Goal: Task Accomplishment & Management: Manage account settings

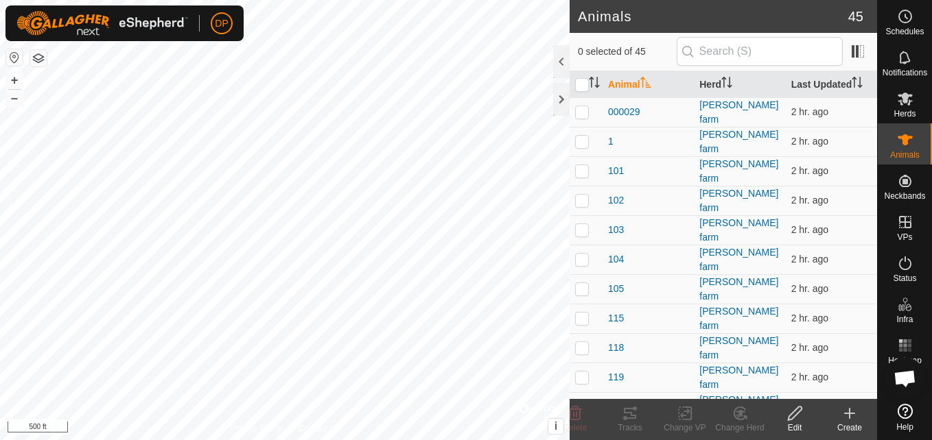
scroll to position [1400, 0]
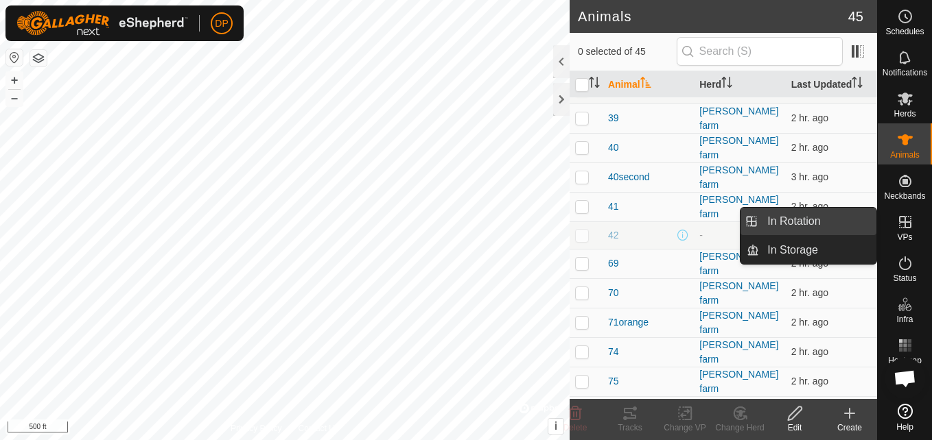
drag, startPoint x: 875, startPoint y: 225, endPoint x: 864, endPoint y: 226, distance: 11.7
click at [864, 226] on link "In Rotation" at bounding box center [817, 221] width 117 height 27
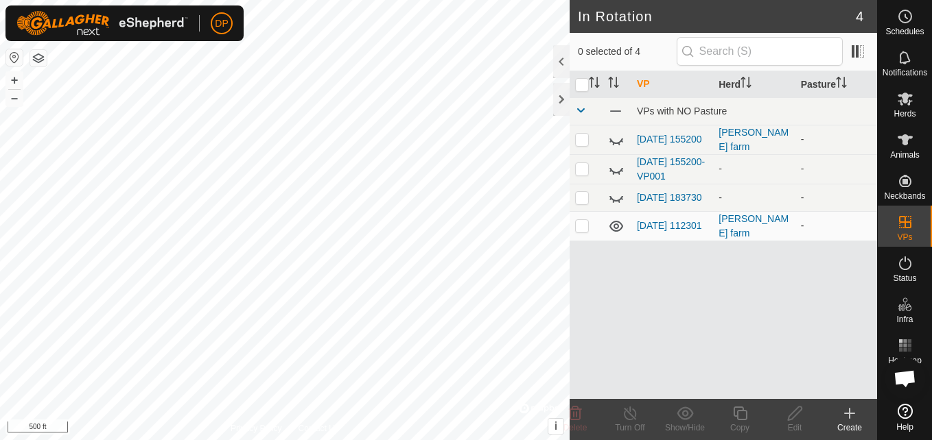
click at [613, 226] on icon at bounding box center [616, 226] width 16 height 16
click at [576, 231] on p-checkbox at bounding box center [582, 225] width 14 height 11
checkbox input "true"
click at [626, 420] on icon at bounding box center [630, 413] width 17 height 16
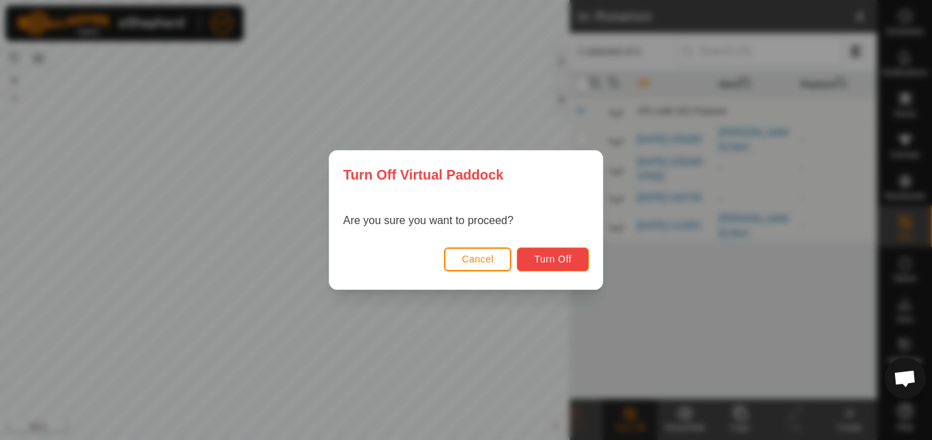
click at [536, 257] on span "Turn Off" at bounding box center [553, 259] width 38 height 11
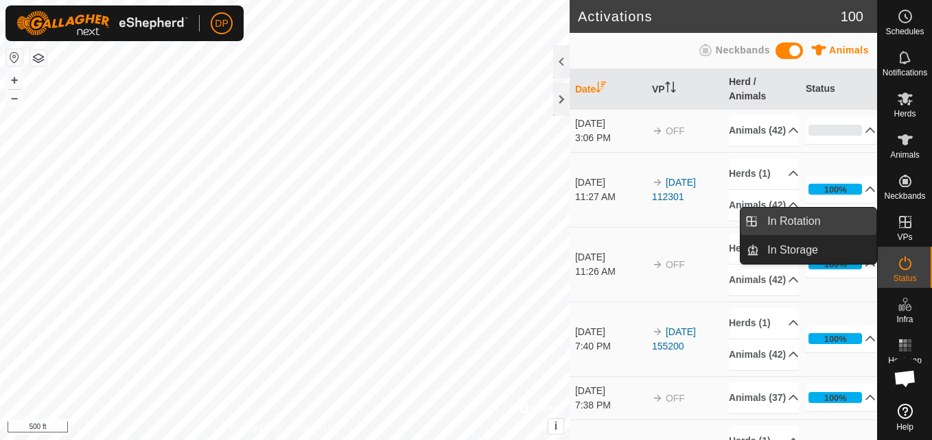
click at [844, 215] on link "In Rotation" at bounding box center [817, 221] width 117 height 27
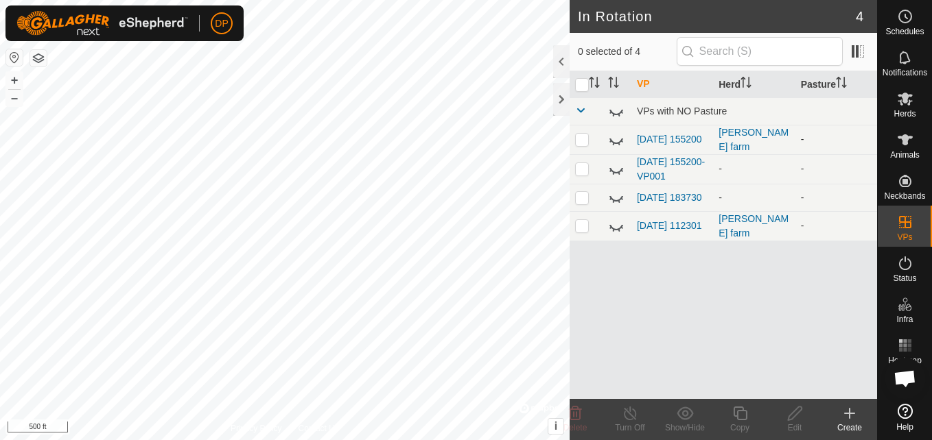
click at [617, 137] on icon at bounding box center [616, 140] width 16 height 16
click at [583, 141] on p-checkbox at bounding box center [582, 139] width 14 height 11
checkbox input "true"
click at [900, 100] on icon at bounding box center [904, 99] width 15 height 13
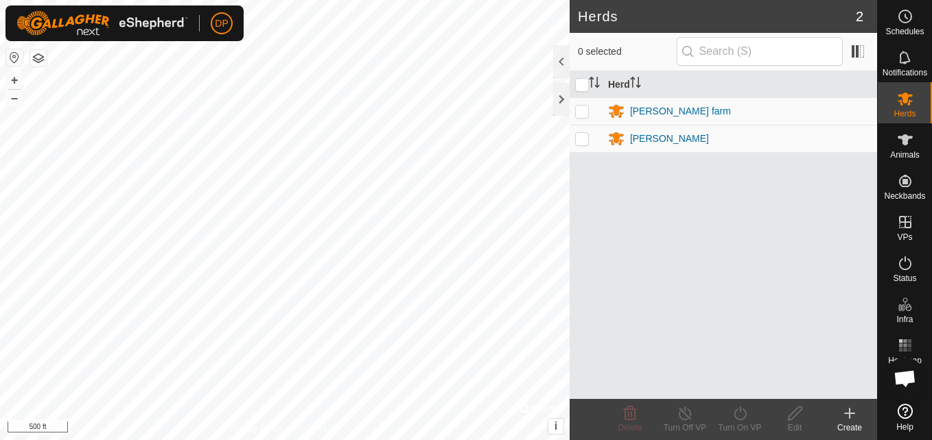
click at [584, 141] on p-checkbox at bounding box center [582, 138] width 14 height 11
checkbox input "true"
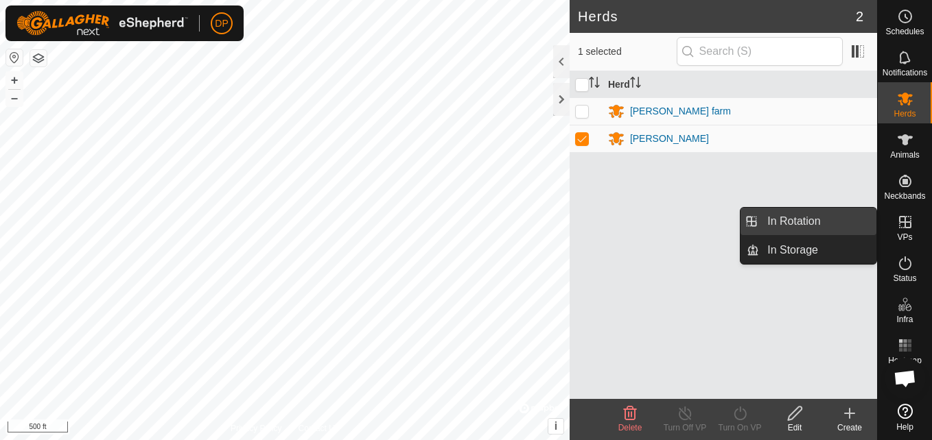
click at [863, 214] on link "In Rotation" at bounding box center [817, 221] width 117 height 27
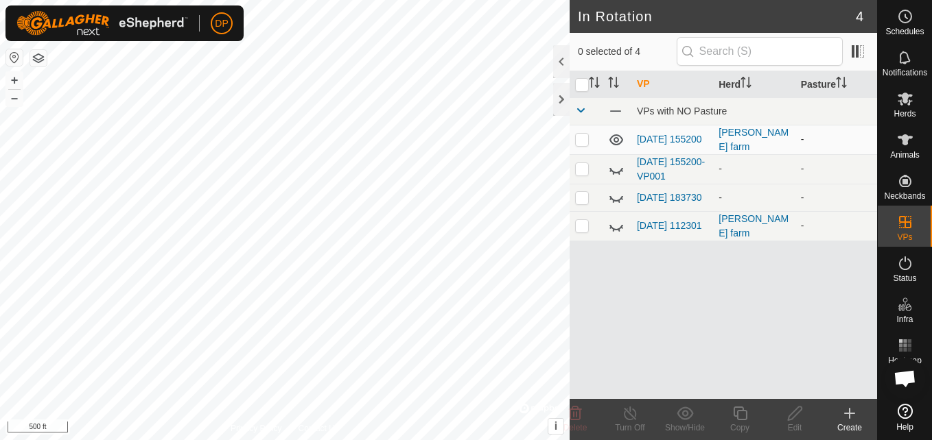
click at [615, 142] on icon at bounding box center [616, 139] width 14 height 11
click at [615, 142] on icon at bounding box center [616, 140] width 16 height 16
click at [578, 144] on p-checkbox at bounding box center [582, 139] width 14 height 11
checkbox input "true"
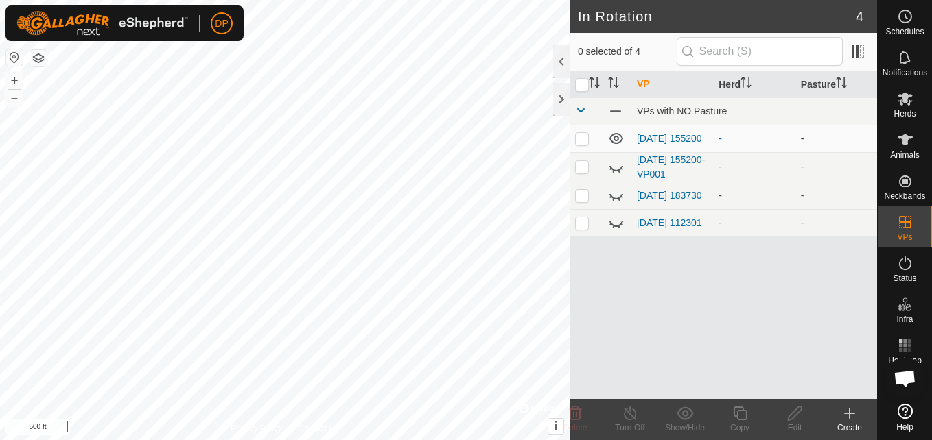
click at [578, 139] on p-checkbox at bounding box center [582, 138] width 14 height 11
click at [580, 141] on p-checkbox at bounding box center [582, 138] width 14 height 11
checkbox input "false"
click at [897, 95] on icon at bounding box center [904, 99] width 15 height 13
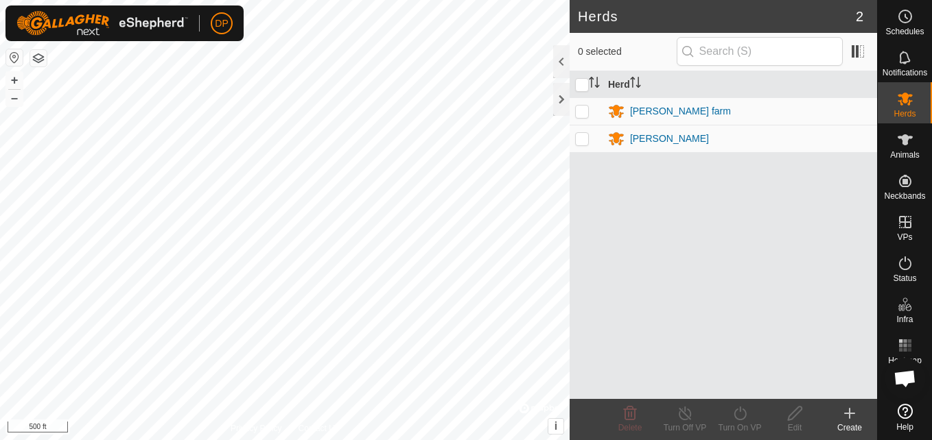
click at [584, 140] on p-checkbox at bounding box center [582, 138] width 14 height 11
checkbox input "true"
click at [582, 80] on input "checkbox" at bounding box center [582, 85] width 14 height 14
checkbox input "true"
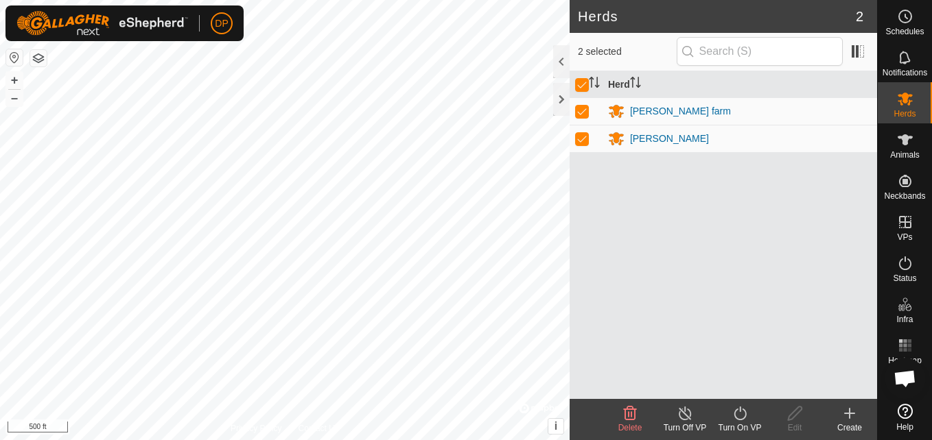
click at [738, 414] on icon at bounding box center [739, 413] width 17 height 16
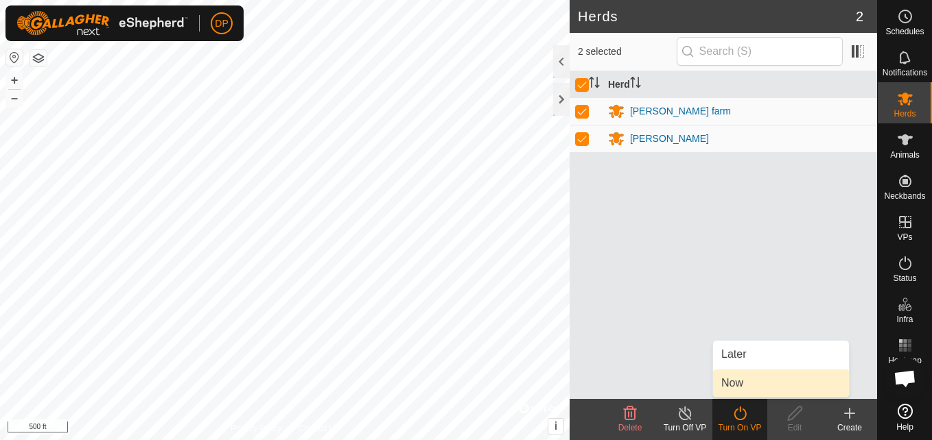
click at [743, 383] on link "Now" at bounding box center [781, 383] width 136 height 27
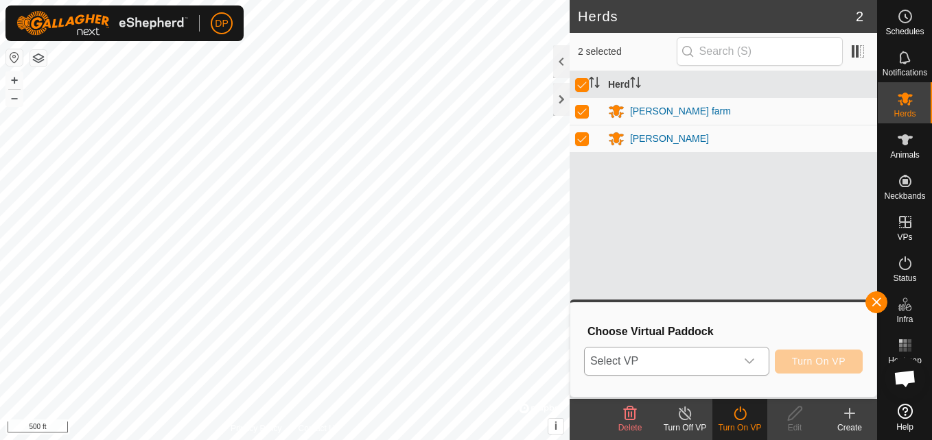
click at [750, 359] on icon "dropdown trigger" at bounding box center [749, 361] width 11 height 11
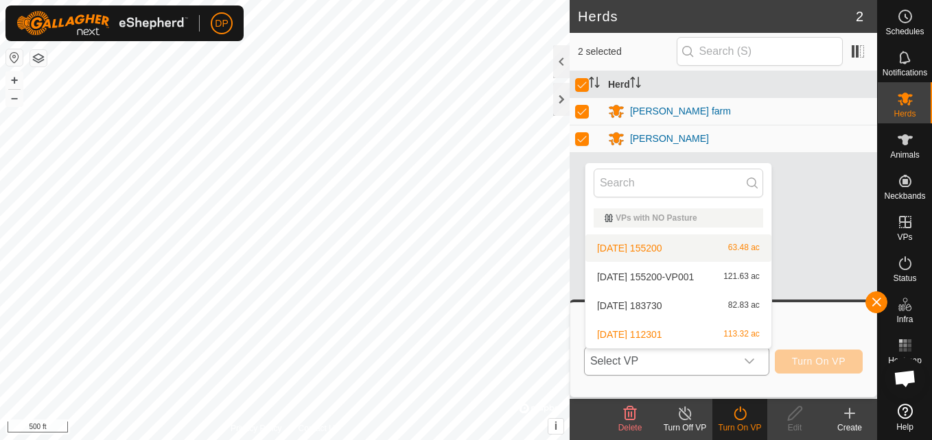
click at [689, 248] on li "2025-08-31 155200 63.48 ac" at bounding box center [678, 248] width 186 height 27
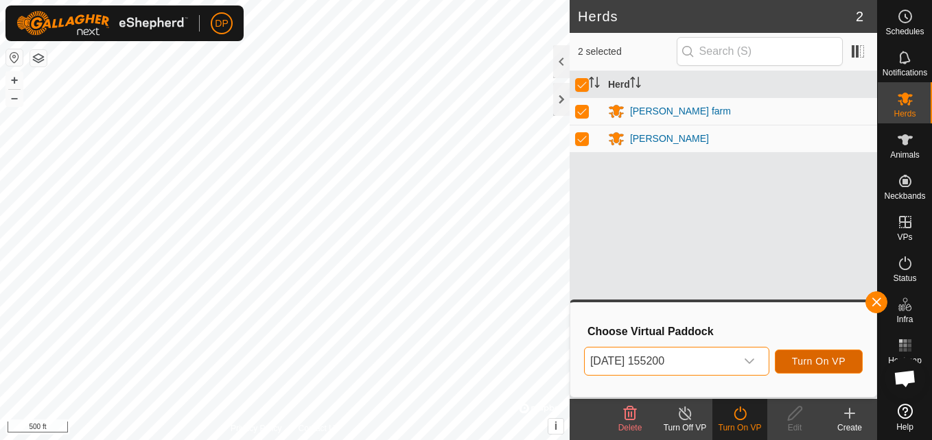
click at [803, 356] on span "Turn On VP" at bounding box center [819, 361] width 54 height 11
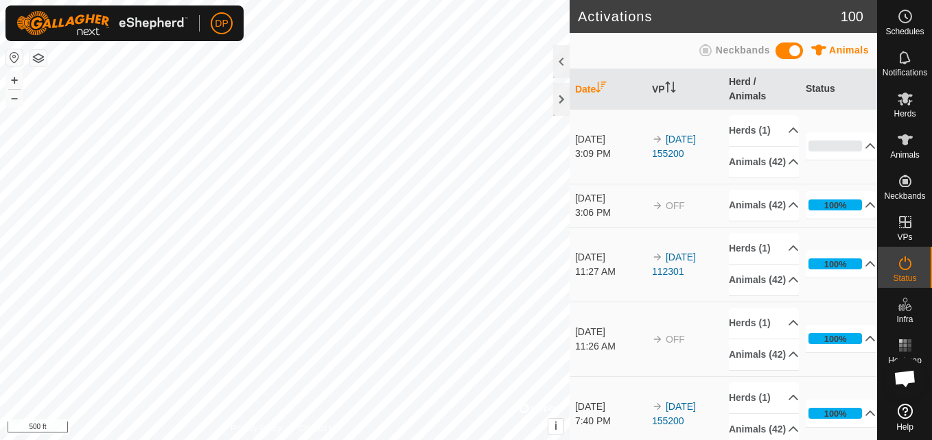
scroll to position [1400, 0]
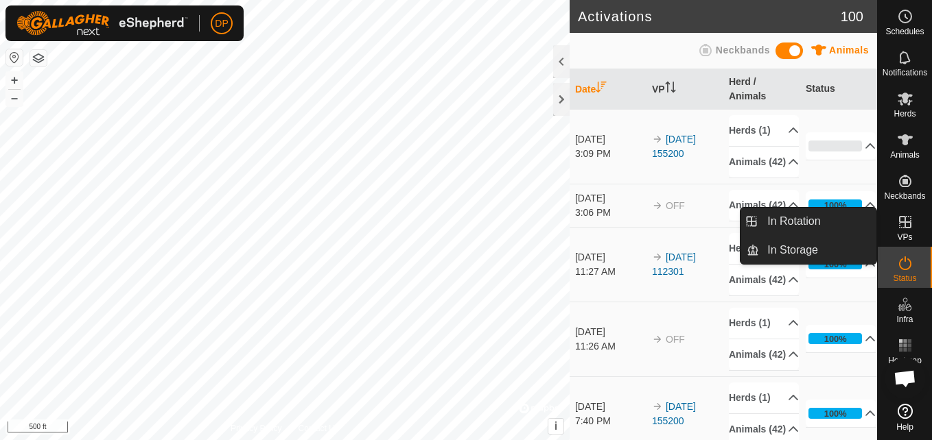
click at [898, 218] on icon at bounding box center [905, 222] width 16 height 16
click at [850, 218] on link "In Rotation" at bounding box center [817, 221] width 117 height 27
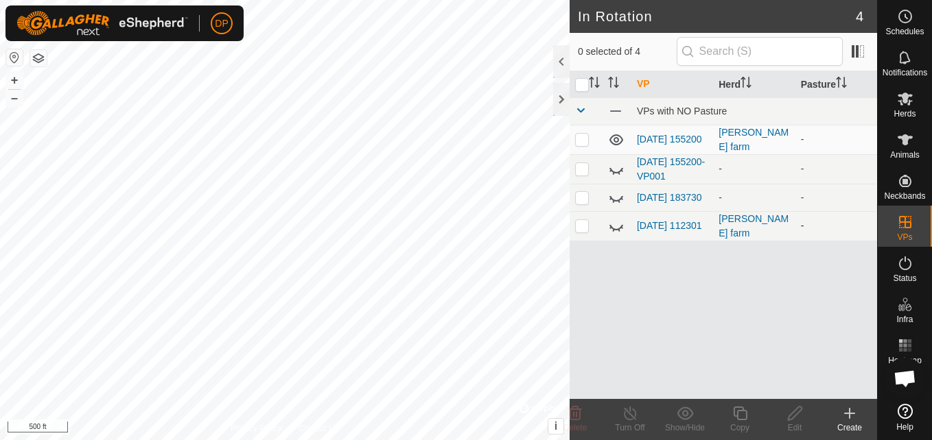
click at [613, 230] on icon at bounding box center [616, 227] width 14 height 5
click at [584, 228] on p-checkbox at bounding box center [582, 225] width 14 height 11
checkbox input "false"
click at [616, 227] on icon at bounding box center [616, 226] width 16 height 16
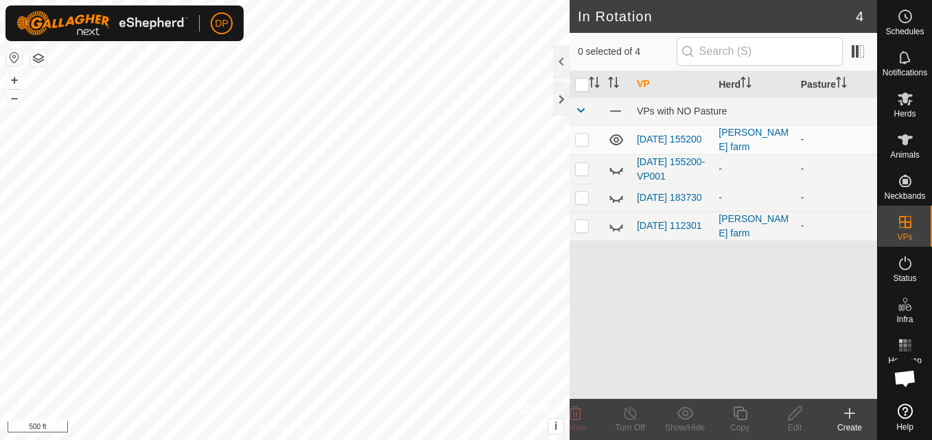
click at [616, 227] on icon at bounding box center [616, 226] width 16 height 16
click at [897, 96] on icon at bounding box center [905, 99] width 16 height 16
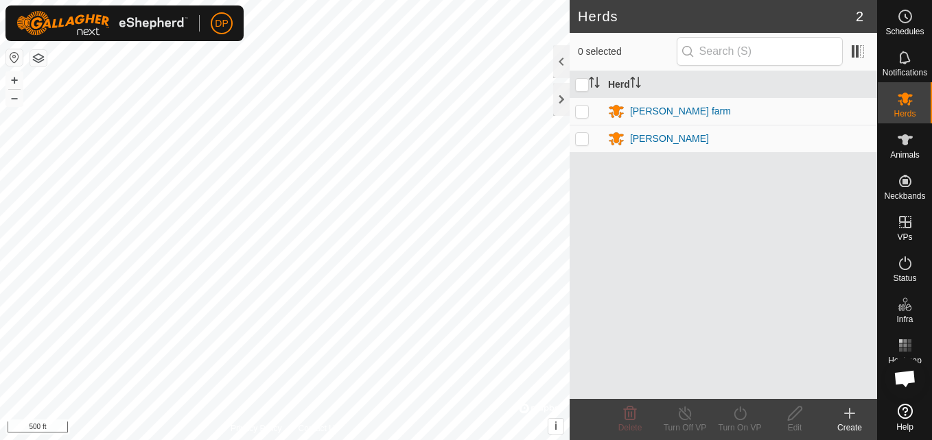
click at [586, 111] on p-checkbox at bounding box center [582, 111] width 14 height 11
checkbox input "true"
click at [582, 139] on p-checkbox at bounding box center [582, 138] width 14 height 11
checkbox input "true"
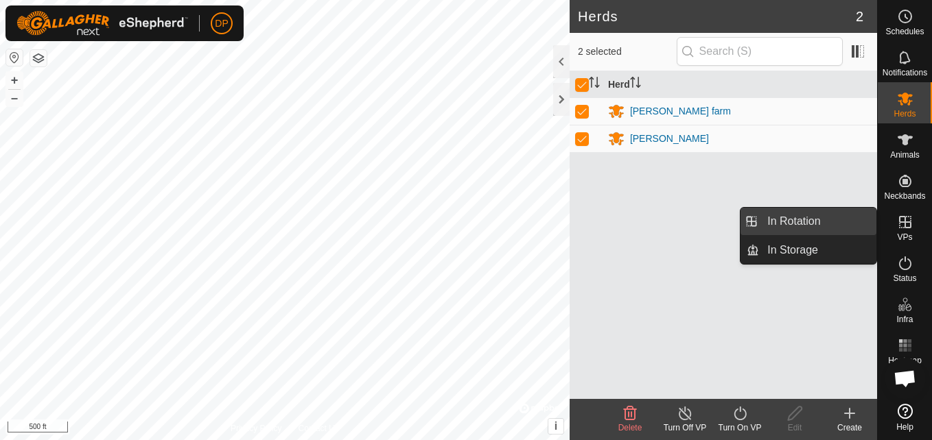
click at [855, 226] on link "In Rotation" at bounding box center [817, 221] width 117 height 27
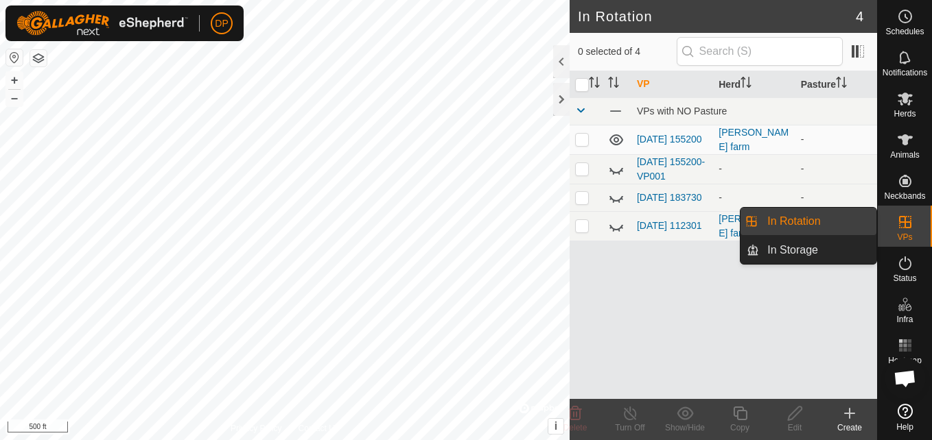
click at [836, 225] on link "In Rotation" at bounding box center [817, 221] width 117 height 27
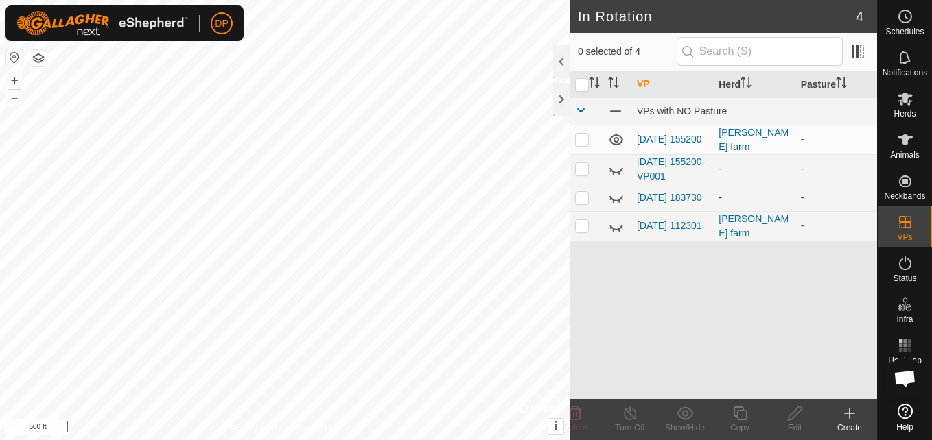
click at [614, 200] on icon at bounding box center [616, 197] width 16 height 16
click at [614, 200] on icon at bounding box center [616, 197] width 14 height 11
click at [614, 200] on icon at bounding box center [616, 197] width 16 height 16
click at [614, 200] on icon at bounding box center [616, 197] width 14 height 11
click at [615, 193] on icon at bounding box center [616, 197] width 16 height 16
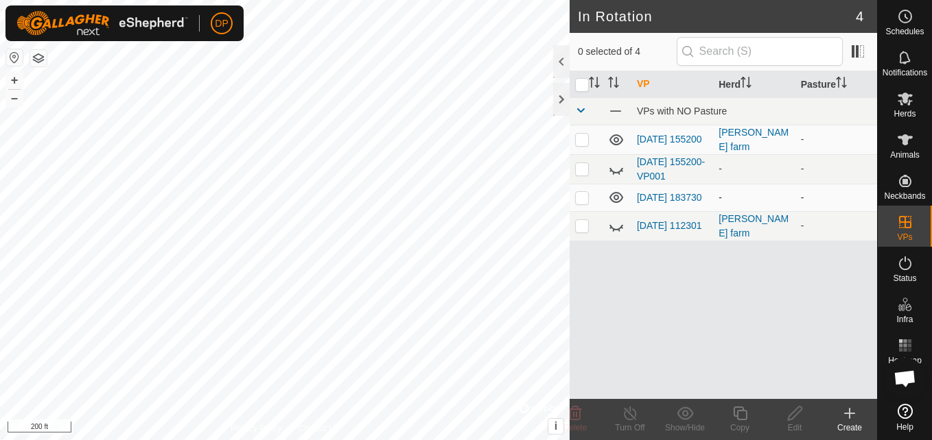
click at [581, 196] on p-checkbox at bounding box center [582, 197] width 14 height 11
click at [575, 415] on icon at bounding box center [575, 413] width 16 height 16
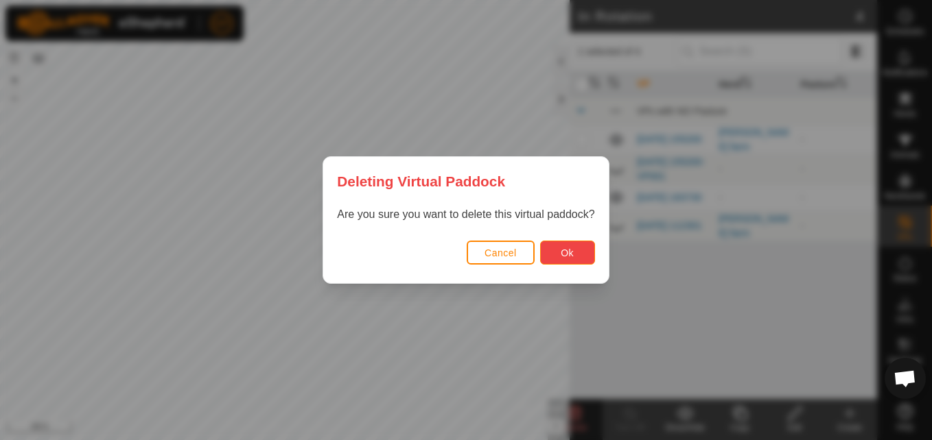
click at [560, 251] on span "Ok" at bounding box center [566, 253] width 13 height 11
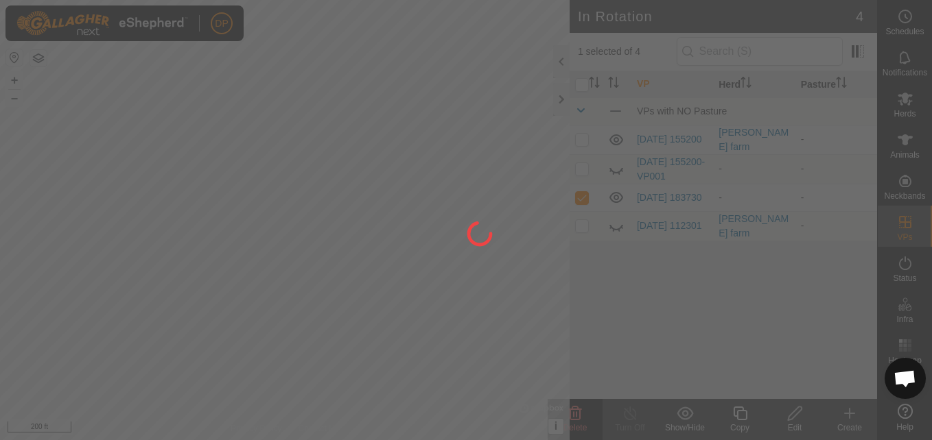
checkbox input "false"
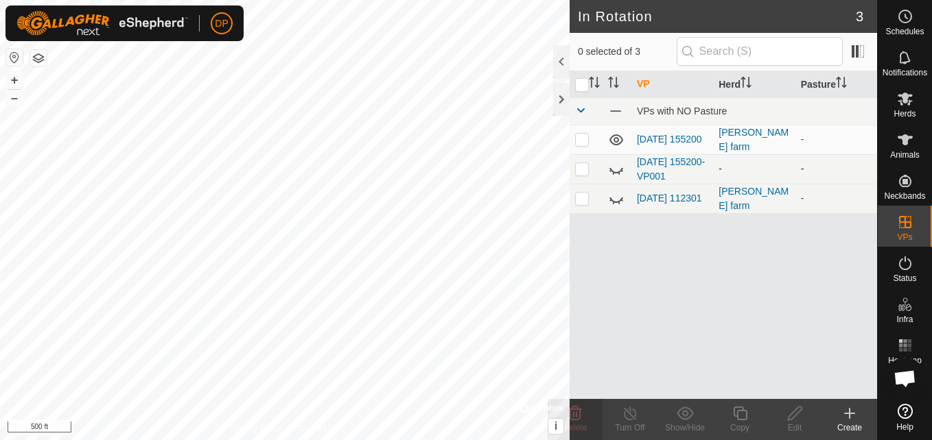
click at [615, 165] on icon at bounding box center [616, 169] width 16 height 16
click at [615, 165] on icon at bounding box center [616, 169] width 14 height 11
click at [611, 200] on icon at bounding box center [610, 200] width 2 height 2
click at [611, 200] on icon at bounding box center [616, 199] width 16 height 16
click at [611, 200] on icon at bounding box center [610, 200] width 2 height 2
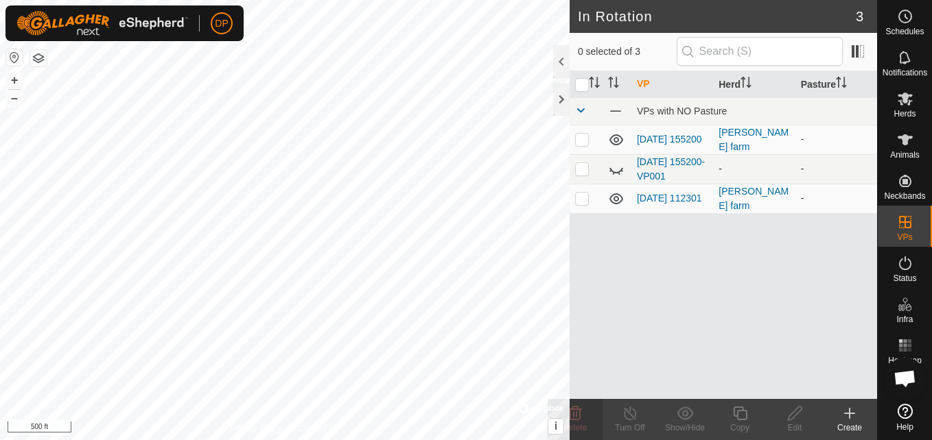
click at [582, 198] on p-checkbox at bounding box center [582, 198] width 14 height 11
checkbox input "false"
click at [617, 198] on icon at bounding box center [616, 199] width 16 height 16
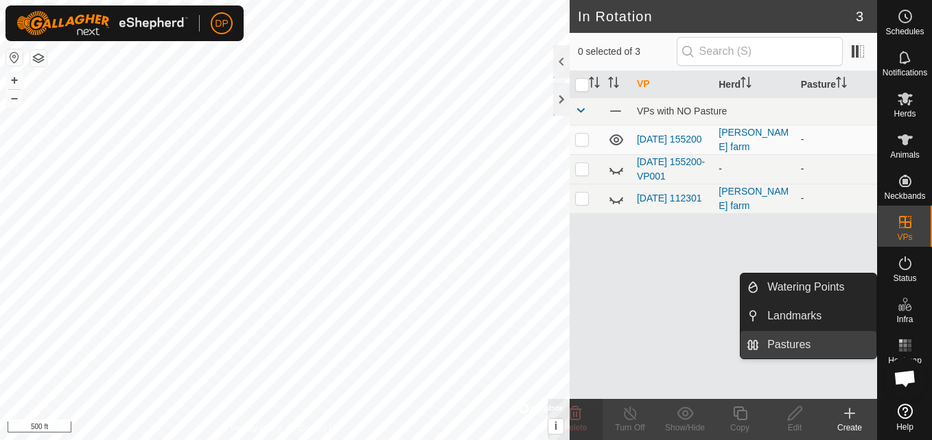
click at [858, 340] on link "Pastures" at bounding box center [817, 344] width 117 height 27
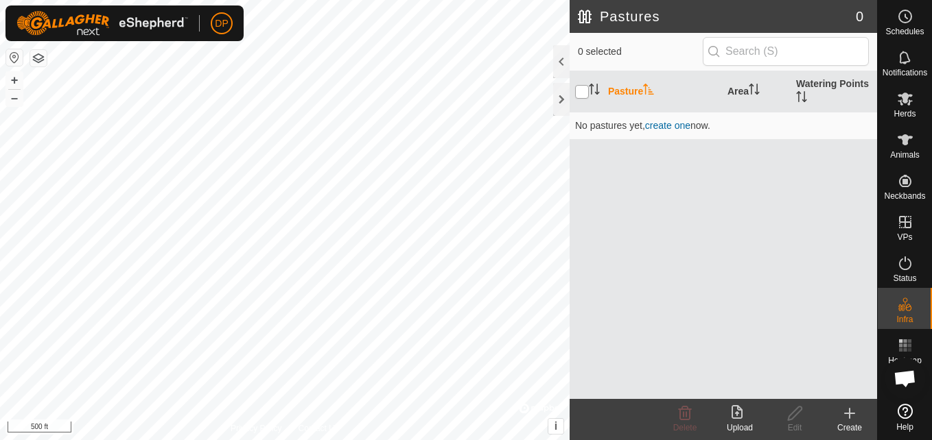
click at [581, 91] on input "checkbox" at bounding box center [582, 92] width 14 height 14
checkbox input "true"
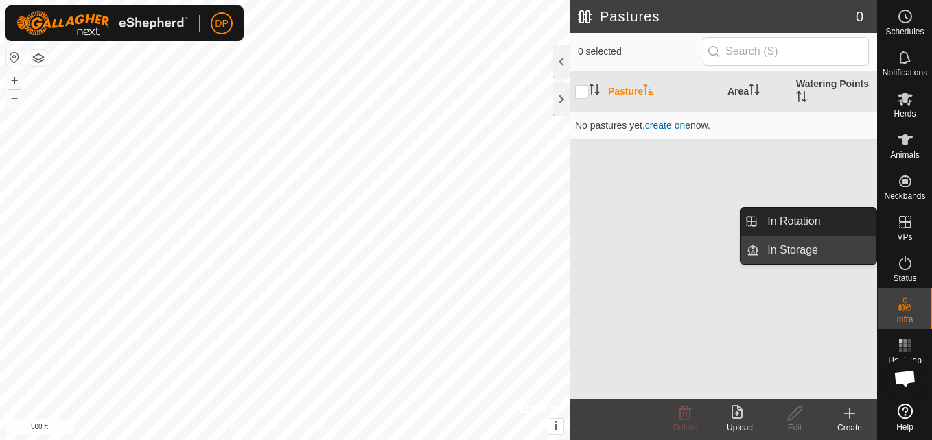
click at [830, 257] on link "In Storage" at bounding box center [817, 250] width 117 height 27
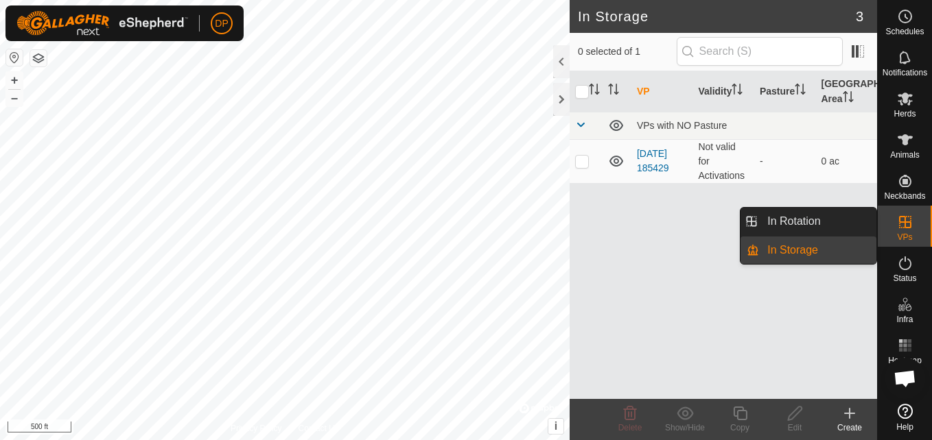
click at [895, 223] on es-virtualpaddocks-svg-icon at bounding box center [904, 222] width 25 height 22
click at [860, 220] on link "In Rotation" at bounding box center [817, 221] width 117 height 27
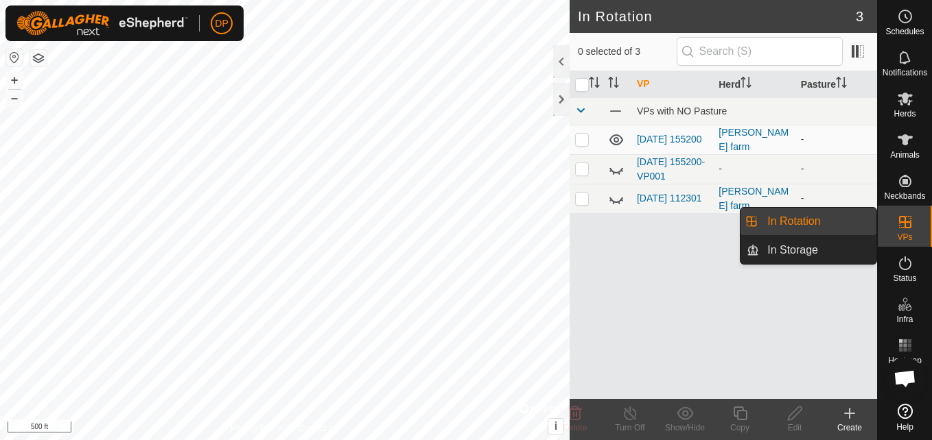
click at [838, 220] on link "In Rotation" at bounding box center [817, 221] width 117 height 27
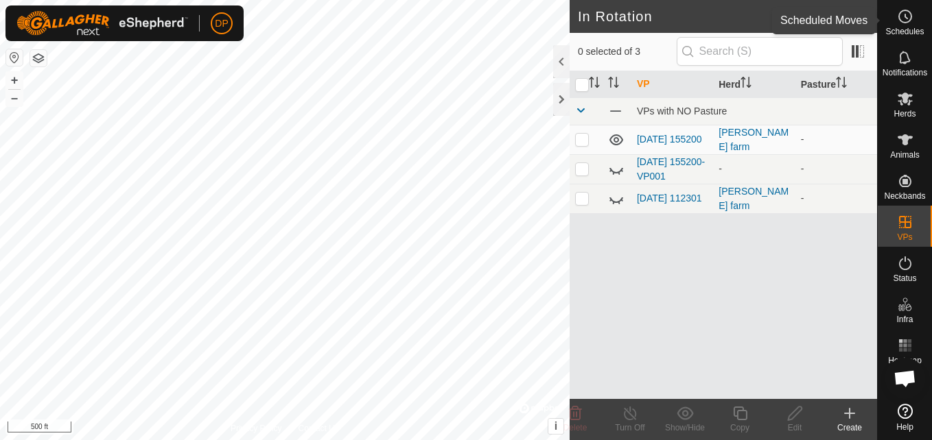
click at [905, 19] on icon at bounding box center [905, 16] width 16 height 16
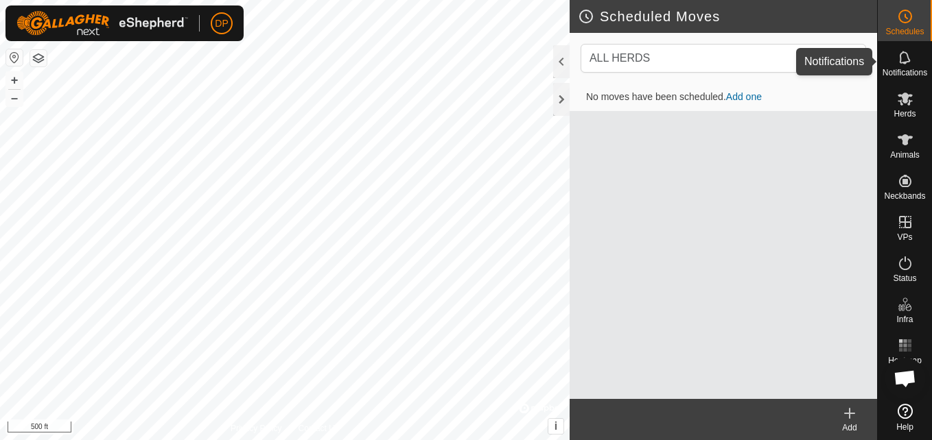
click at [901, 58] on icon at bounding box center [905, 57] width 16 height 16
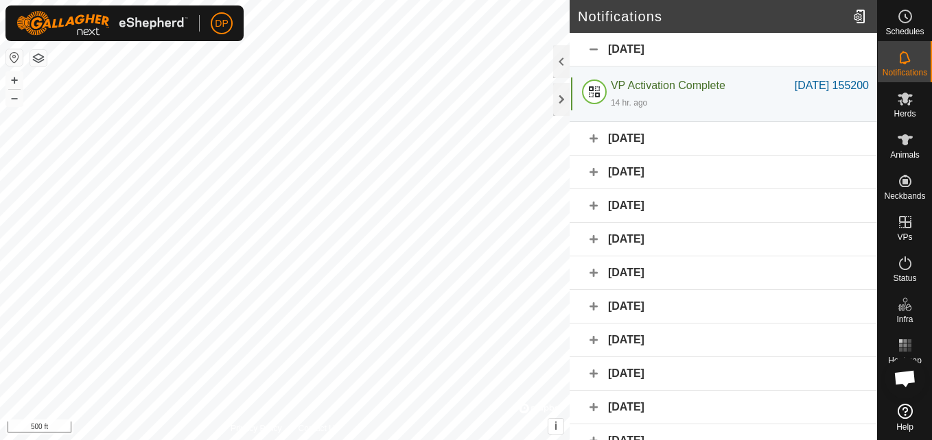
click at [803, 143] on div "Yesterday" at bounding box center [722, 139] width 307 height 34
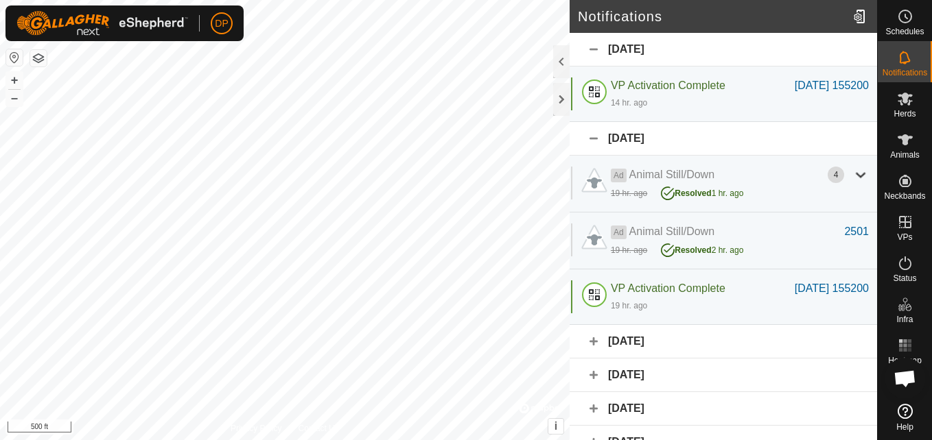
click at [803, 143] on div "Yesterday" at bounding box center [722, 139] width 307 height 34
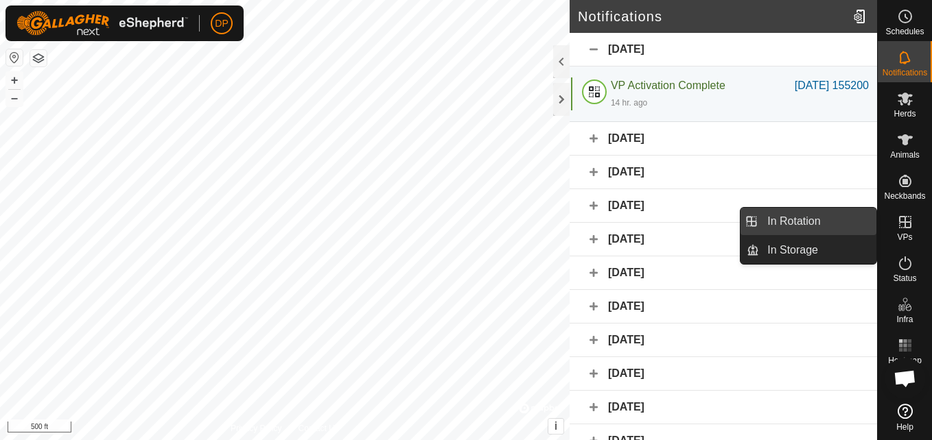
click at [836, 218] on link "In Rotation" at bounding box center [817, 221] width 117 height 27
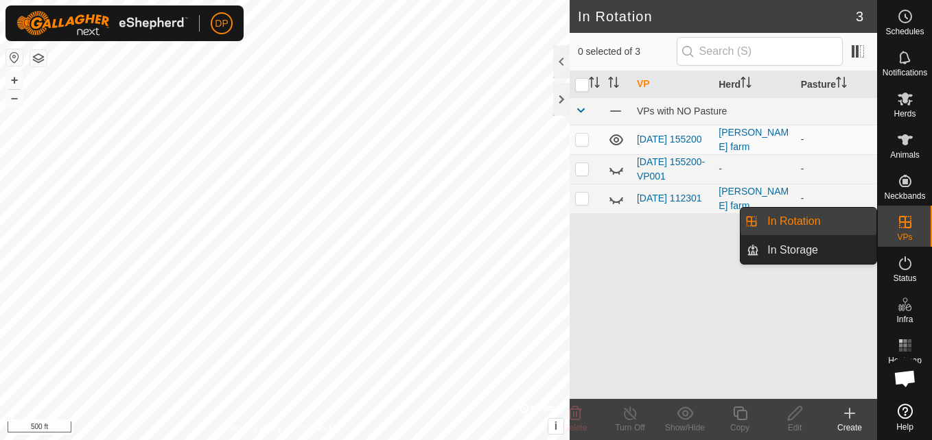
click at [836, 218] on link "In Rotation" at bounding box center [817, 221] width 117 height 27
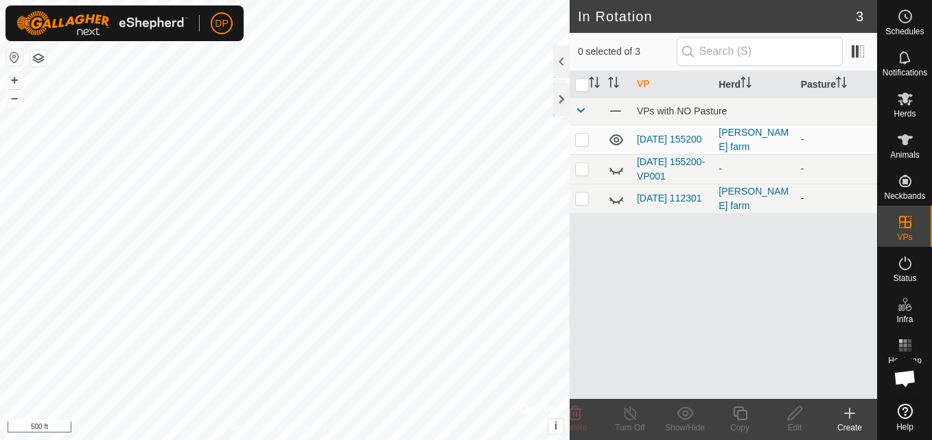
click at [616, 198] on icon at bounding box center [616, 199] width 16 height 16
click at [910, 134] on icon at bounding box center [905, 140] width 16 height 16
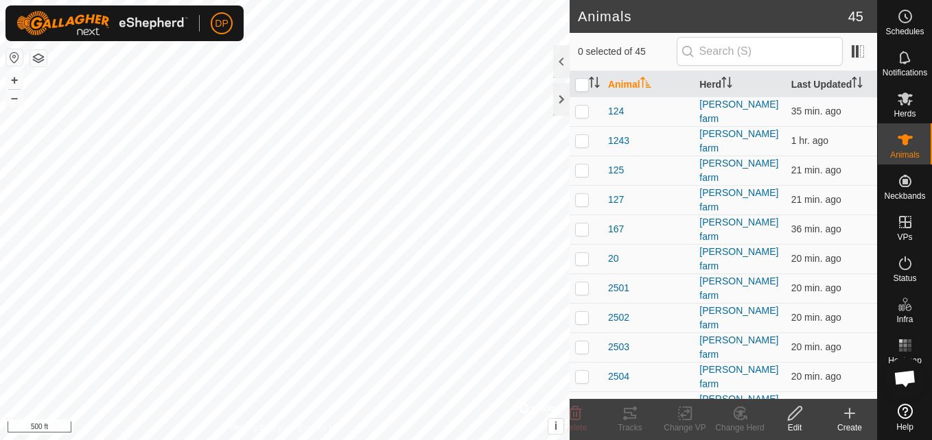
scroll to position [316, 0]
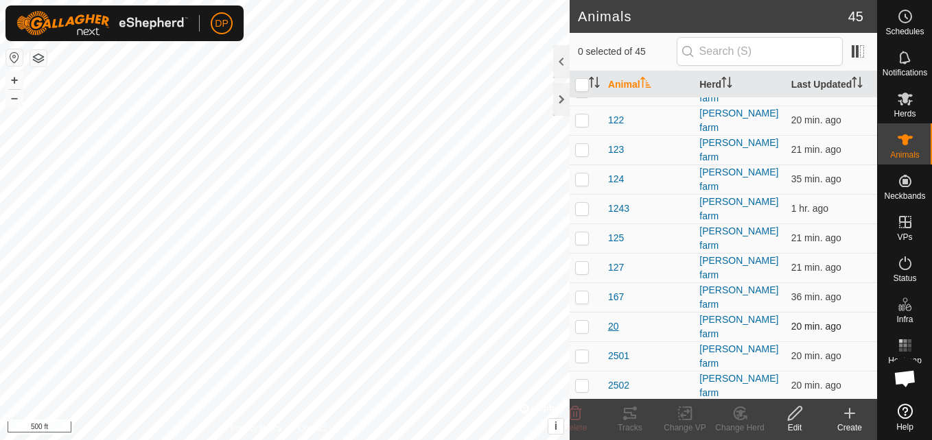
click at [611, 320] on span "20" at bounding box center [613, 327] width 11 height 14
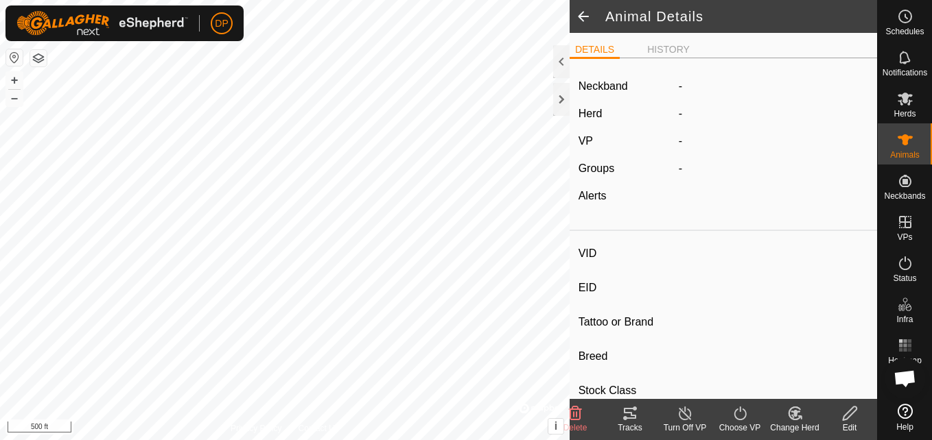
type input "20"
type input "-"
type input "angus"
type input "-"
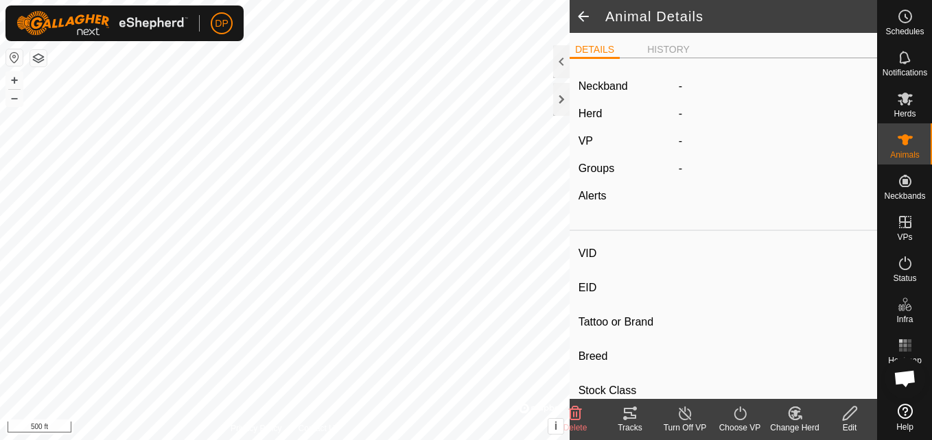
type input "0 kg"
type input "-"
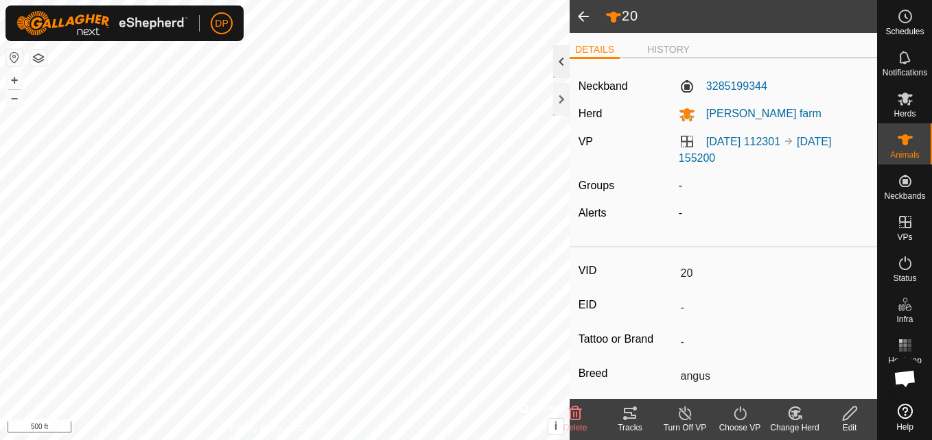
click at [562, 62] on div at bounding box center [561, 61] width 16 height 33
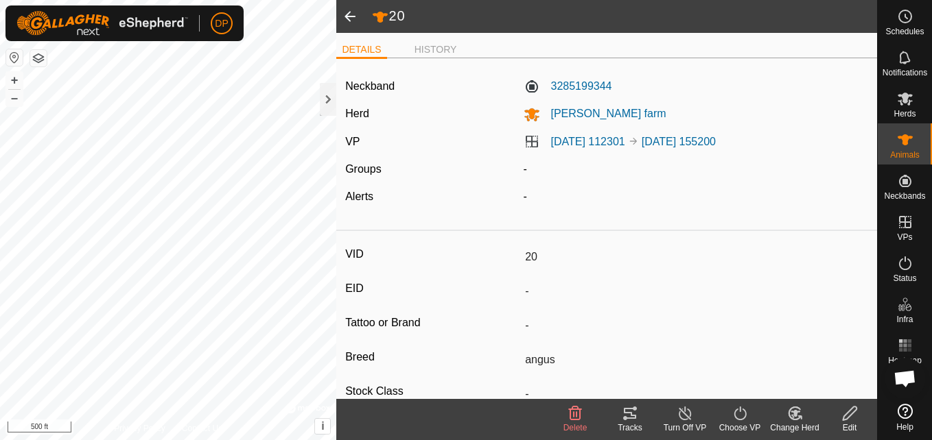
click at [529, 259] on input "20" at bounding box center [693, 257] width 348 height 23
click at [573, 82] on label "3285199344" at bounding box center [567, 86] width 88 height 16
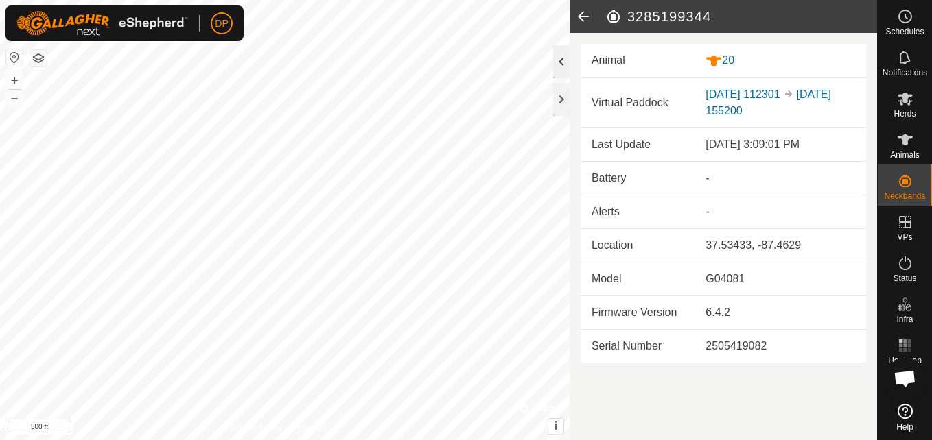
click at [560, 57] on div at bounding box center [561, 61] width 16 height 33
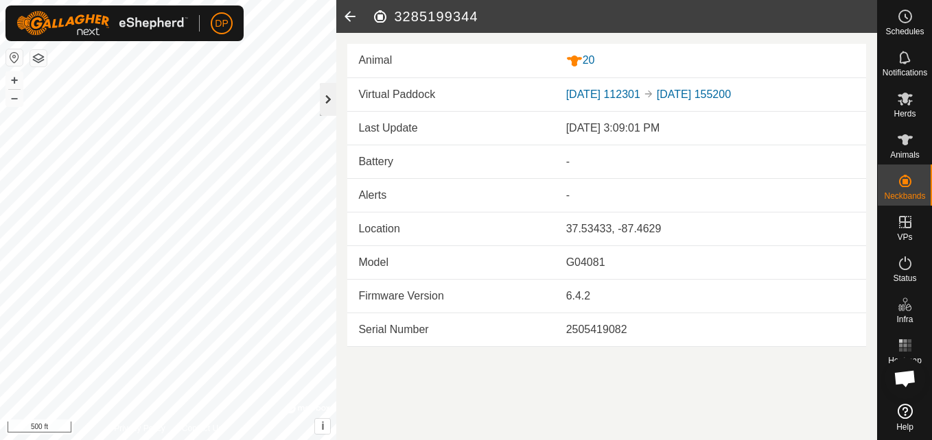
click at [322, 92] on div at bounding box center [328, 99] width 16 height 33
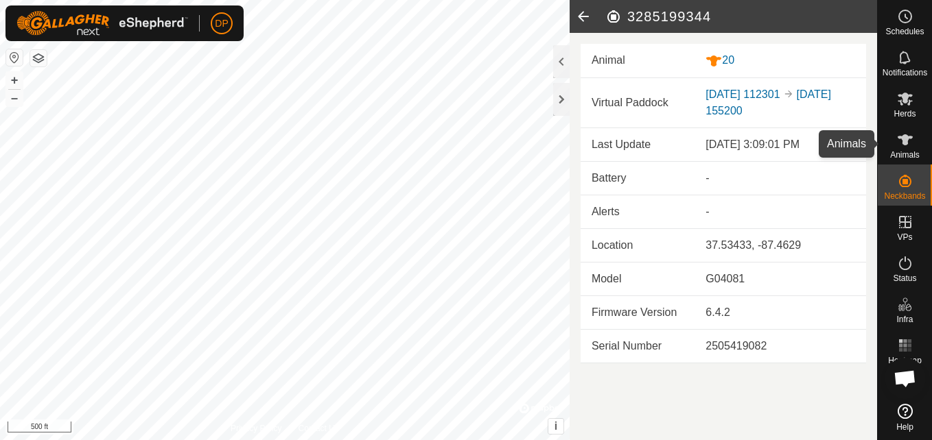
click at [903, 148] on es-animals-svg-icon at bounding box center [904, 140] width 25 height 22
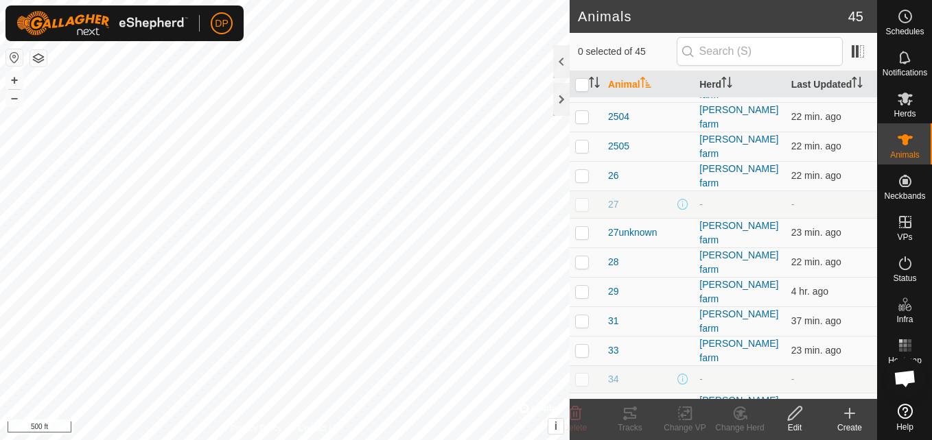
scroll to position [659, 0]
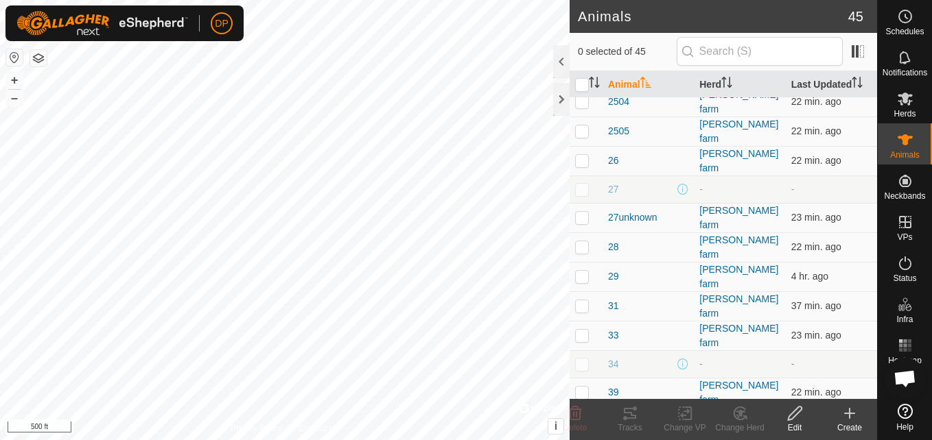
click at [578, 359] on p-checkbox at bounding box center [582, 364] width 14 height 11
click at [579, 359] on p-checkbox at bounding box center [582, 364] width 14 height 11
click at [575, 359] on p-tablecheckbox at bounding box center [582, 364] width 14 height 11
click at [585, 359] on p-checkbox at bounding box center [582, 364] width 14 height 11
checkbox input "false"
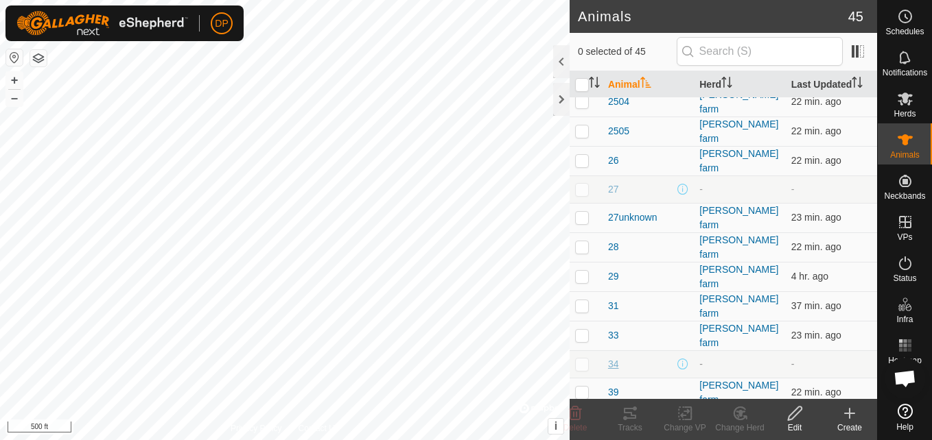
click at [614, 357] on span "34" at bounding box center [613, 364] width 11 height 14
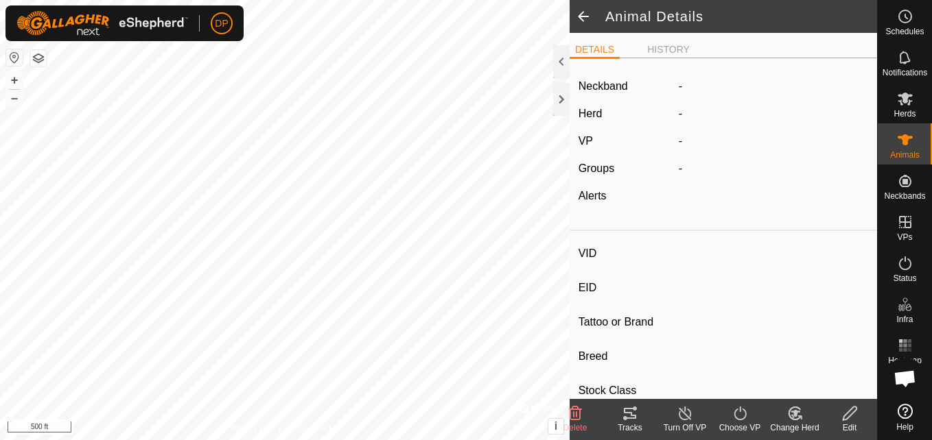
type input "34"
type input "-"
type input "angus"
type input "-"
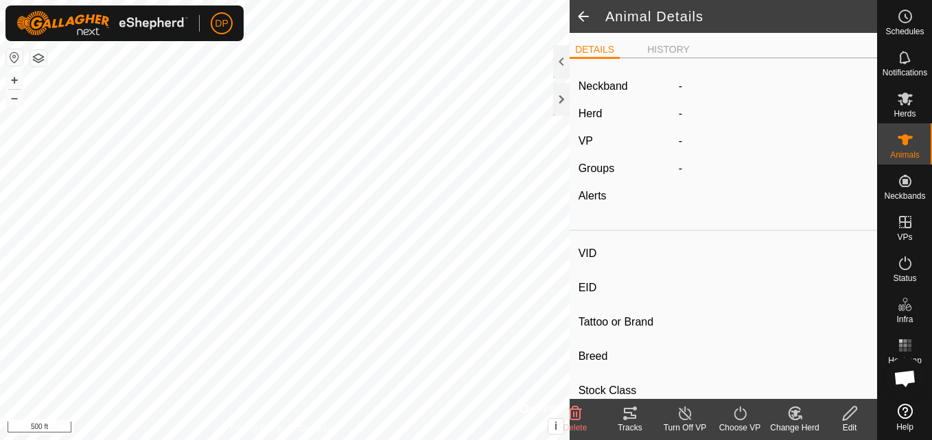
type input "0 kg"
type input "-"
click at [624, 406] on icon at bounding box center [630, 413] width 16 height 16
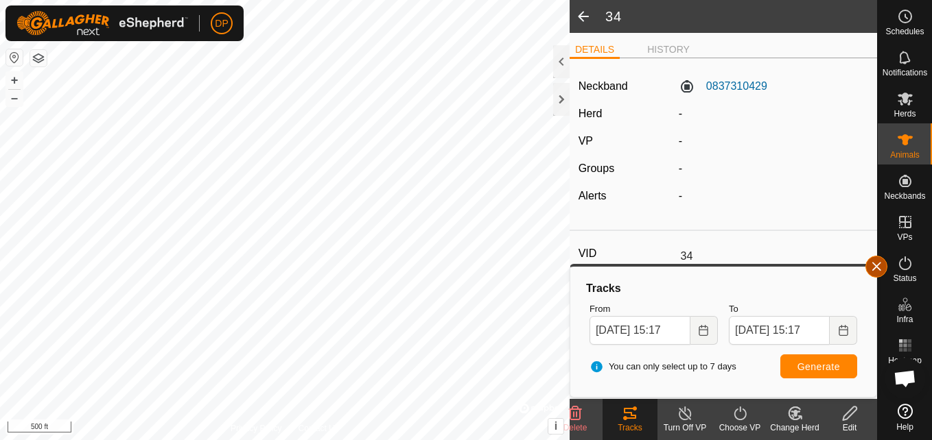
click at [873, 261] on button "button" at bounding box center [876, 267] width 22 height 22
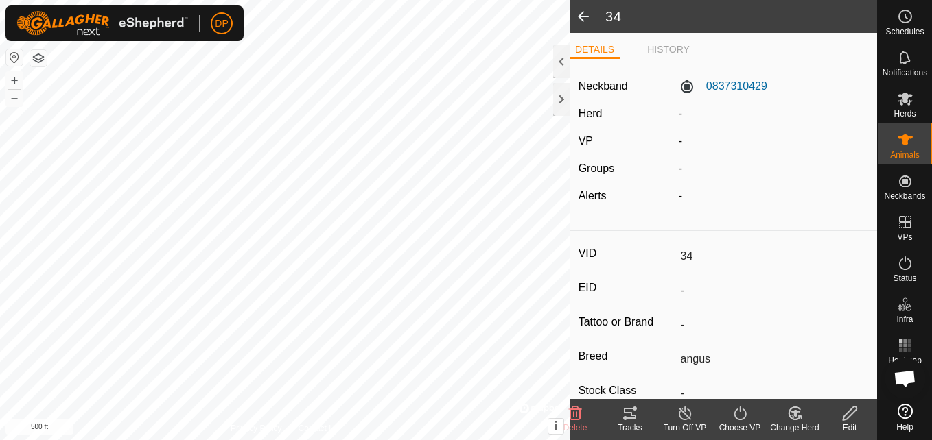
scroll to position [1400, 0]
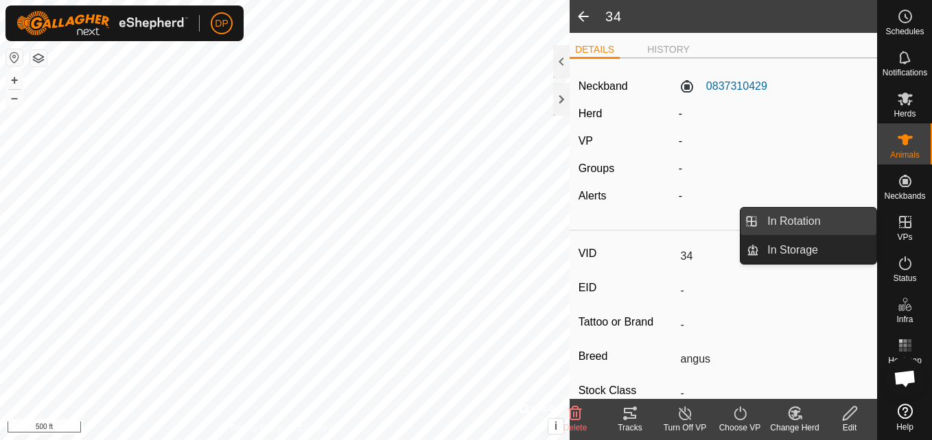
drag, startPoint x: 869, startPoint y: 220, endPoint x: 845, endPoint y: 222, distance: 24.2
click at [845, 222] on link "In Rotation" at bounding box center [817, 221] width 117 height 27
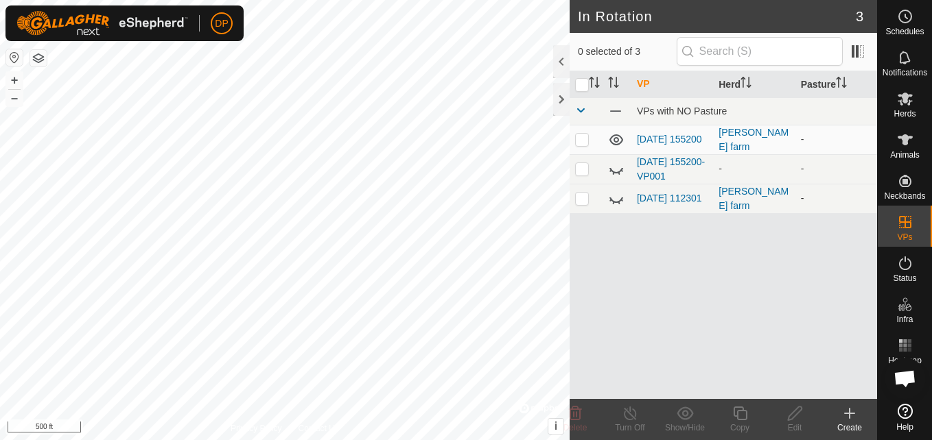
click at [613, 197] on icon at bounding box center [616, 199] width 16 height 16
click at [609, 192] on icon at bounding box center [616, 199] width 16 height 16
click at [605, 194] on td at bounding box center [616, 198] width 29 height 29
click at [613, 198] on icon at bounding box center [616, 199] width 16 height 16
click at [580, 200] on p-checkbox at bounding box center [582, 198] width 14 height 11
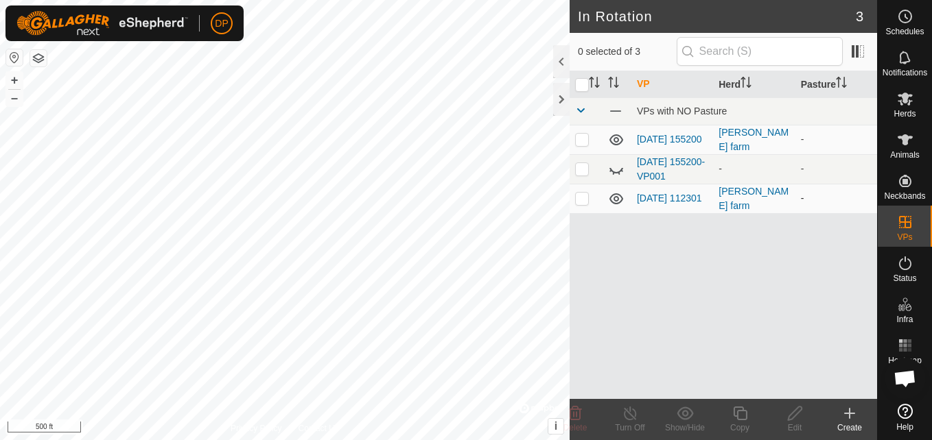
checkbox input "true"
click at [625, 412] on icon at bounding box center [630, 413] width 17 height 16
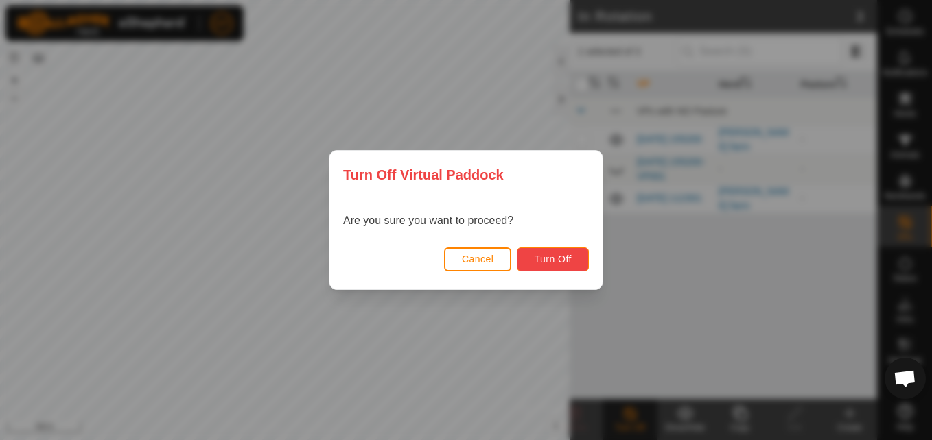
click at [546, 261] on span "Turn Off" at bounding box center [553, 259] width 38 height 11
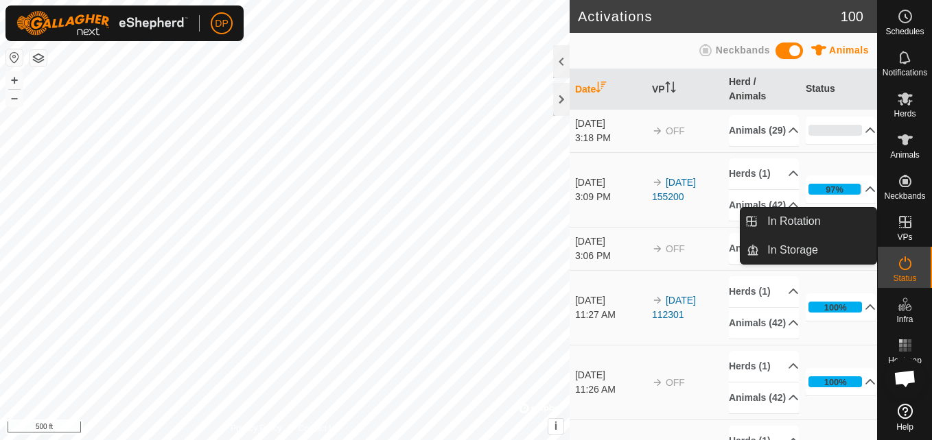
drag, startPoint x: 916, startPoint y: 246, endPoint x: 908, endPoint y: 222, distance: 25.4
click at [908, 222] on icon at bounding box center [905, 222] width 12 height 12
click at [850, 219] on link "In Rotation" at bounding box center [817, 221] width 117 height 27
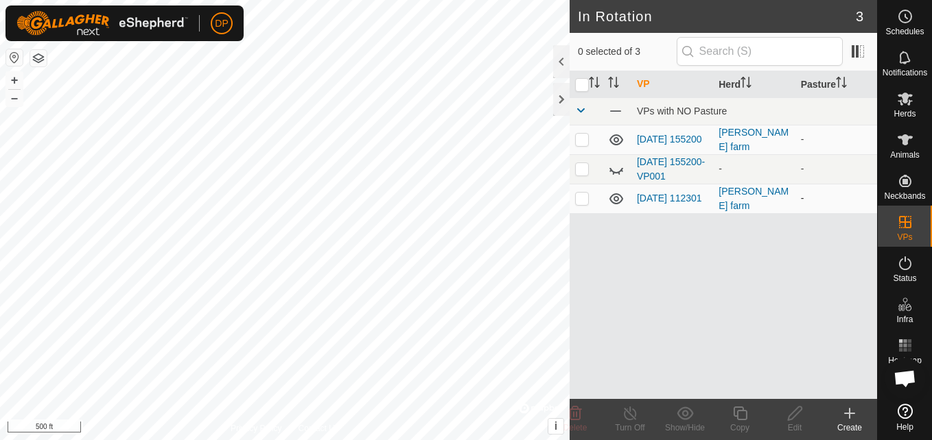
click at [588, 199] on p-checkbox at bounding box center [582, 198] width 14 height 11
checkbox input "false"
click at [619, 199] on icon at bounding box center [616, 199] width 16 height 16
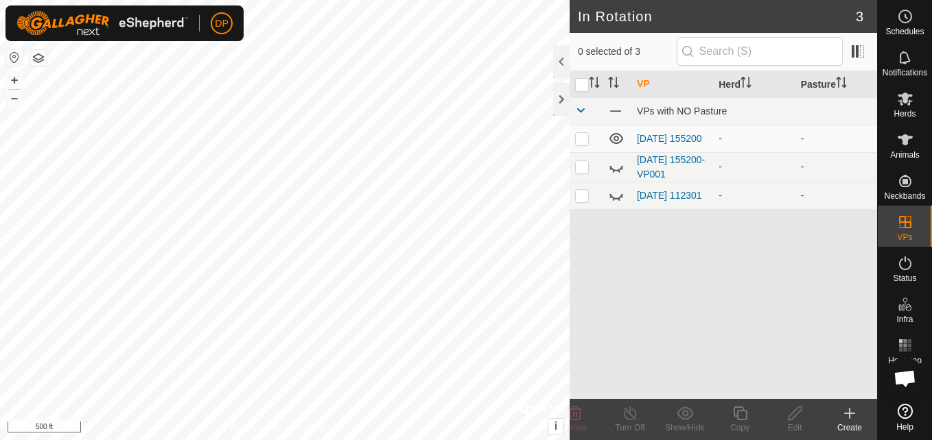
scroll to position [1400, 0]
click at [610, 197] on icon at bounding box center [616, 195] width 16 height 16
click at [581, 201] on p-checkbox at bounding box center [582, 195] width 14 height 11
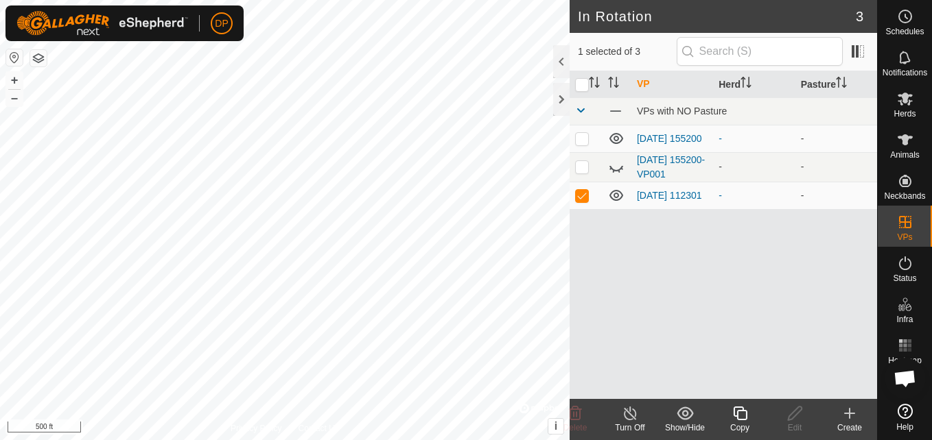
click at [615, 199] on icon at bounding box center [616, 195] width 16 height 16
click at [582, 197] on p-checkbox at bounding box center [582, 195] width 14 height 11
checkbox input "false"
click at [578, 139] on p-checkbox at bounding box center [582, 138] width 14 height 11
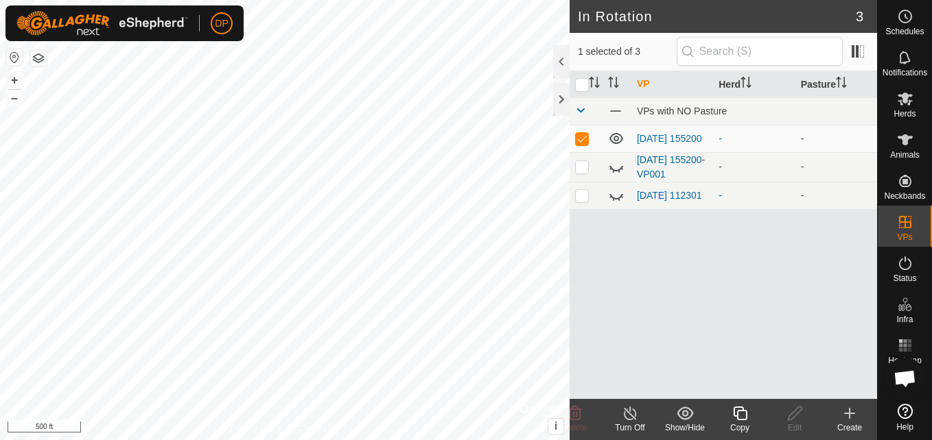
checkbox input "false"
click at [616, 200] on icon at bounding box center [616, 195] width 16 height 16
click at [616, 200] on icon at bounding box center [616, 195] width 14 height 11
click at [616, 200] on icon at bounding box center [616, 195] width 16 height 16
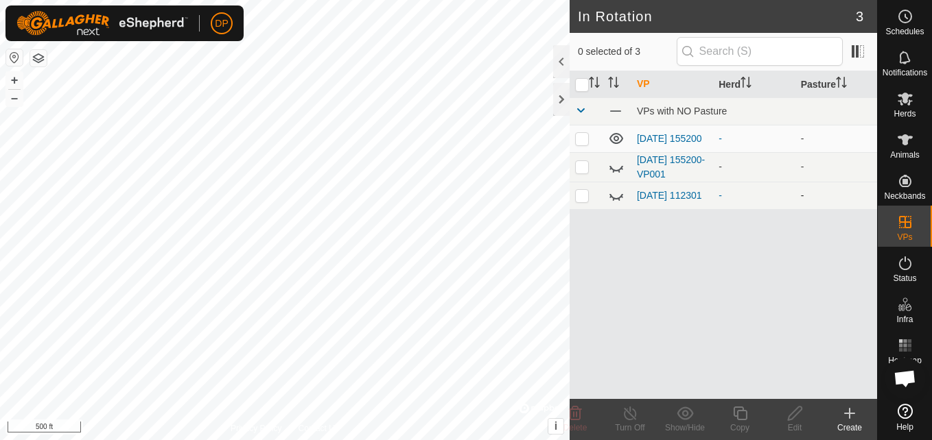
click at [582, 200] on p-checkbox at bounding box center [582, 195] width 14 height 11
checkbox input "true"
click at [615, 196] on icon at bounding box center [616, 195] width 16 height 16
click at [632, 411] on icon at bounding box center [630, 413] width 17 height 16
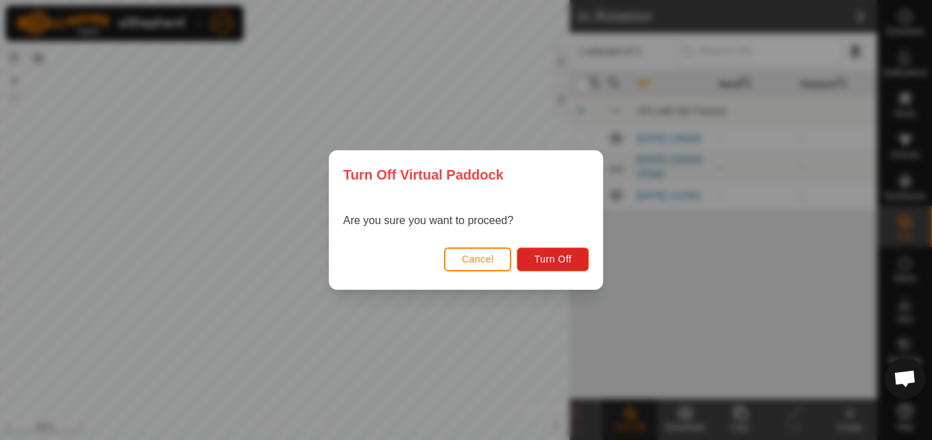
click at [722, 264] on div "Turn Off Virtual Paddock Are you sure you want to proceed? Cancel Turn Off" at bounding box center [466, 220] width 932 height 440
click at [464, 258] on span "Cancel" at bounding box center [478, 259] width 32 height 11
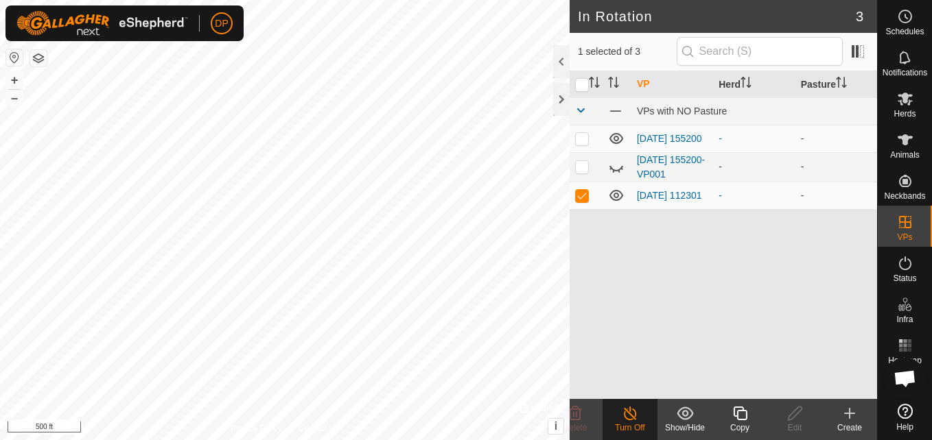
click at [632, 414] on icon at bounding box center [630, 413] width 17 height 16
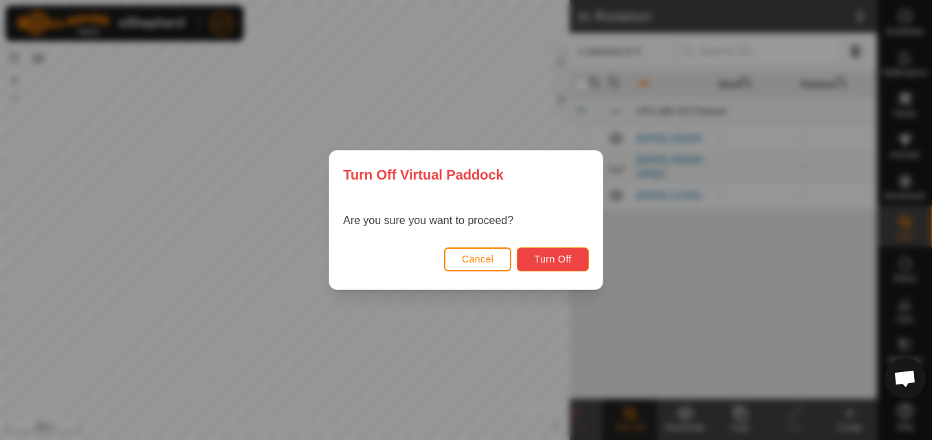
click at [549, 259] on span "Turn Off" at bounding box center [553, 259] width 38 height 11
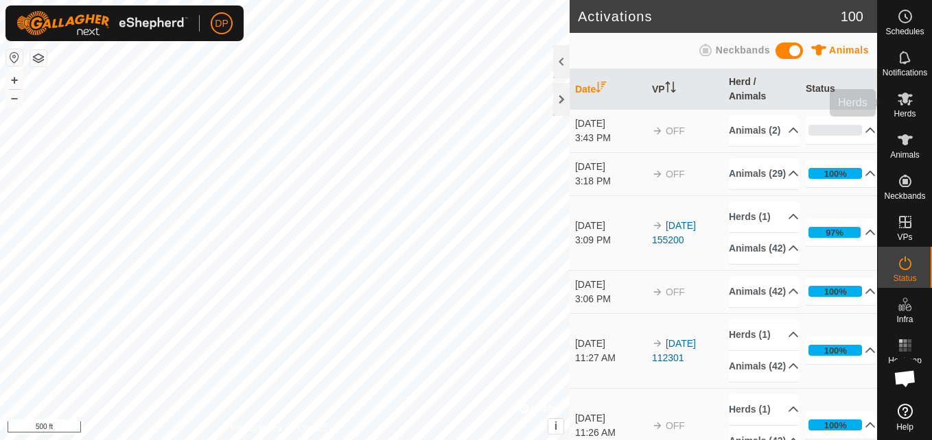
drag, startPoint x: 508, startPoint y: 308, endPoint x: 904, endPoint y: 97, distance: 449.3
click at [904, 97] on icon at bounding box center [904, 99] width 15 height 13
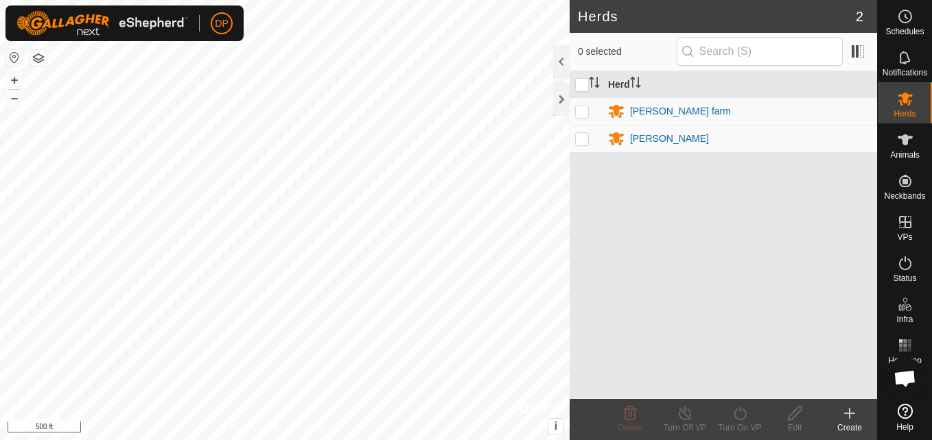
click at [578, 138] on p-checkbox at bounding box center [582, 138] width 14 height 11
checkbox input "true"
click at [584, 113] on p-checkbox at bounding box center [582, 111] width 14 height 11
checkbox input "true"
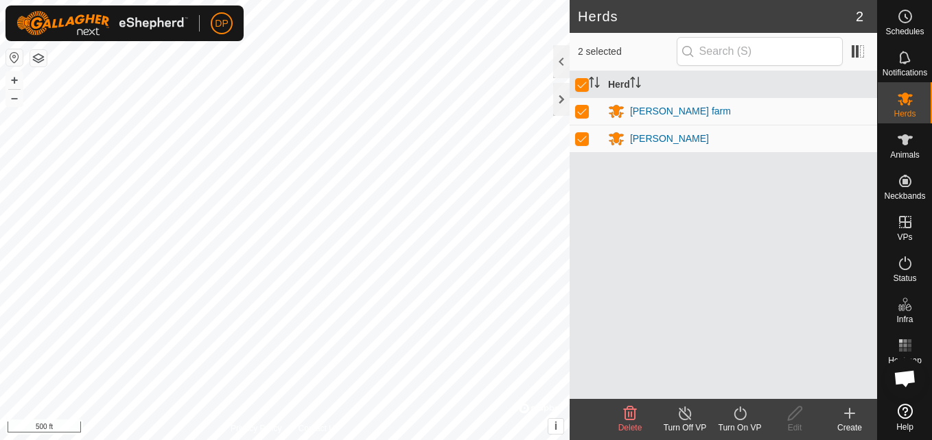
click at [683, 411] on icon at bounding box center [684, 413] width 17 height 16
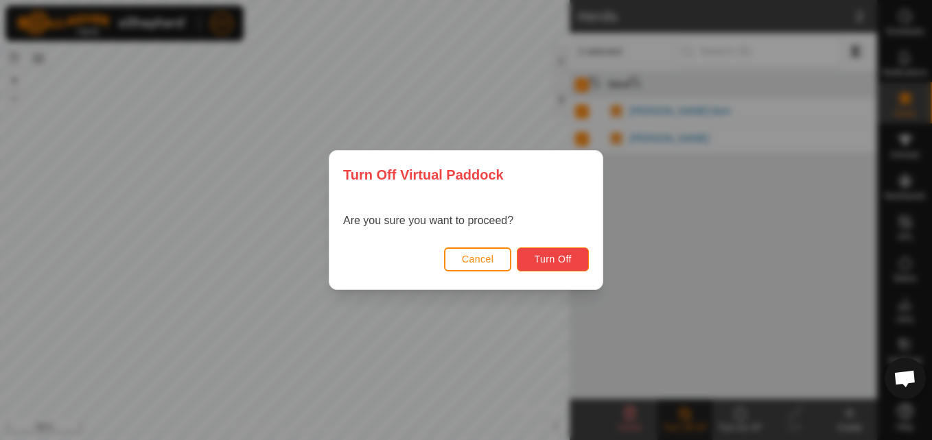
click at [540, 261] on span "Turn Off" at bounding box center [553, 259] width 38 height 11
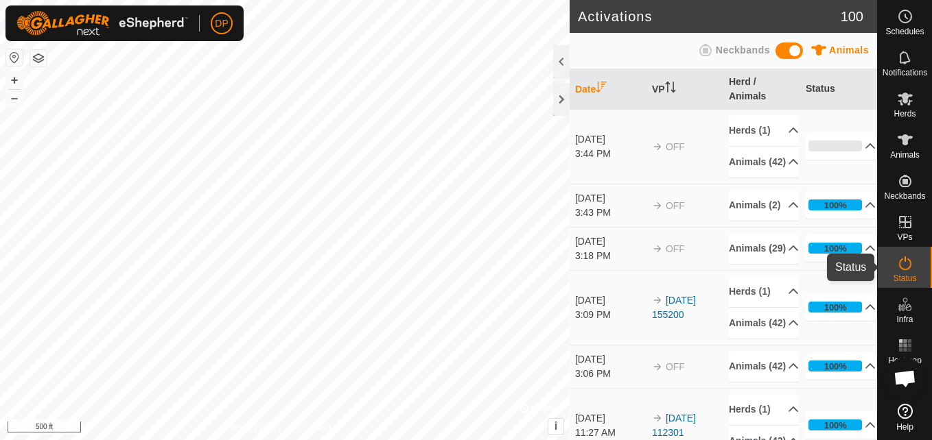
click at [905, 260] on icon at bounding box center [905, 263] width 16 height 16
click at [877, 265] on div "Status" at bounding box center [904, 267] width 54 height 41
click at [886, 266] on div "Status" at bounding box center [904, 267] width 54 height 41
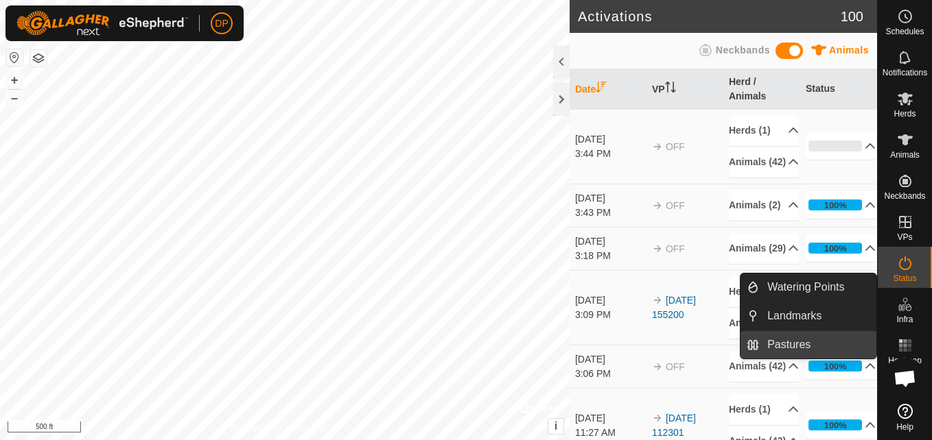
click at [829, 344] on link "Pastures" at bounding box center [817, 344] width 117 height 27
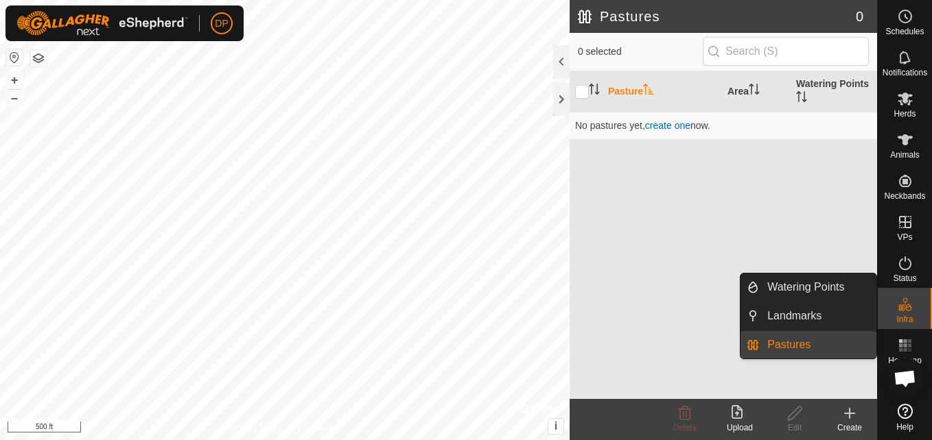
click at [829, 344] on link "Pastures" at bounding box center [817, 344] width 117 height 27
click at [777, 337] on link "Pastures" at bounding box center [817, 344] width 117 height 27
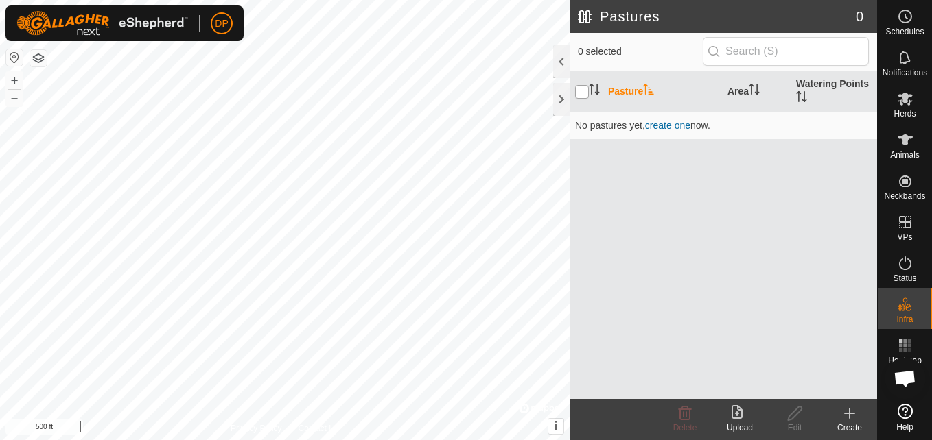
click at [584, 91] on input "checkbox" at bounding box center [582, 92] width 14 height 14
checkbox input "true"
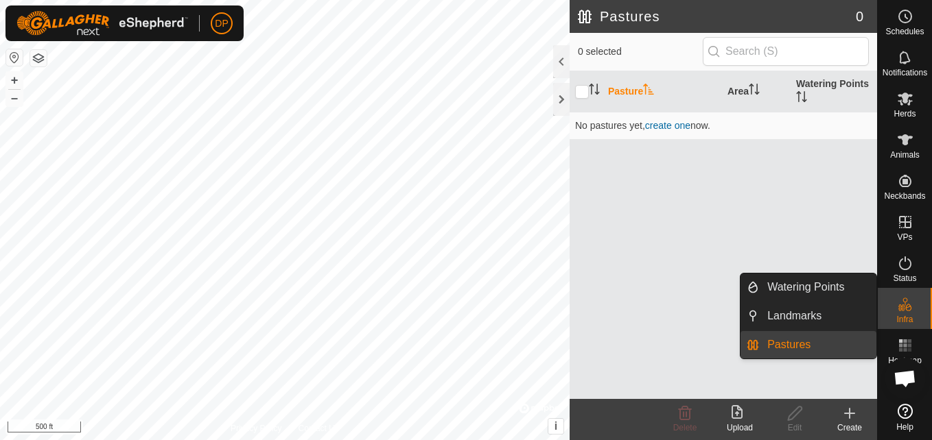
drag, startPoint x: 818, startPoint y: 340, endPoint x: 806, endPoint y: 351, distance: 16.0
drag, startPoint x: 806, startPoint y: 351, endPoint x: 797, endPoint y: 356, distance: 10.5
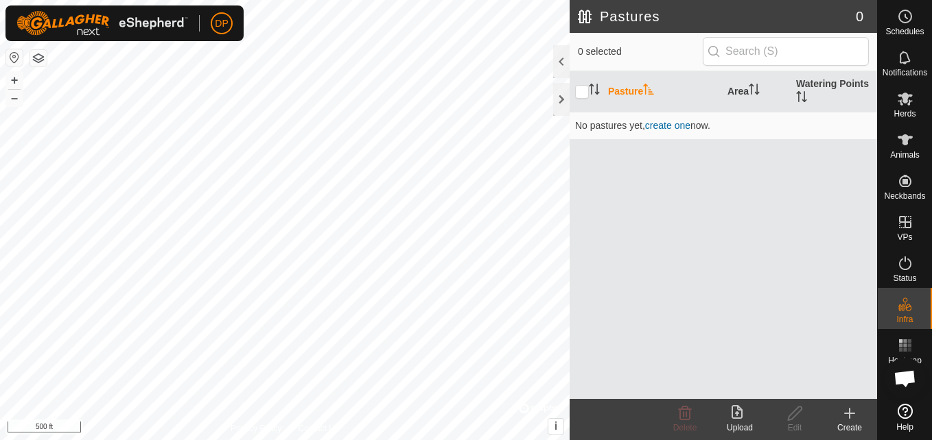
drag, startPoint x: 797, startPoint y: 356, endPoint x: 783, endPoint y: 367, distance: 18.1
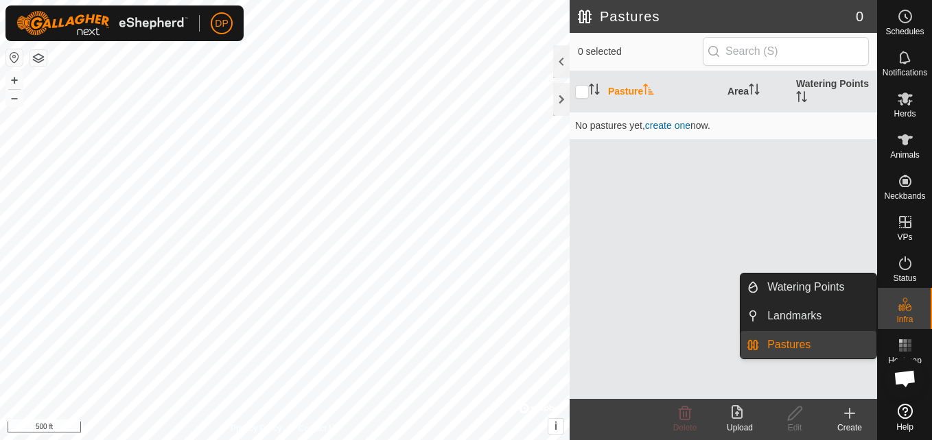
click at [851, 344] on link "Pastures" at bounding box center [817, 344] width 117 height 27
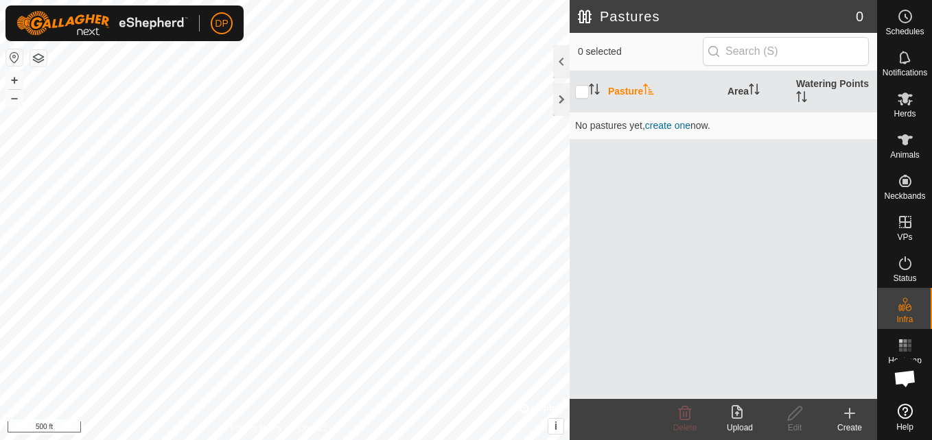
scroll to position [1400, 0]
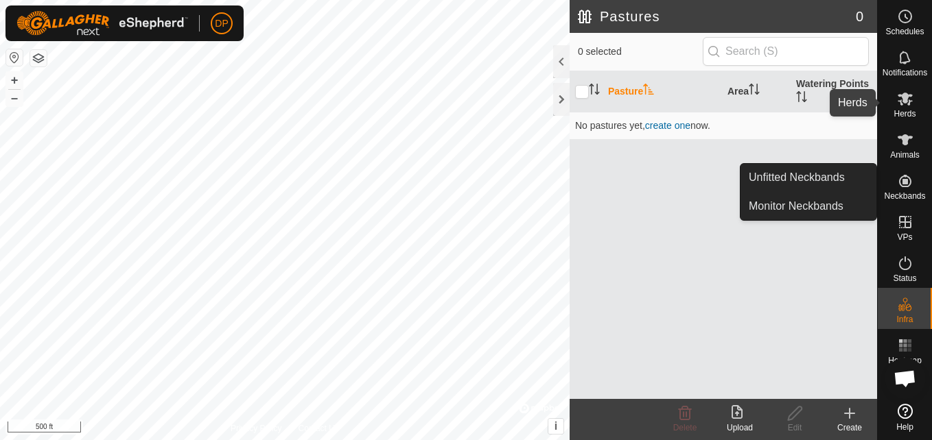
click at [906, 105] on icon at bounding box center [905, 99] width 16 height 16
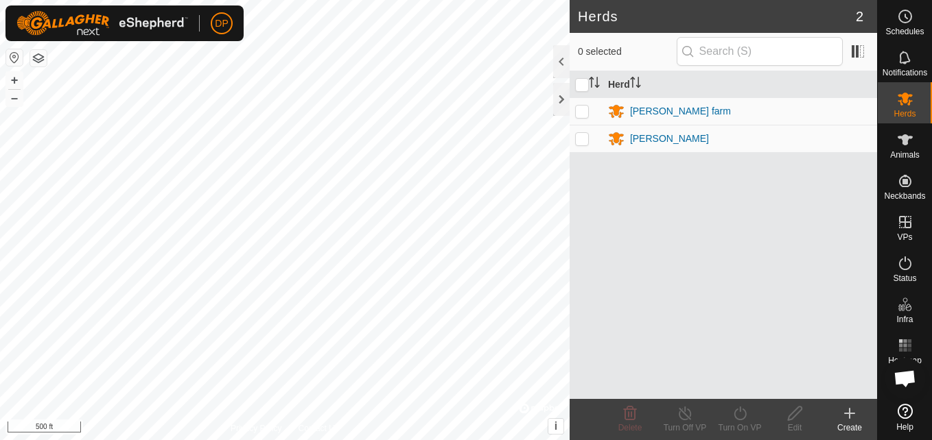
click at [584, 131] on td at bounding box center [585, 138] width 33 height 27
checkbox input "true"
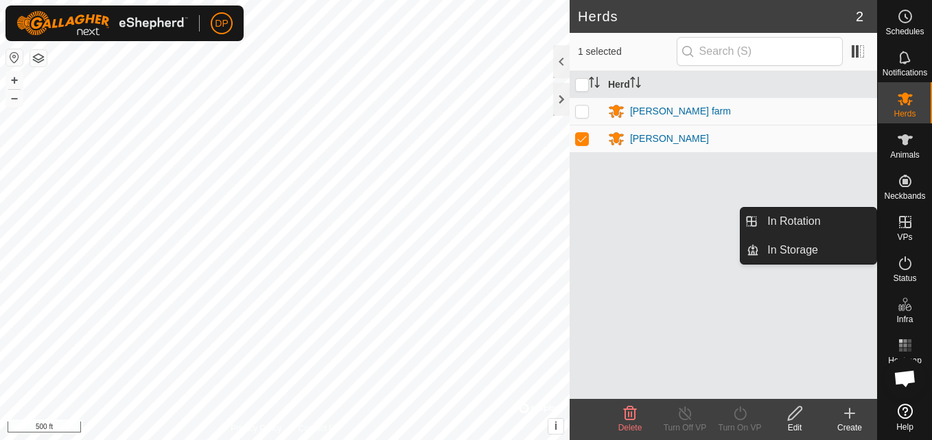
click at [897, 222] on icon at bounding box center [905, 222] width 16 height 16
click at [836, 223] on link "In Rotation" at bounding box center [817, 221] width 117 height 27
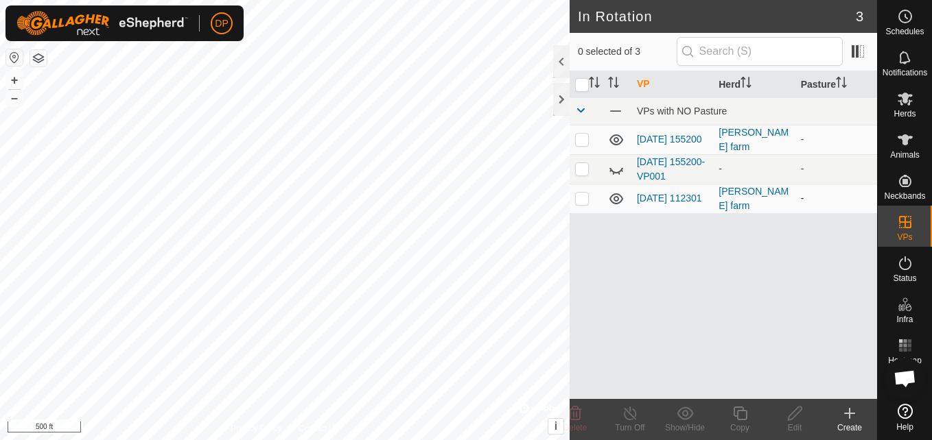
click at [613, 189] on td at bounding box center [616, 198] width 29 height 29
click at [613, 202] on icon at bounding box center [616, 198] width 14 height 11
click at [613, 202] on icon at bounding box center [614, 203] width 2 height 3
click at [613, 202] on icon at bounding box center [616, 198] width 14 height 11
click at [582, 198] on p-checkbox at bounding box center [582, 198] width 14 height 11
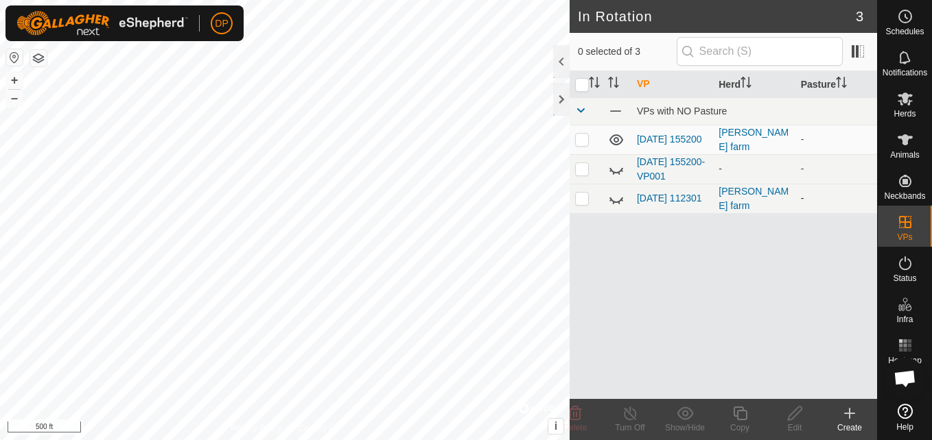
checkbox input "true"
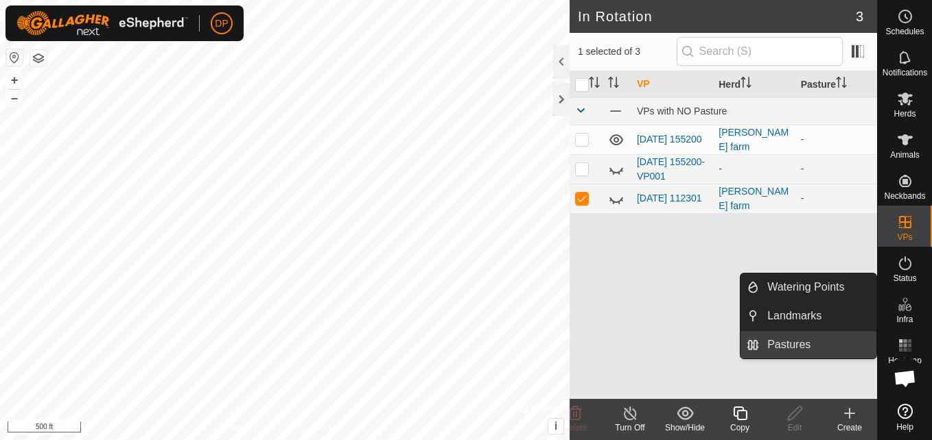
click at [865, 344] on link "Pastures" at bounding box center [817, 344] width 117 height 27
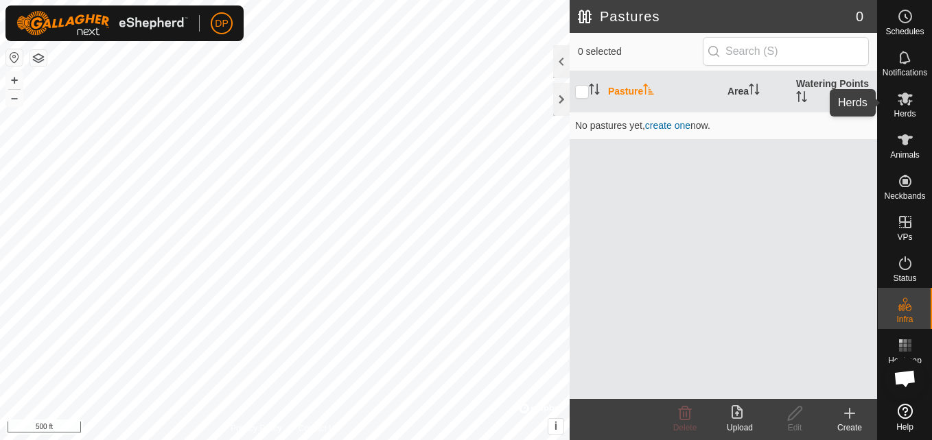
click at [892, 100] on es-mob-svg-icon at bounding box center [904, 99] width 25 height 22
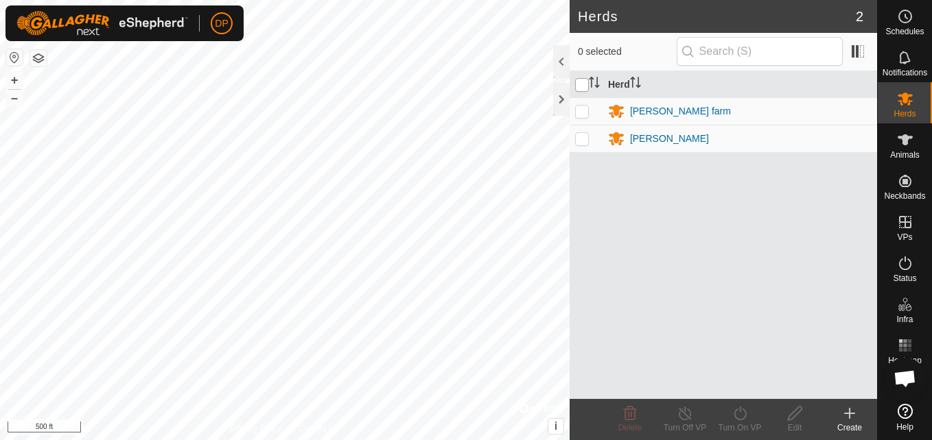
click at [582, 83] on input "checkbox" at bounding box center [582, 85] width 14 height 14
checkbox input "true"
click at [582, 109] on p-checkbox at bounding box center [582, 111] width 14 height 11
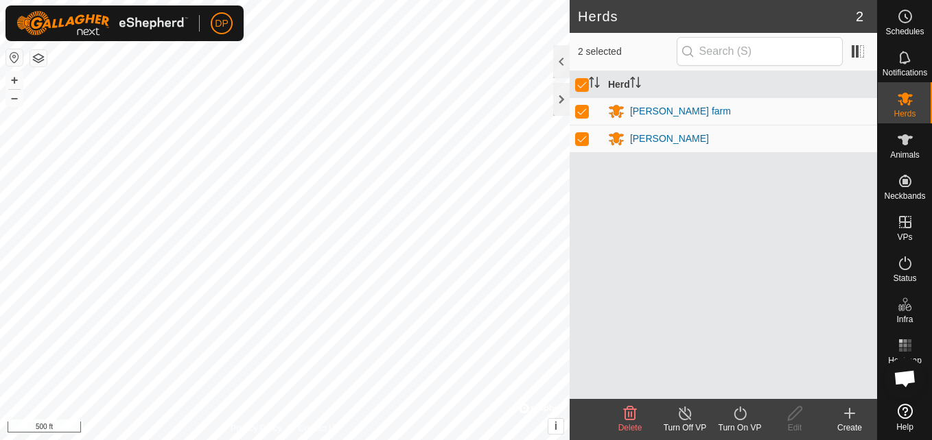
checkbox input "false"
click at [793, 410] on icon at bounding box center [794, 413] width 17 height 16
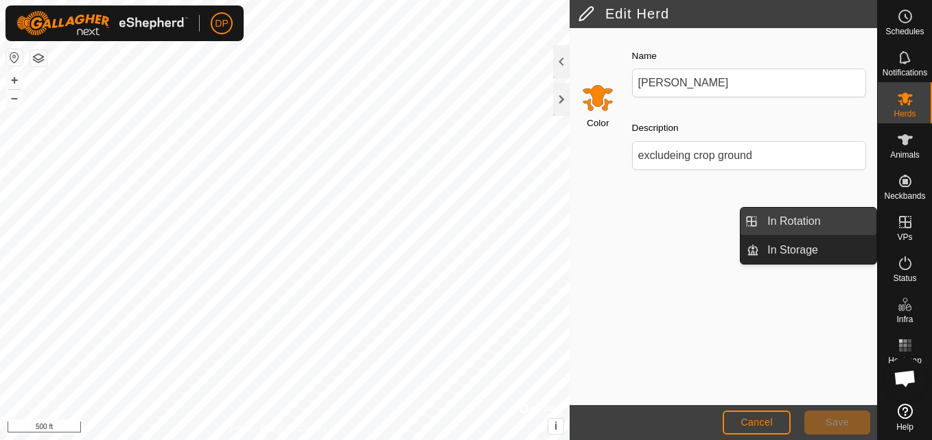
drag, startPoint x: 876, startPoint y: 224, endPoint x: 866, endPoint y: 224, distance: 10.3
click at [866, 224] on link "In Rotation" at bounding box center [817, 221] width 117 height 27
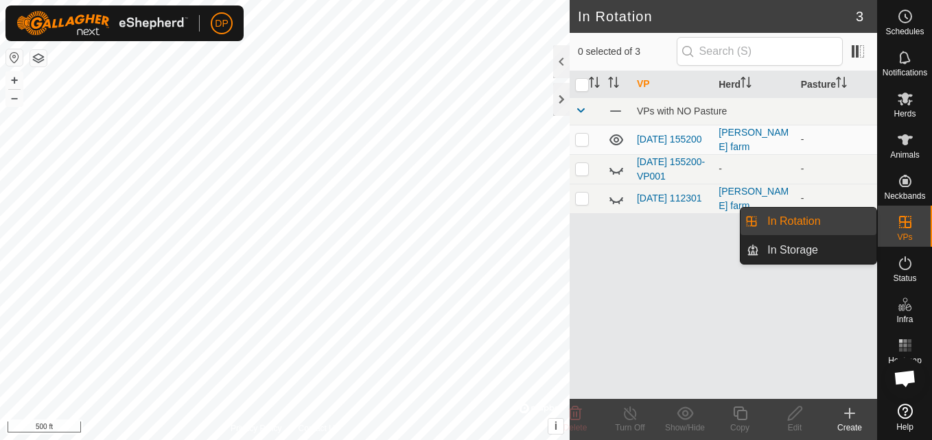
click at [820, 220] on link "In Rotation" at bounding box center [817, 221] width 117 height 27
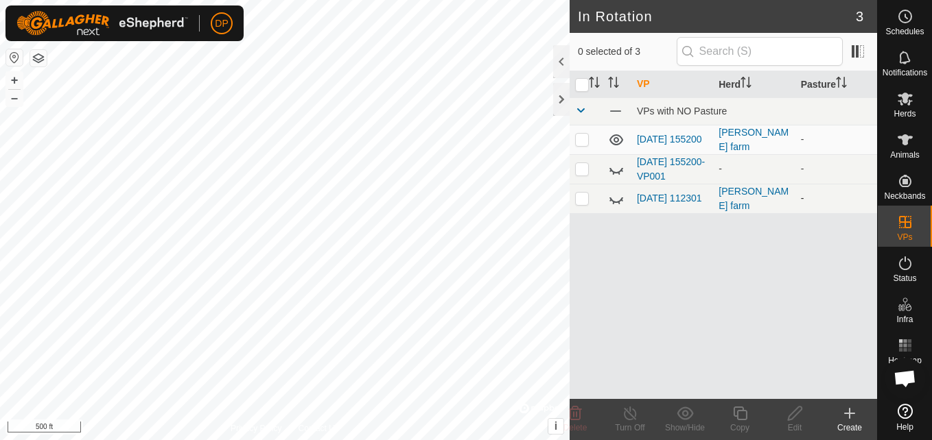
click at [578, 198] on p-checkbox at bounding box center [582, 198] width 14 height 11
checkbox input "false"
click at [584, 139] on p-checkbox at bounding box center [582, 139] width 14 height 11
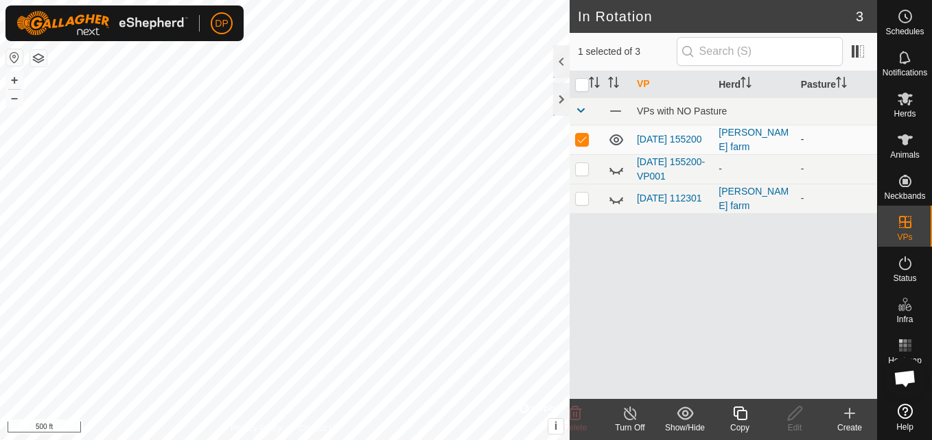
checkbox input "false"
click at [584, 171] on p-checkbox at bounding box center [582, 168] width 14 height 11
checkbox input "false"
click at [579, 202] on p-checkbox at bounding box center [582, 198] width 14 height 11
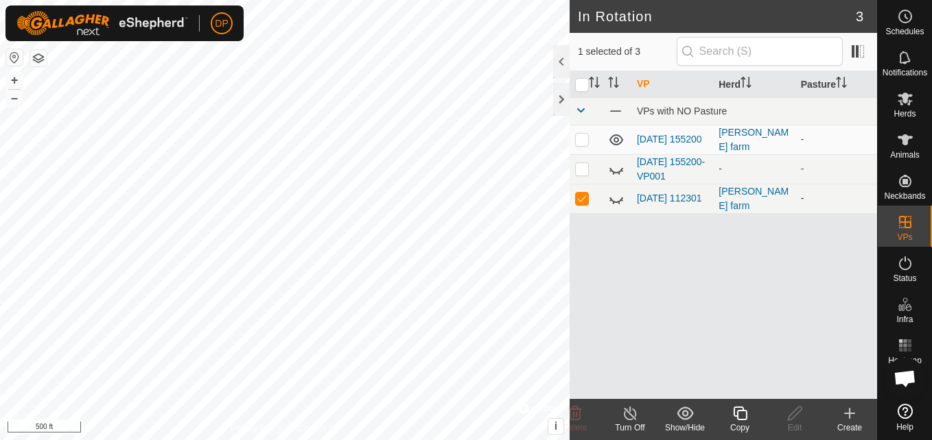
click at [579, 202] on p-checkbox at bounding box center [582, 198] width 14 height 11
click at [614, 201] on icon at bounding box center [616, 199] width 16 height 16
click at [582, 202] on p-checkbox at bounding box center [582, 198] width 14 height 11
checkbox input "true"
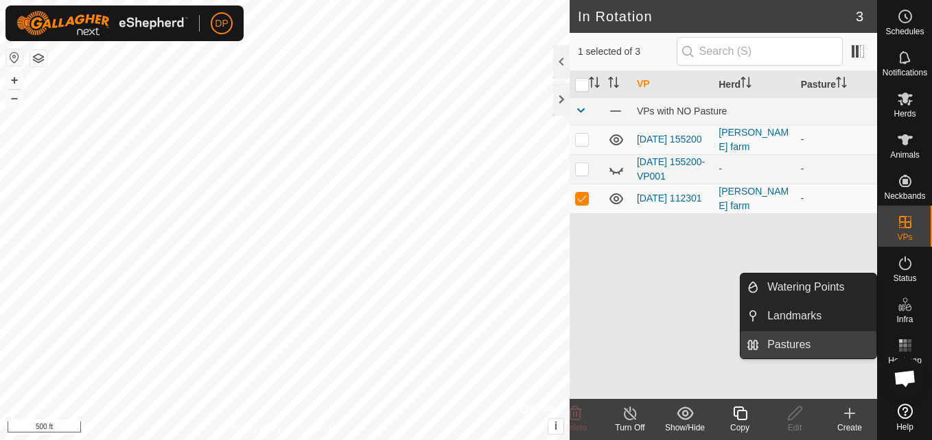
click at [830, 337] on link "Pastures" at bounding box center [817, 344] width 117 height 27
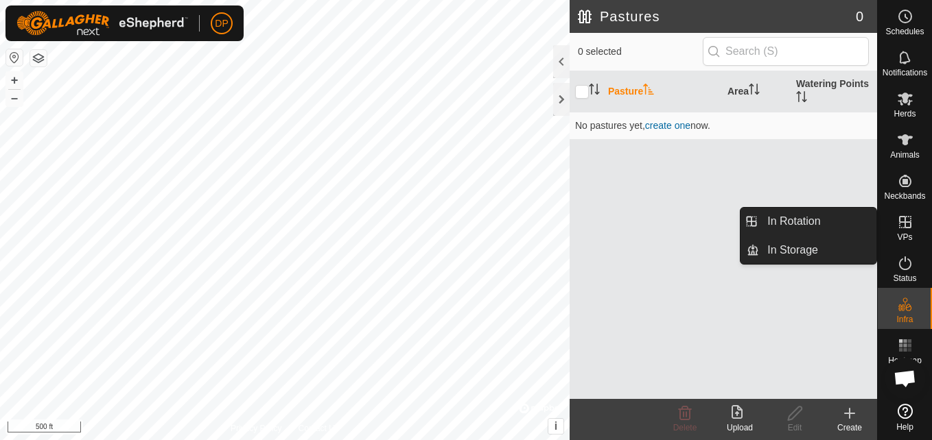
click at [862, 240] on link "In Storage" at bounding box center [817, 250] width 117 height 27
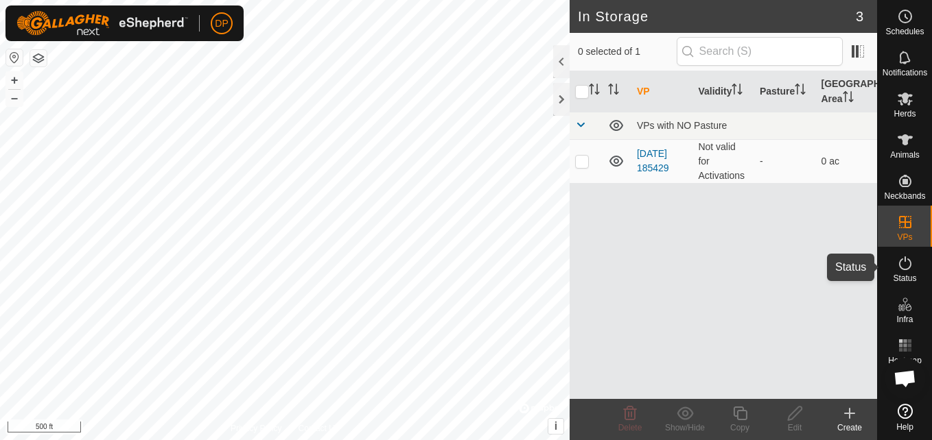
click at [901, 269] on icon at bounding box center [905, 264] width 12 height 14
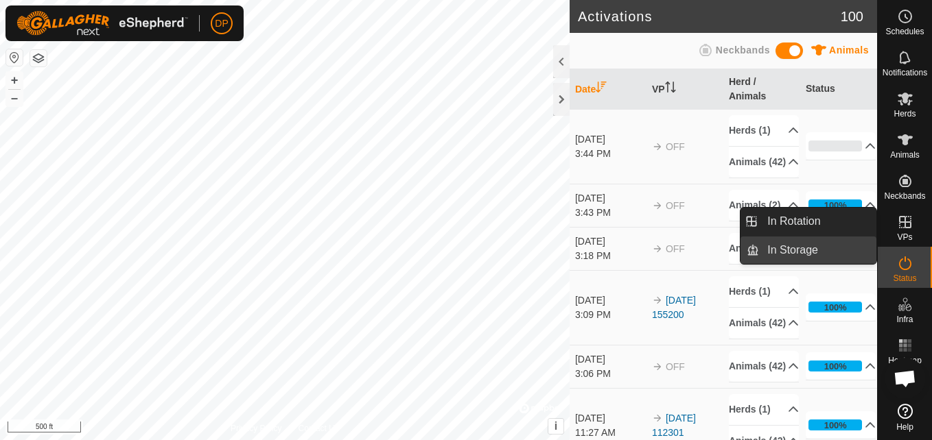
click at [849, 246] on link "In Storage" at bounding box center [817, 250] width 117 height 27
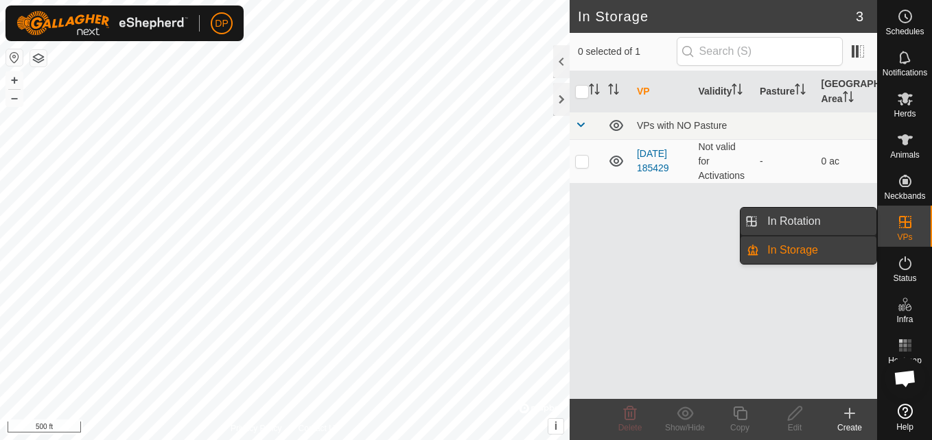
click at [848, 221] on link "In Rotation" at bounding box center [817, 221] width 117 height 27
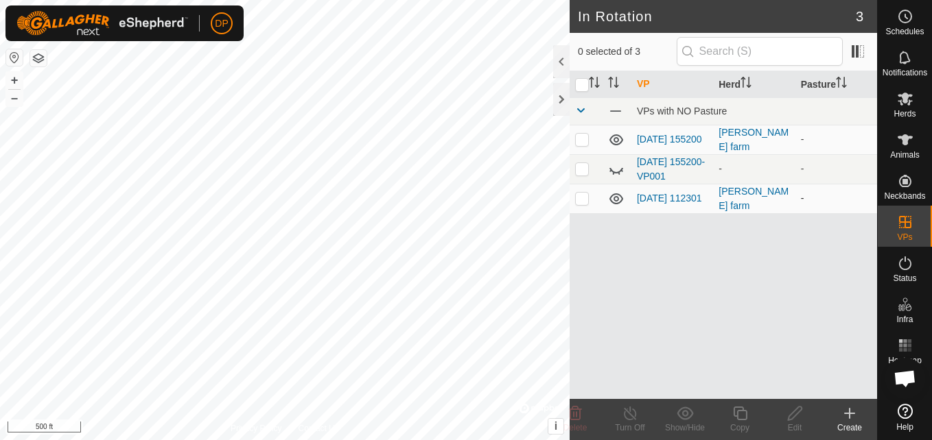
click at [616, 198] on icon at bounding box center [616, 199] width 16 height 16
click at [614, 200] on icon at bounding box center [616, 199] width 16 height 16
click at [615, 199] on icon at bounding box center [616, 195] width 16 height 16
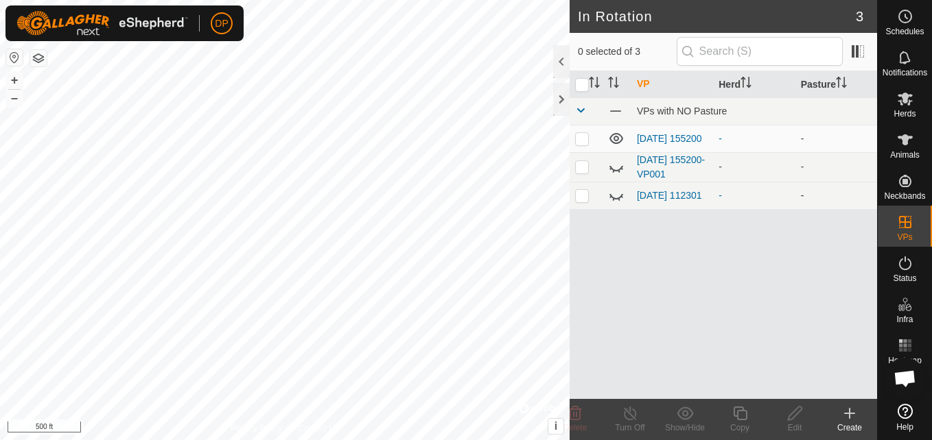
click at [615, 199] on icon at bounding box center [616, 195] width 16 height 16
click at [580, 201] on p-checkbox at bounding box center [582, 195] width 14 height 11
checkbox input "true"
click at [632, 416] on line at bounding box center [629, 414] width 11 height 11
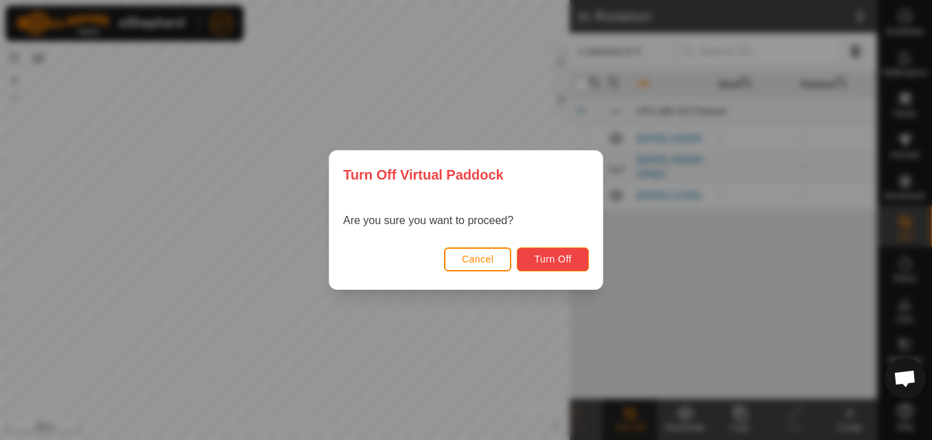
click at [543, 254] on span "Turn Off" at bounding box center [553, 259] width 38 height 11
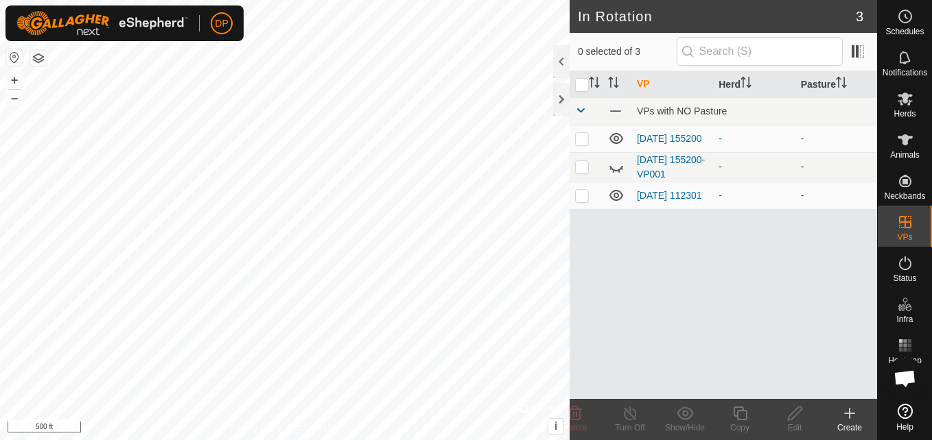
scroll to position [1400, 0]
click at [619, 198] on icon at bounding box center [616, 195] width 16 height 16
click at [897, 98] on icon at bounding box center [905, 99] width 16 height 16
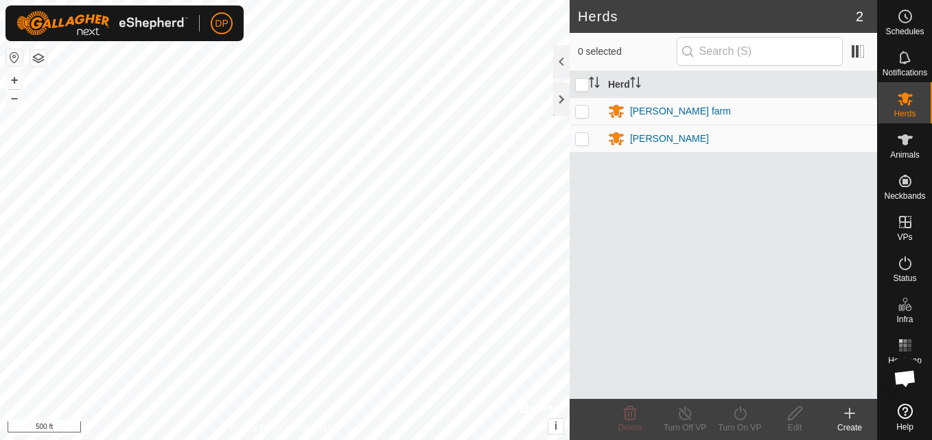
click at [581, 108] on p-checkbox at bounding box center [582, 111] width 14 height 11
checkbox input "true"
click at [580, 138] on p-checkbox at bounding box center [582, 138] width 14 height 11
checkbox input "true"
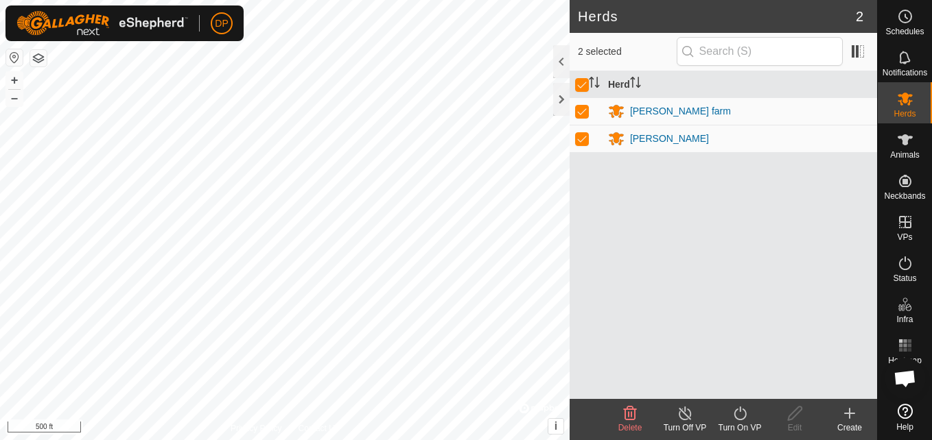
click at [584, 134] on p-checkbox at bounding box center [582, 138] width 14 height 11
checkbox input "false"
click at [573, 136] on td at bounding box center [585, 138] width 33 height 27
checkbox input "true"
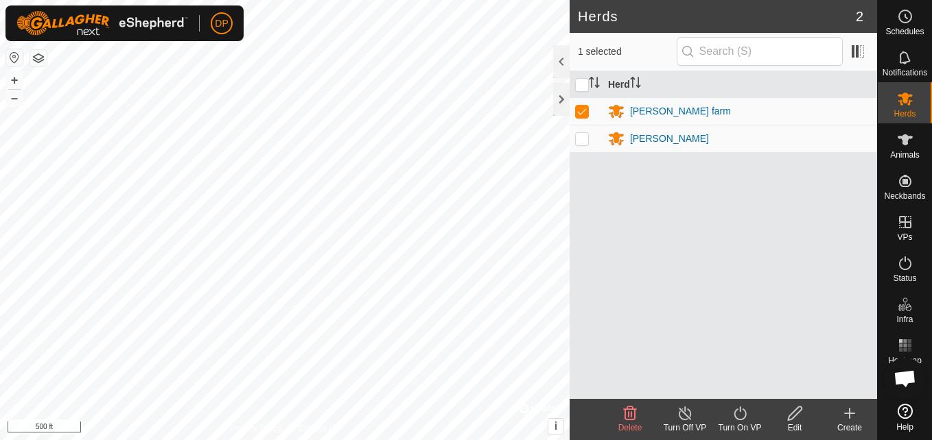
checkbox input "true"
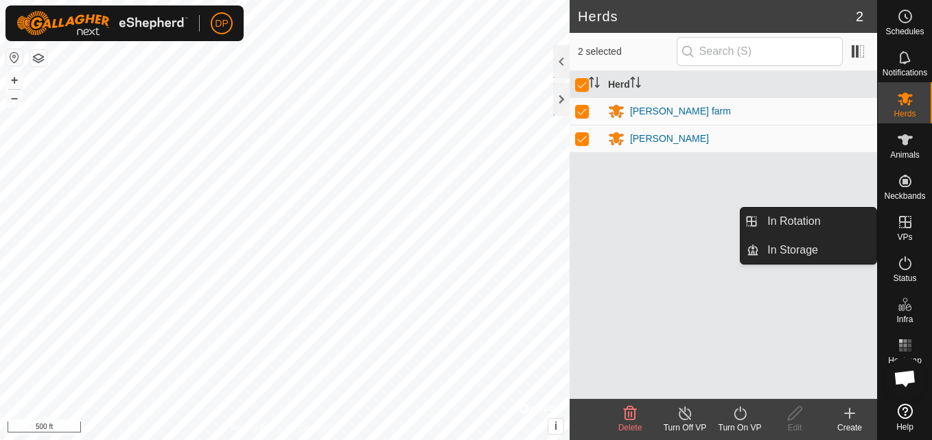
click at [897, 216] on icon at bounding box center [905, 222] width 16 height 16
click at [850, 221] on link "In Rotation" at bounding box center [817, 221] width 117 height 27
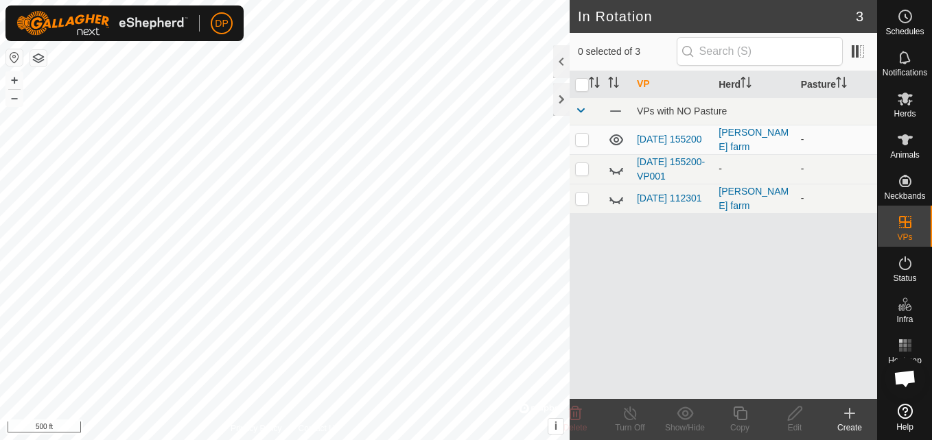
click at [615, 170] on icon at bounding box center [616, 169] width 16 height 16
click at [652, 176] on link "[DATE] 155200-VP001" at bounding box center [671, 168] width 68 height 25
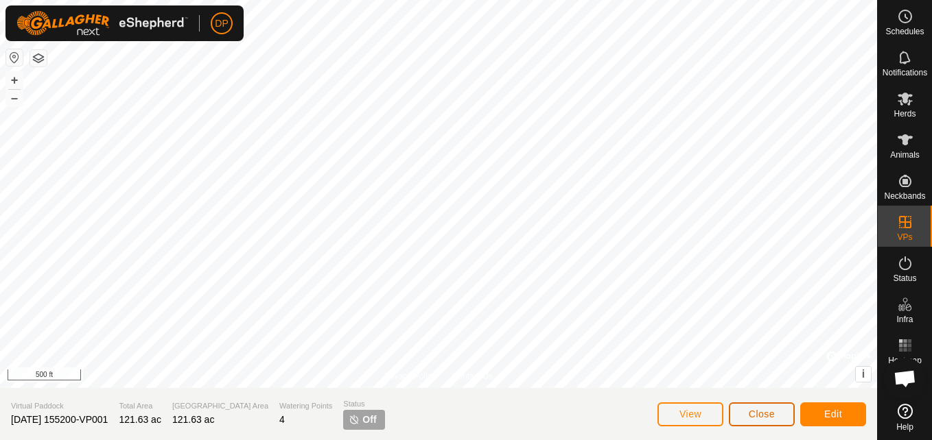
click at [773, 414] on span "Close" at bounding box center [761, 414] width 26 height 11
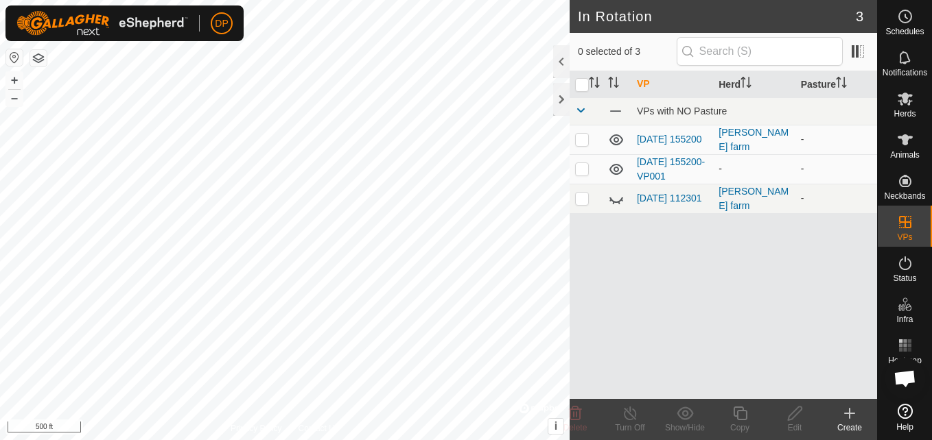
click at [617, 170] on icon at bounding box center [616, 169] width 16 height 16
click at [613, 199] on icon at bounding box center [616, 199] width 16 height 16
click at [647, 195] on link "[DATE] 112301" at bounding box center [669, 198] width 65 height 11
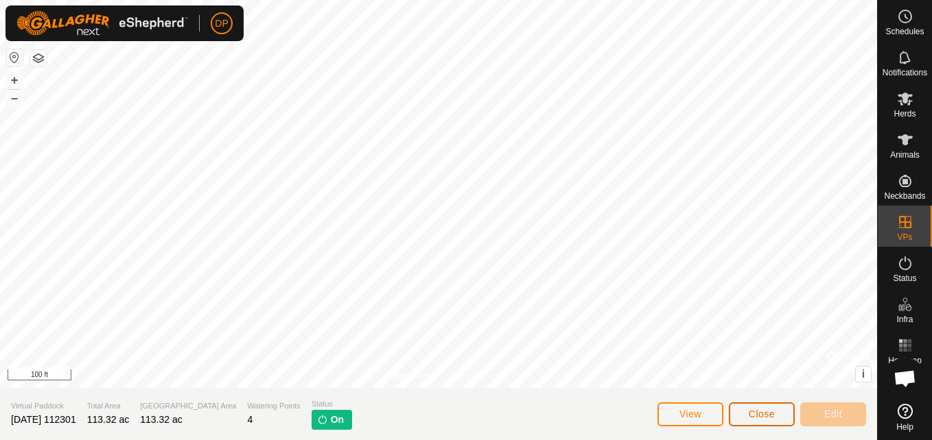
click at [759, 414] on span "Close" at bounding box center [761, 414] width 26 height 11
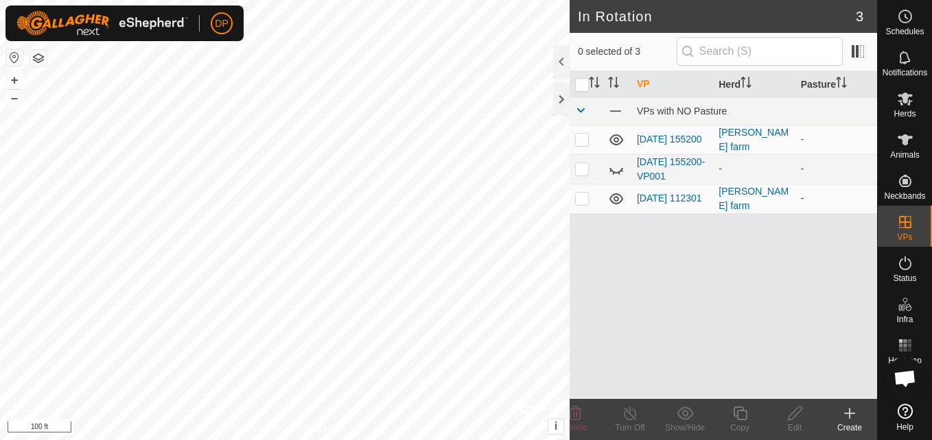
click at [617, 195] on icon at bounding box center [616, 199] width 16 height 16
click at [615, 138] on icon at bounding box center [616, 139] width 14 height 11
click at [615, 138] on icon at bounding box center [616, 140] width 16 height 16
click at [584, 139] on p-checkbox at bounding box center [582, 139] width 14 height 11
checkbox input "true"
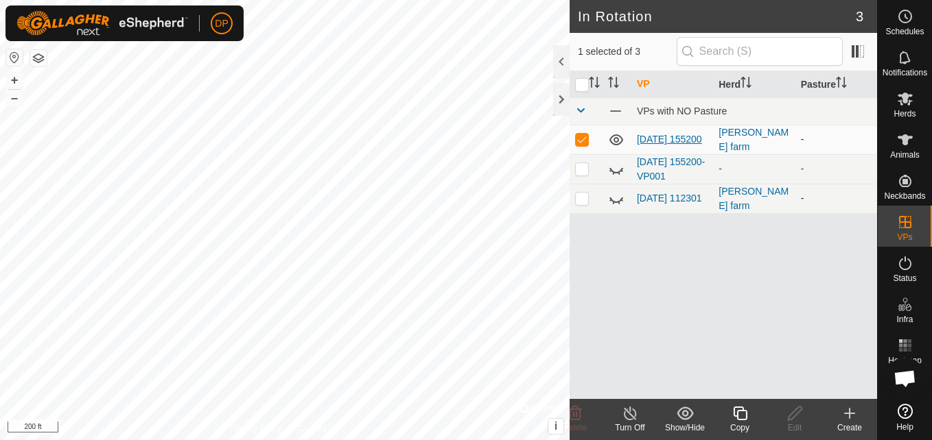
click at [643, 134] on link "[DATE] 155200" at bounding box center [669, 139] width 65 height 11
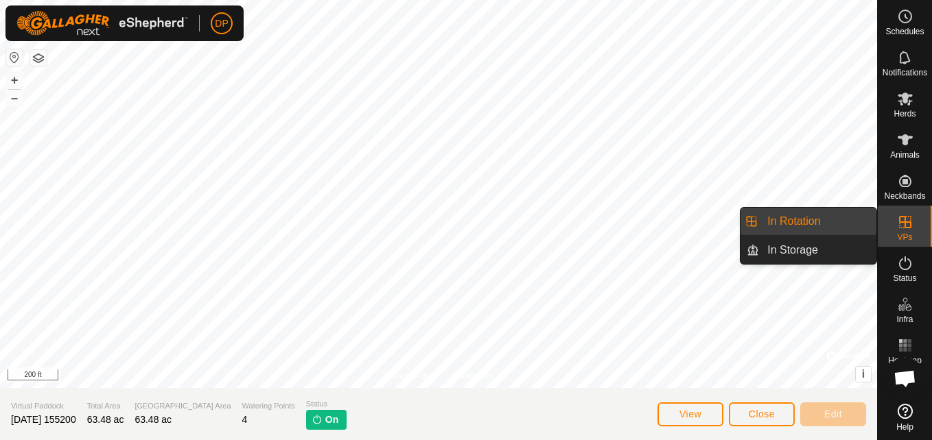
click at [895, 222] on es-virtualpaddocks-svg-icon at bounding box center [904, 222] width 25 height 22
click at [829, 213] on link "In Rotation" at bounding box center [817, 221] width 117 height 27
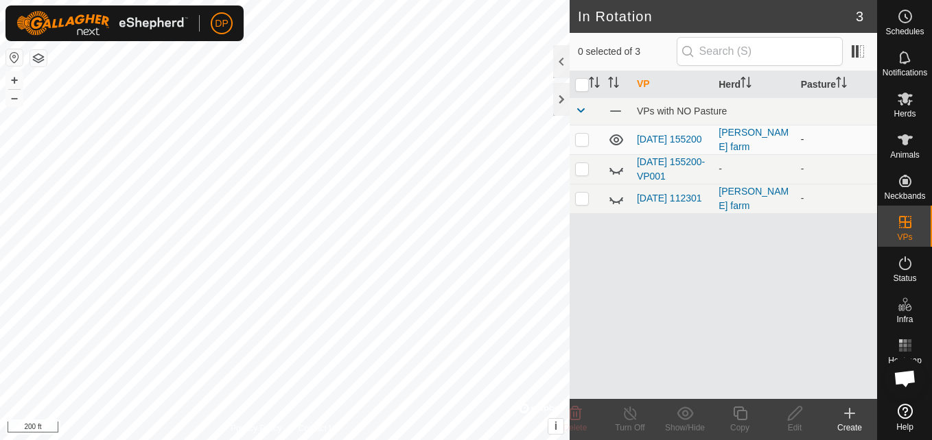
click at [613, 139] on icon at bounding box center [616, 140] width 16 height 16
click at [580, 137] on p-checkbox at bounding box center [582, 139] width 14 height 11
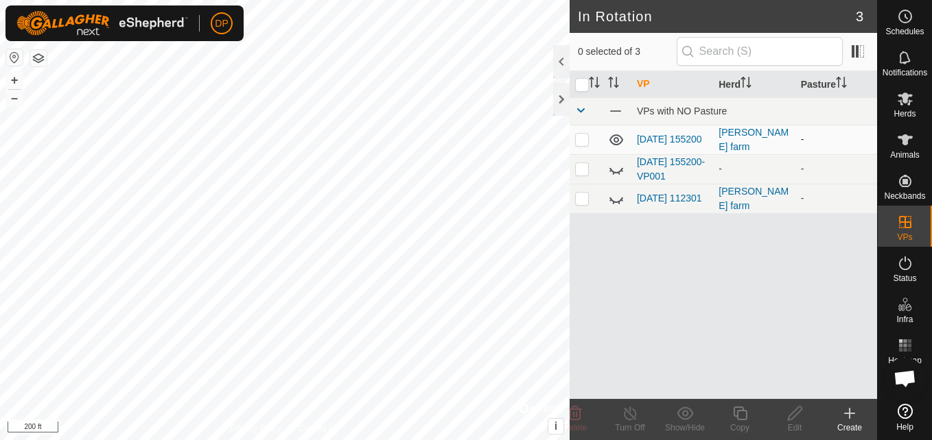
checkbox input "true"
click at [650, 191] on link "[DATE] 112301" at bounding box center [669, 195] width 65 height 11
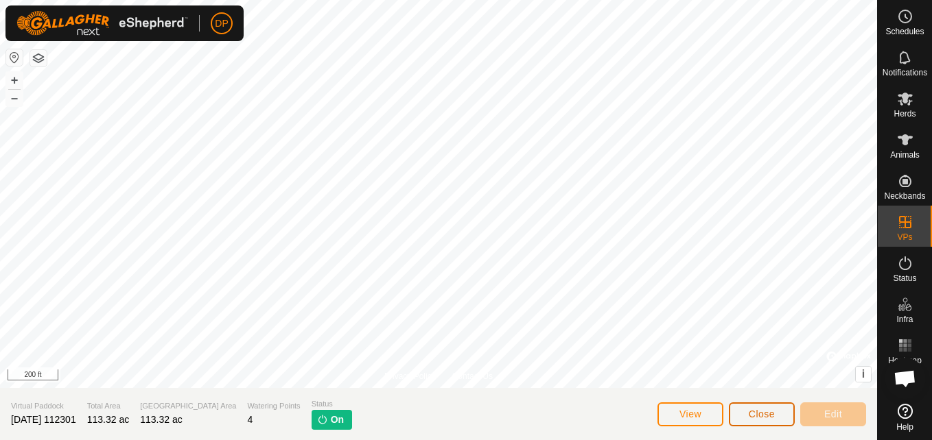
click at [748, 412] on button "Close" at bounding box center [762, 415] width 66 height 24
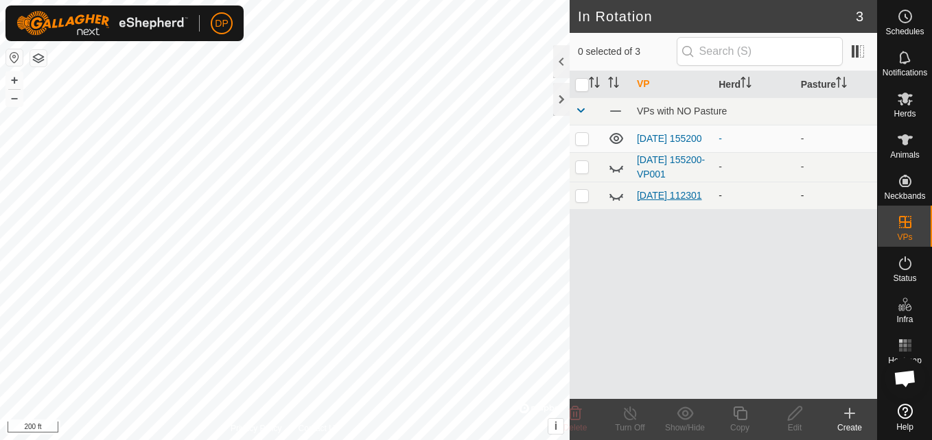
scroll to position [1400, 0]
click at [666, 191] on link "[DATE] 112301" at bounding box center [669, 195] width 65 height 11
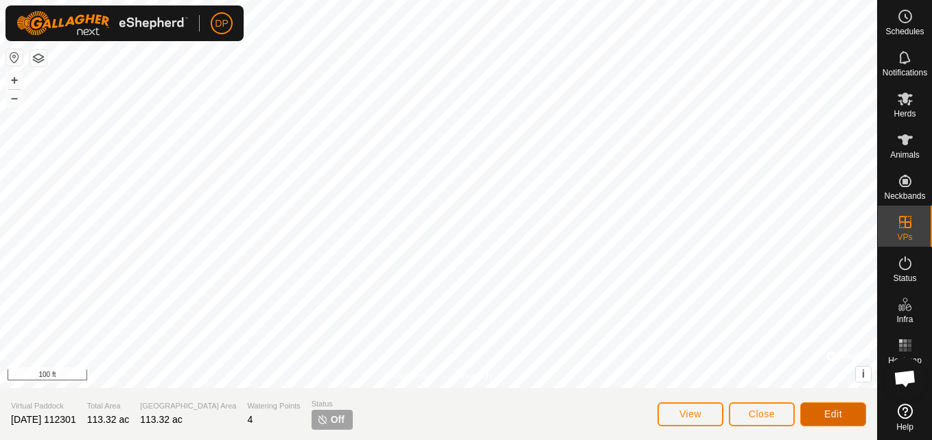
click at [833, 410] on span "Edit" at bounding box center [833, 414] width 18 height 11
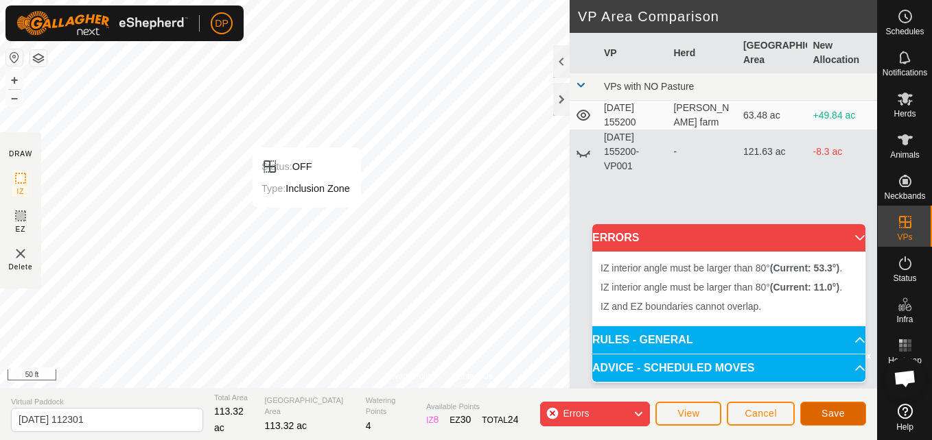
click at [836, 407] on button "Save" at bounding box center [833, 414] width 66 height 24
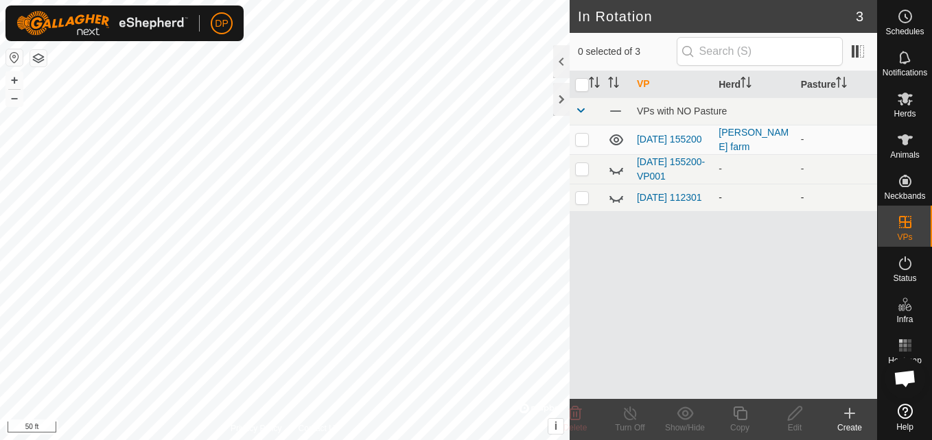
click at [616, 198] on icon at bounding box center [616, 197] width 16 height 16
click at [656, 193] on link "2025-09-21 112301" at bounding box center [669, 197] width 65 height 11
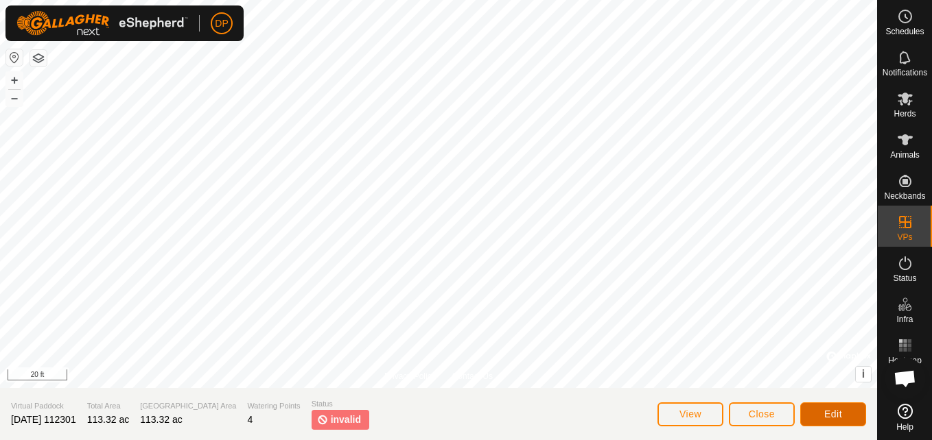
click at [833, 409] on span "Edit" at bounding box center [833, 414] width 18 height 11
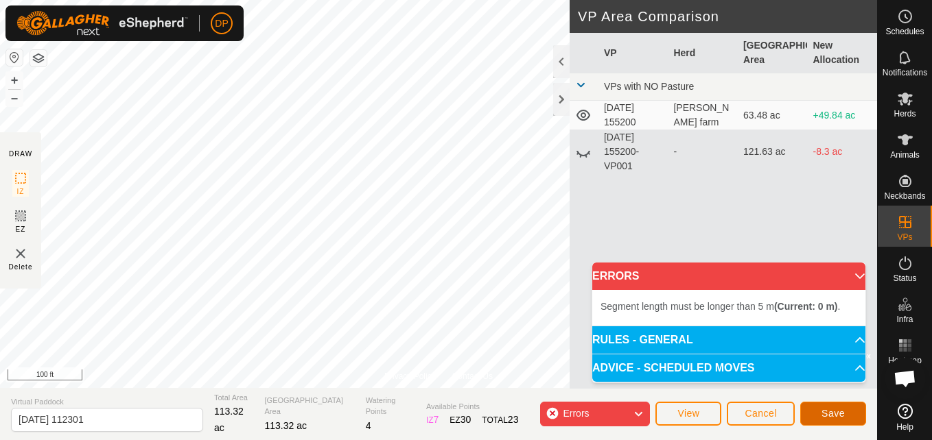
click at [827, 414] on span "Save" at bounding box center [832, 413] width 23 height 11
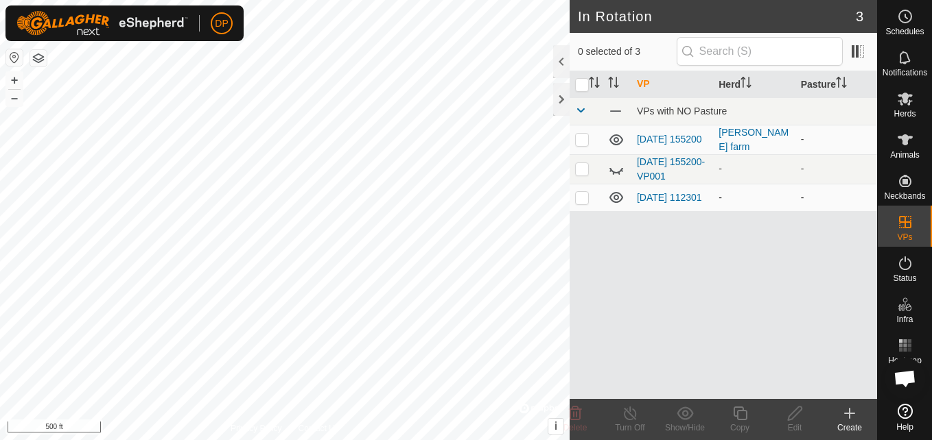
click at [614, 198] on icon at bounding box center [616, 197] width 14 height 11
click at [581, 140] on p-checkbox at bounding box center [582, 139] width 14 height 11
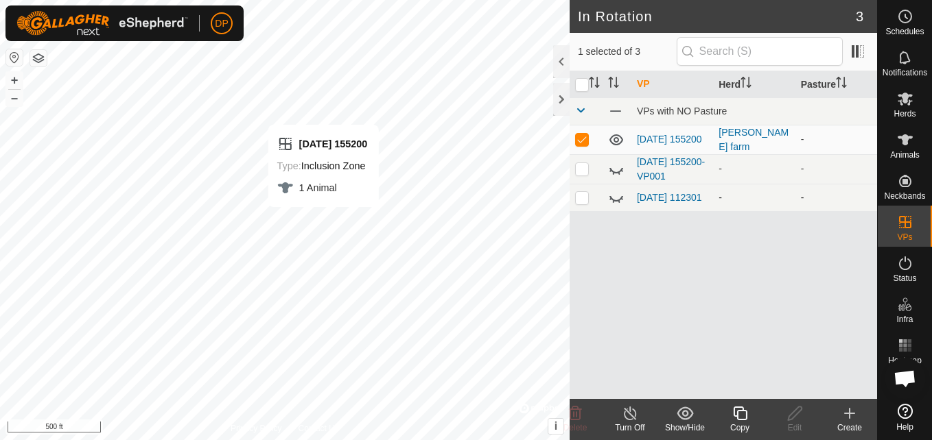
checkbox input "false"
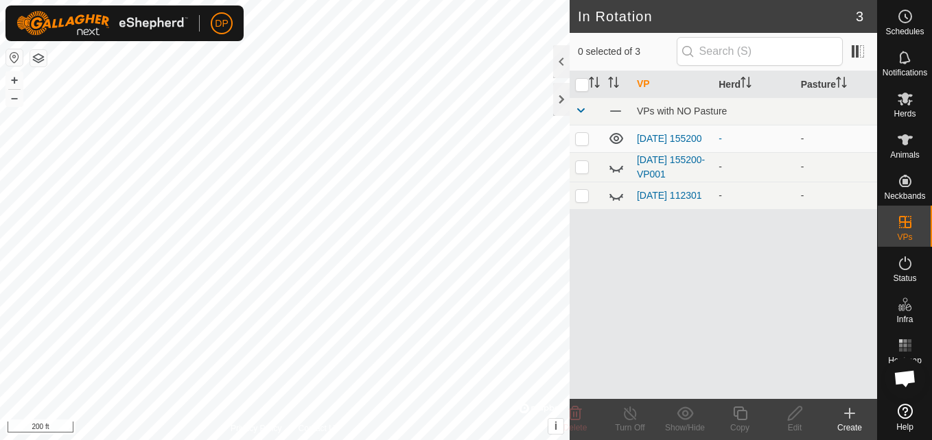
scroll to position [1400, 0]
click at [579, 137] on p-checkbox at bounding box center [582, 138] width 14 height 11
click at [618, 135] on icon at bounding box center [616, 138] width 14 height 11
click at [618, 135] on icon at bounding box center [616, 138] width 16 height 16
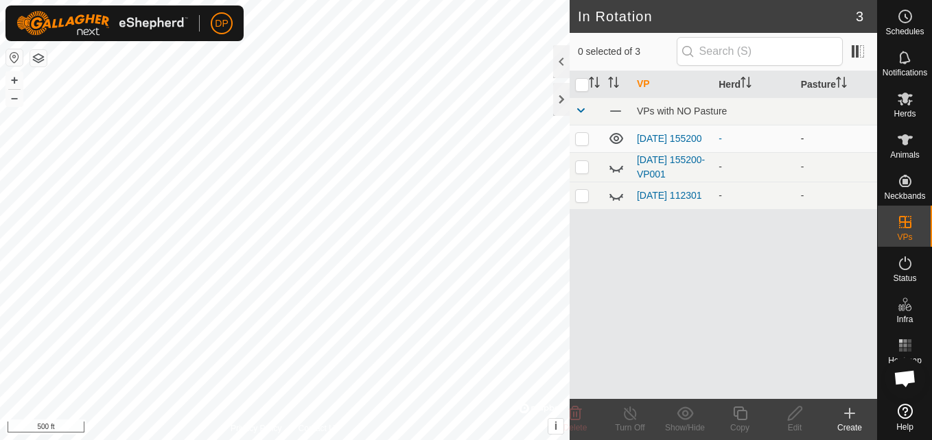
click at [584, 142] on p-checkbox at bounding box center [582, 138] width 14 height 11
click at [580, 135] on p-checkbox at bounding box center [582, 138] width 14 height 11
click at [578, 134] on p-checkbox at bounding box center [582, 138] width 14 height 11
checkbox input "false"
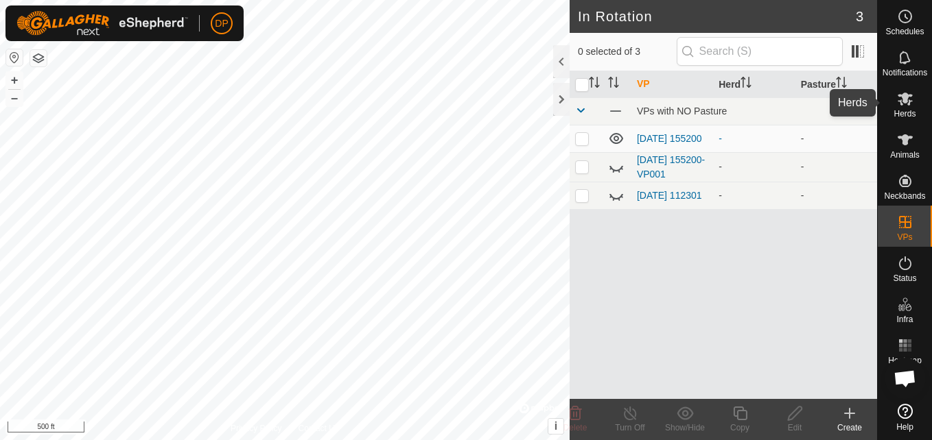
click at [909, 101] on icon at bounding box center [904, 99] width 15 height 13
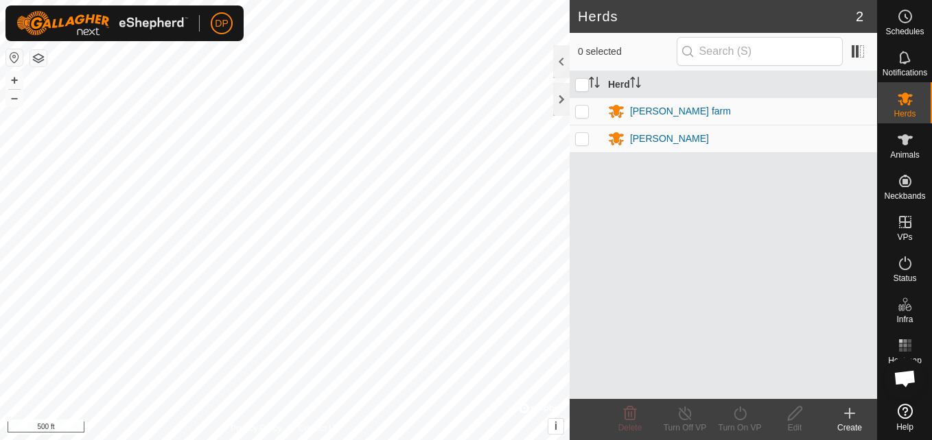
click at [578, 110] on p-checkbox at bounding box center [582, 111] width 14 height 11
checkbox input "true"
click at [582, 84] on input "checkbox" at bounding box center [582, 85] width 14 height 14
checkbox input "true"
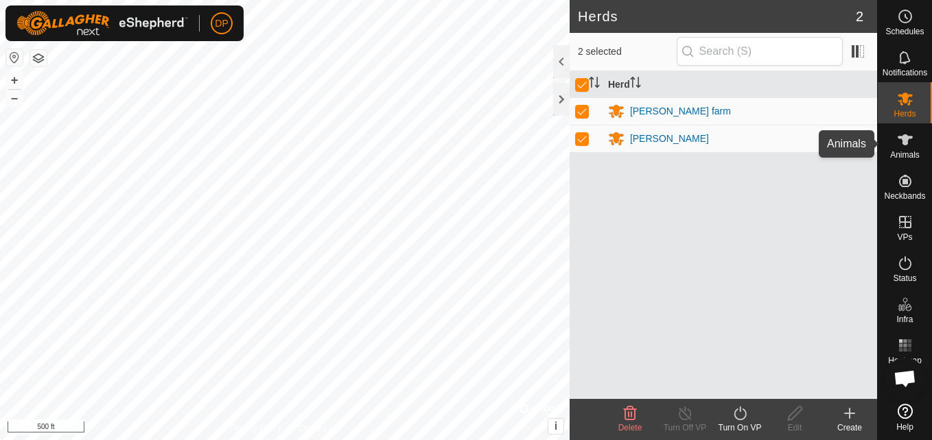
click at [899, 143] on icon at bounding box center [905, 140] width 16 height 16
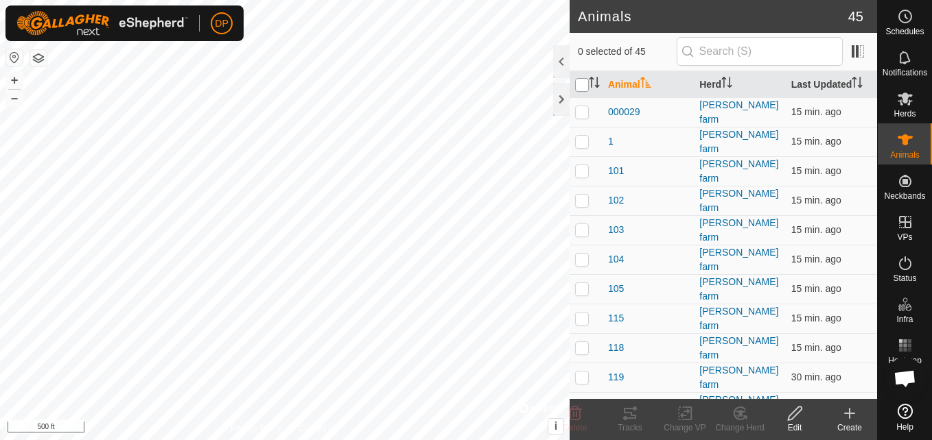
click at [580, 80] on input "checkbox" at bounding box center [582, 85] width 14 height 14
checkbox input "true"
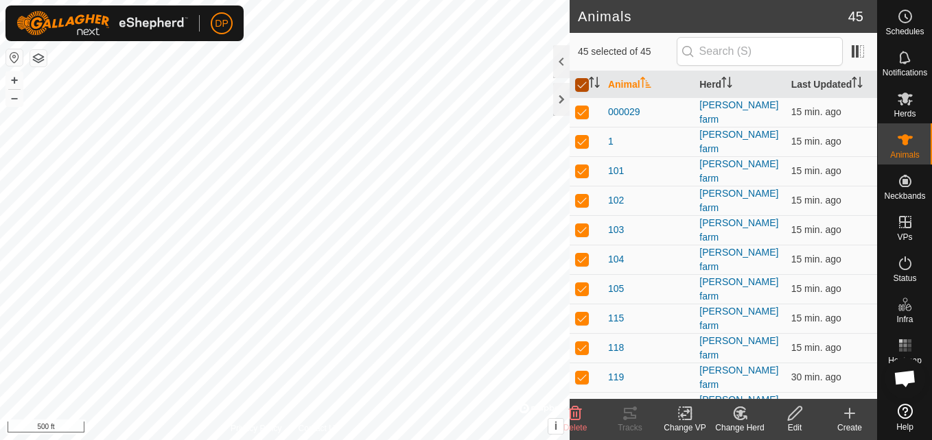
checkbox input "true"
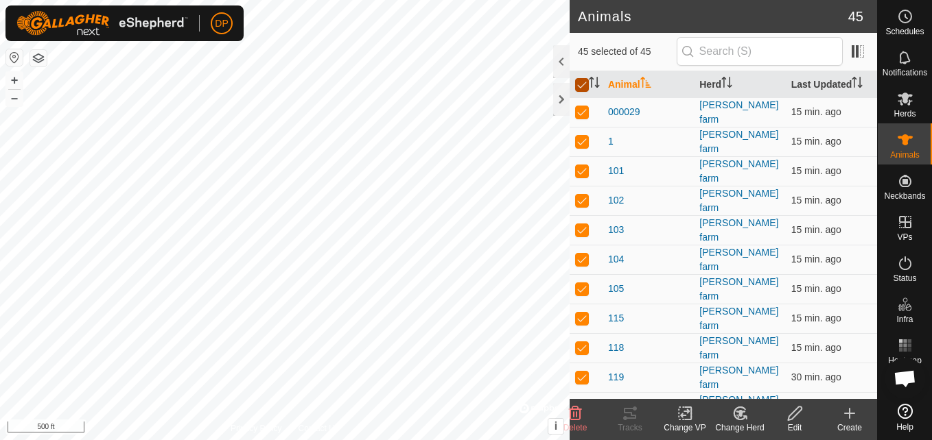
checkbox input "true"
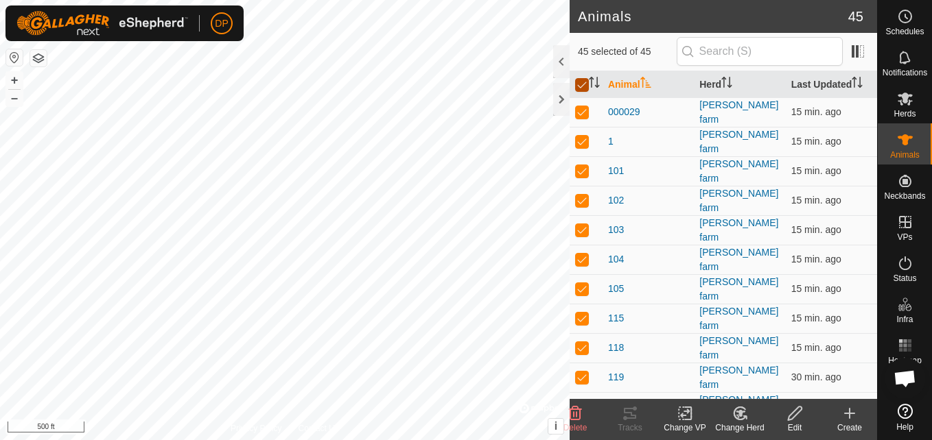
checkbox input "true"
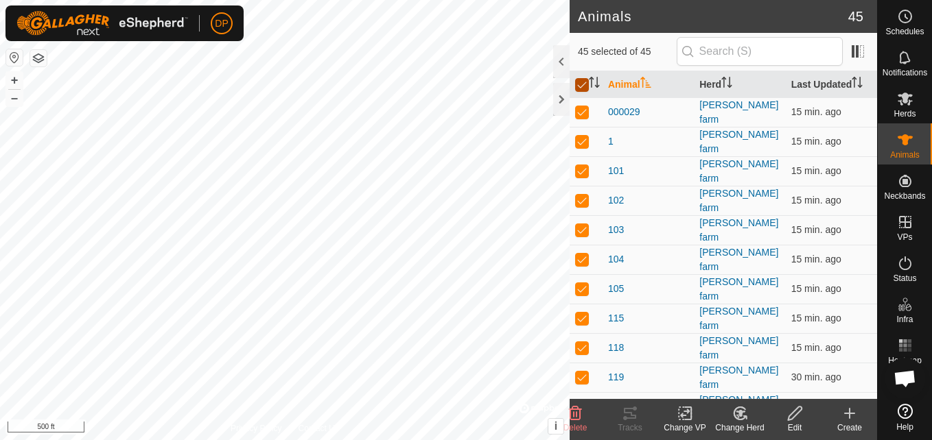
checkbox input "true"
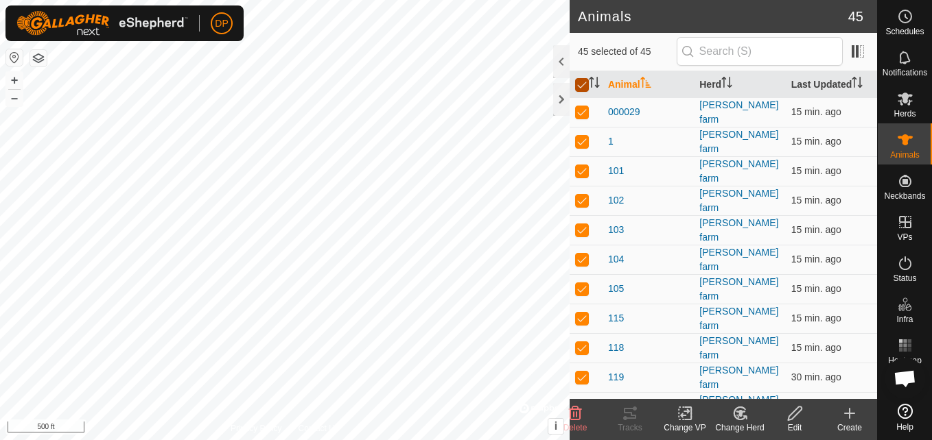
checkbox input "true"
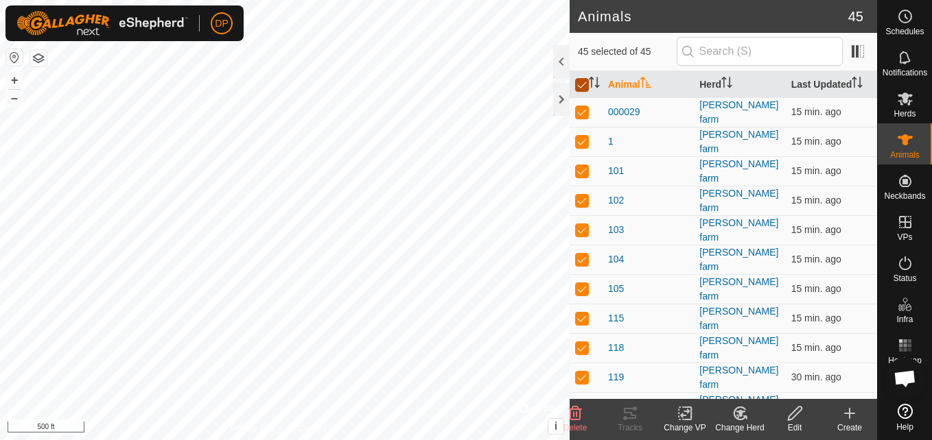
checkbox input "true"
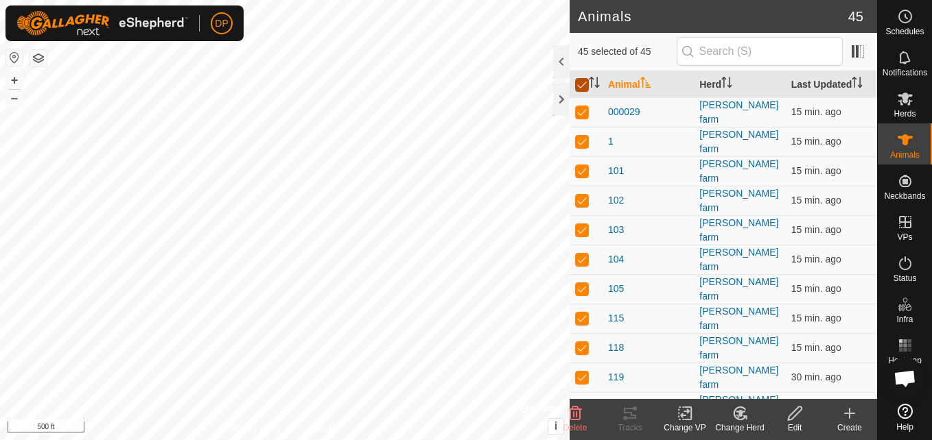
checkbox input "true"
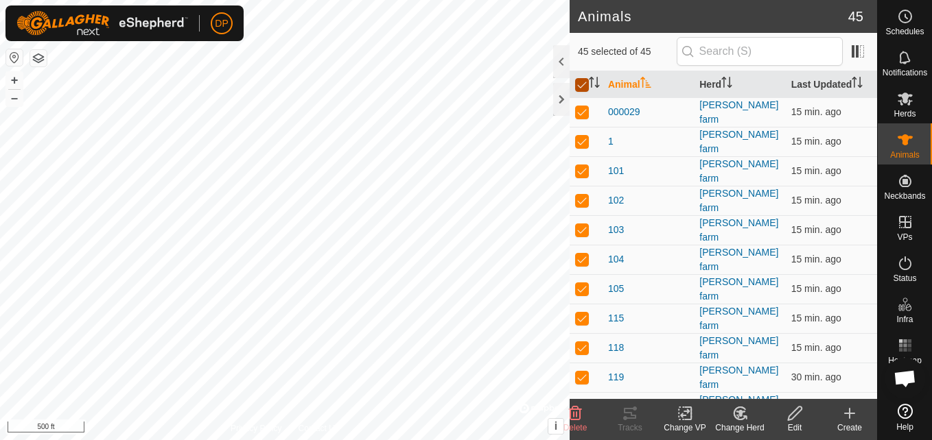
checkbox input "true"
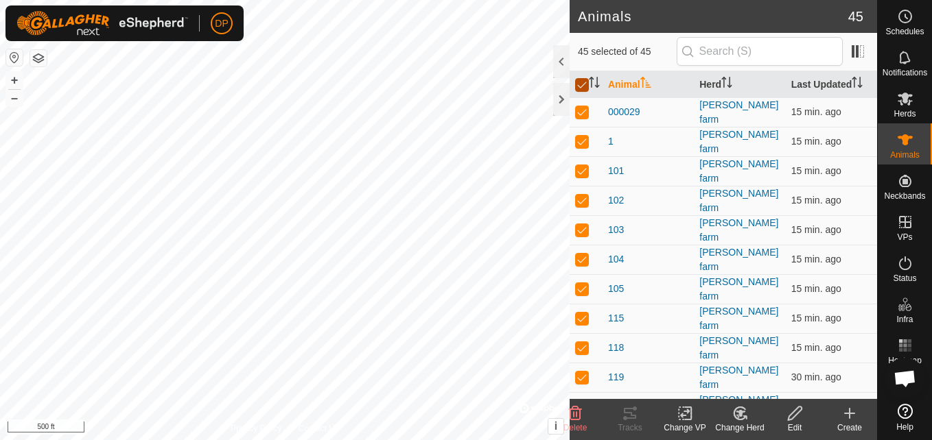
checkbox input "true"
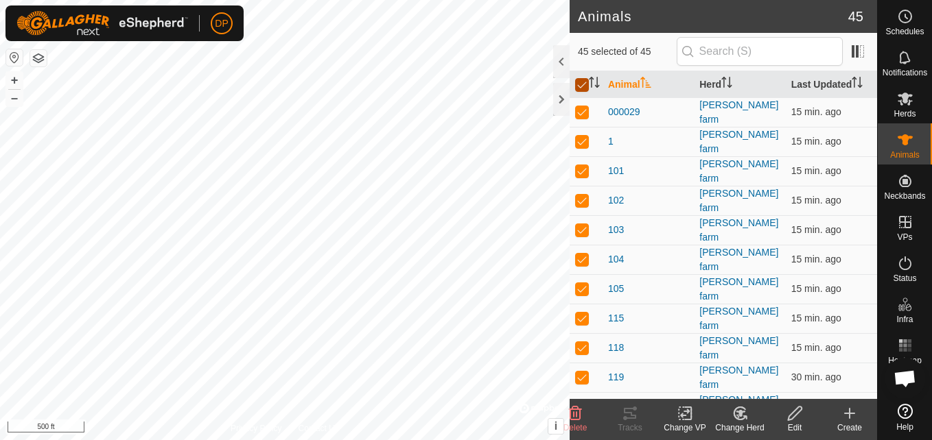
click at [580, 80] on input "checkbox" at bounding box center [582, 85] width 14 height 14
checkbox input "false"
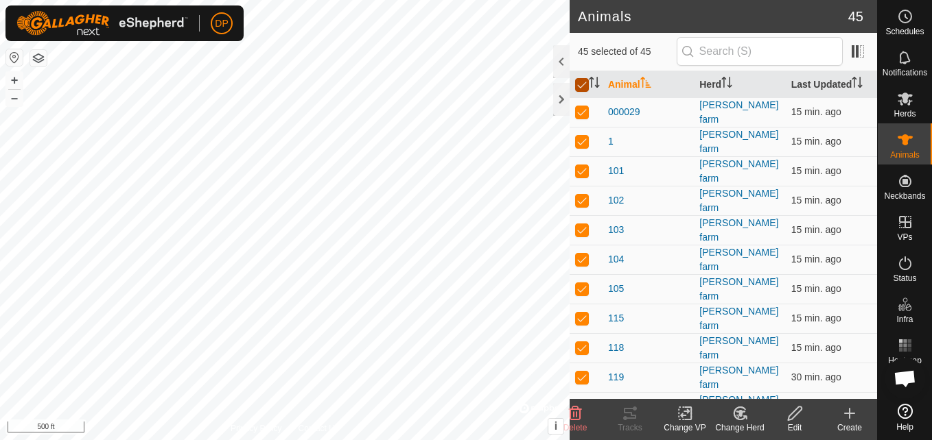
checkbox input "false"
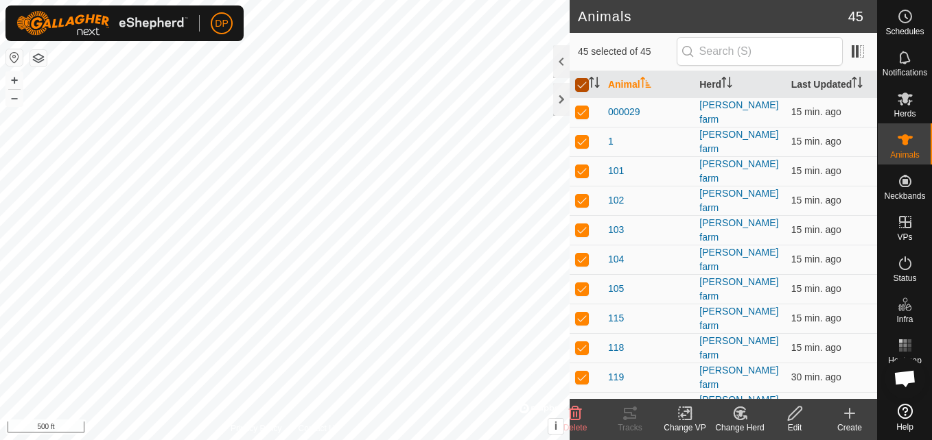
checkbox input "false"
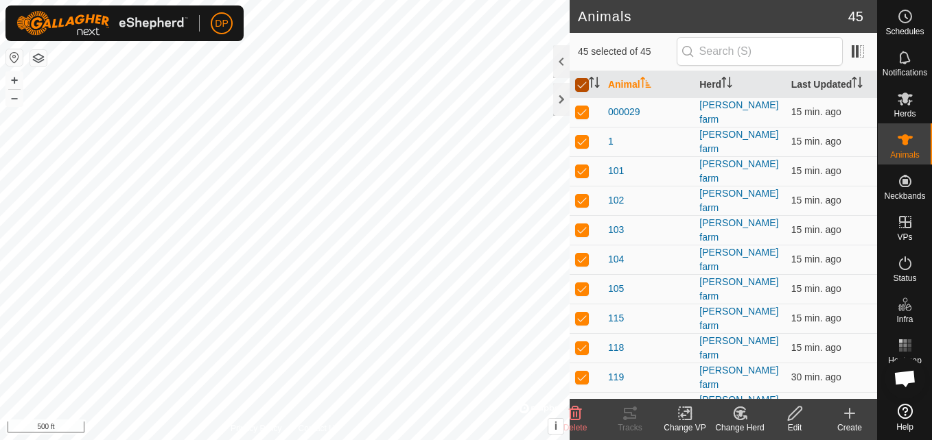
checkbox input "false"
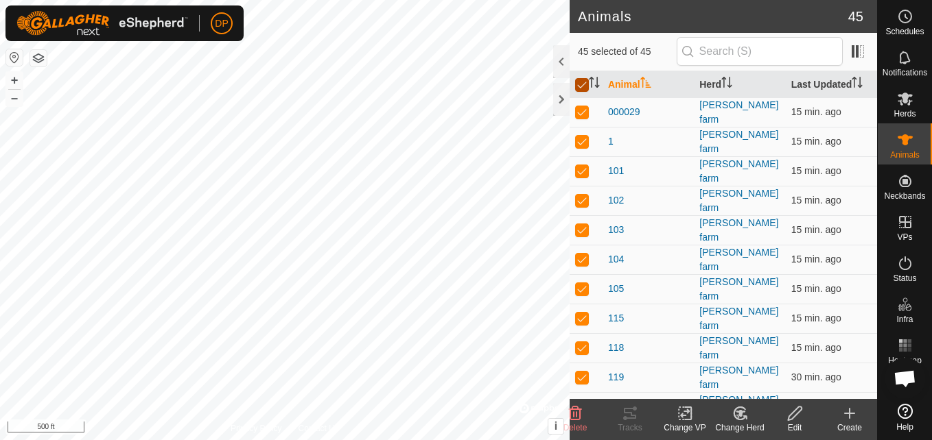
checkbox input "false"
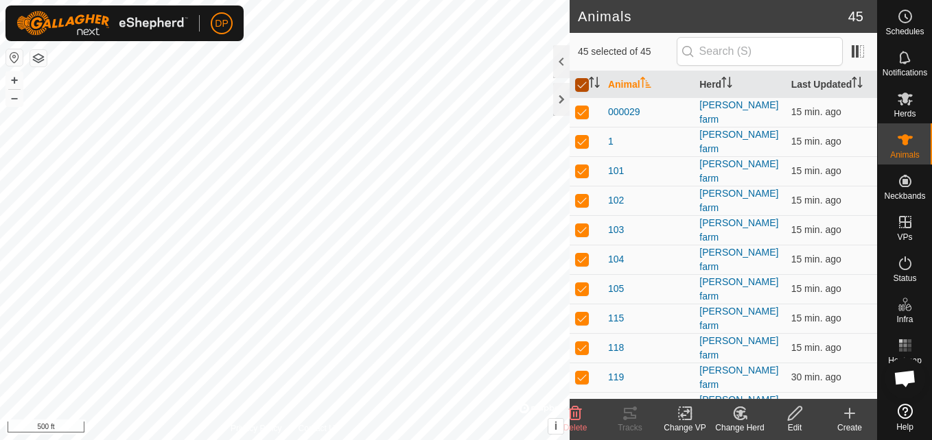
checkbox input "false"
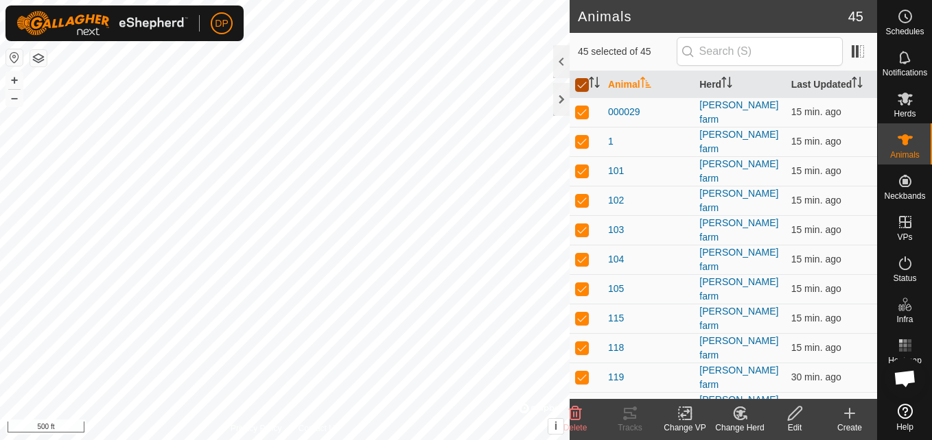
checkbox input "false"
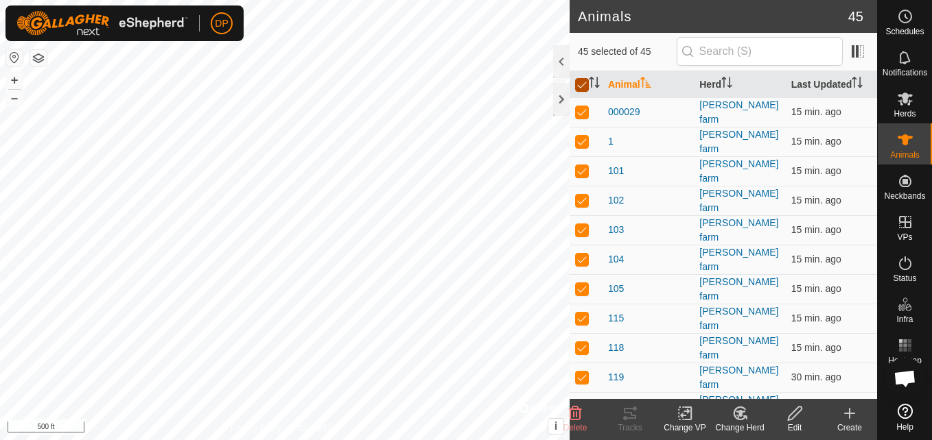
checkbox input "false"
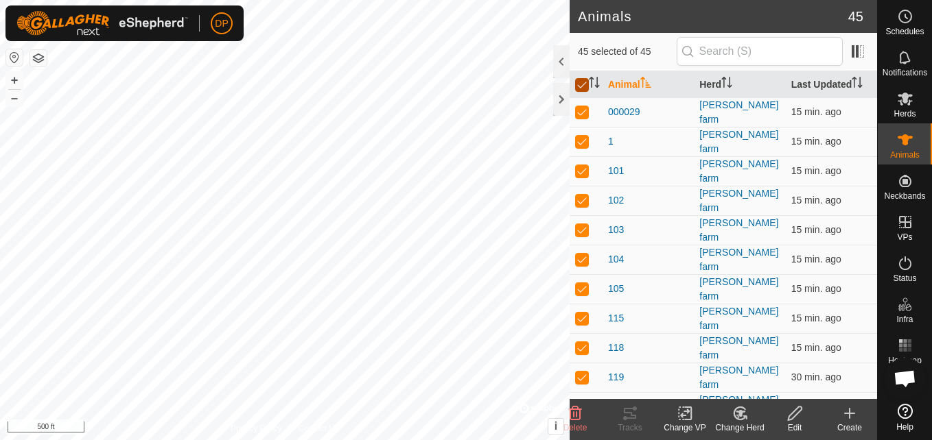
checkbox input "false"
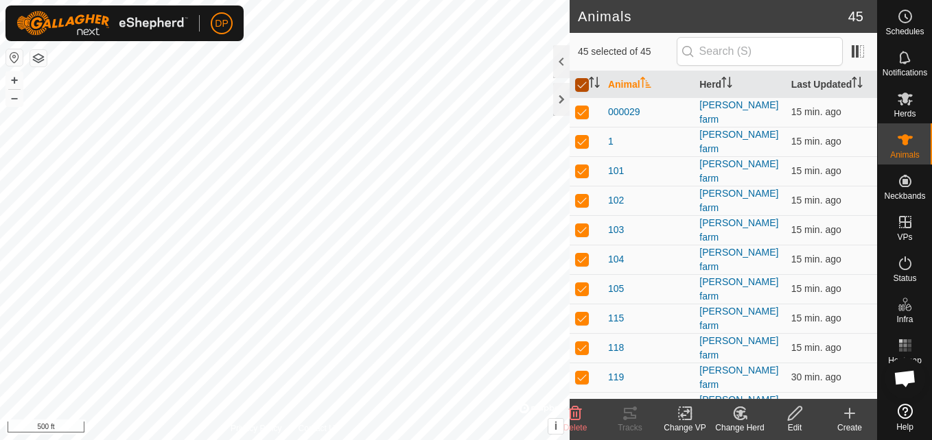
checkbox input "false"
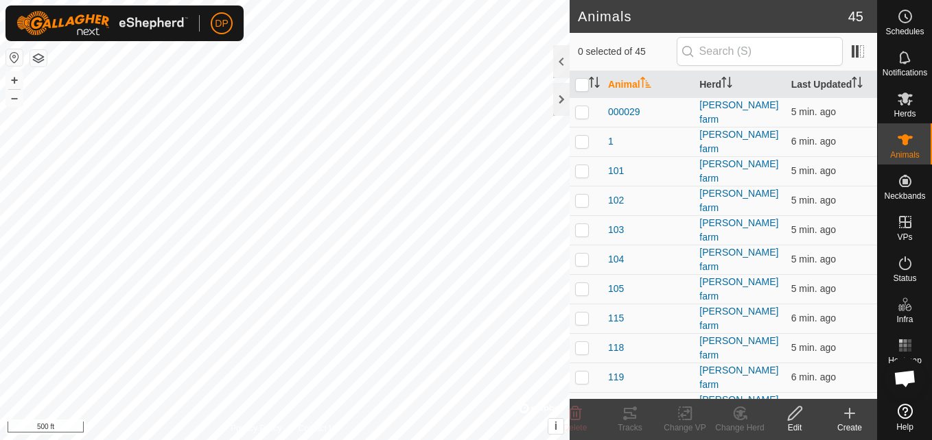
scroll to position [1400, 0]
click at [796, 417] on icon at bounding box center [794, 413] width 17 height 16
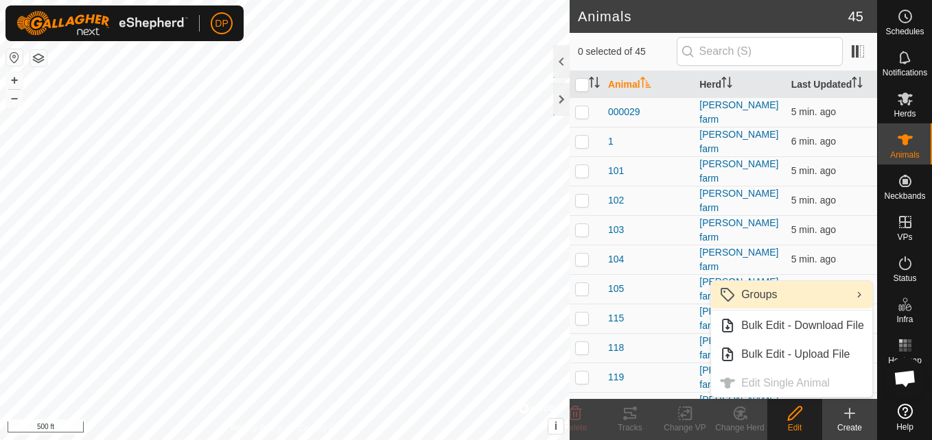
click at [745, 294] on link "Groups" at bounding box center [791, 294] width 161 height 27
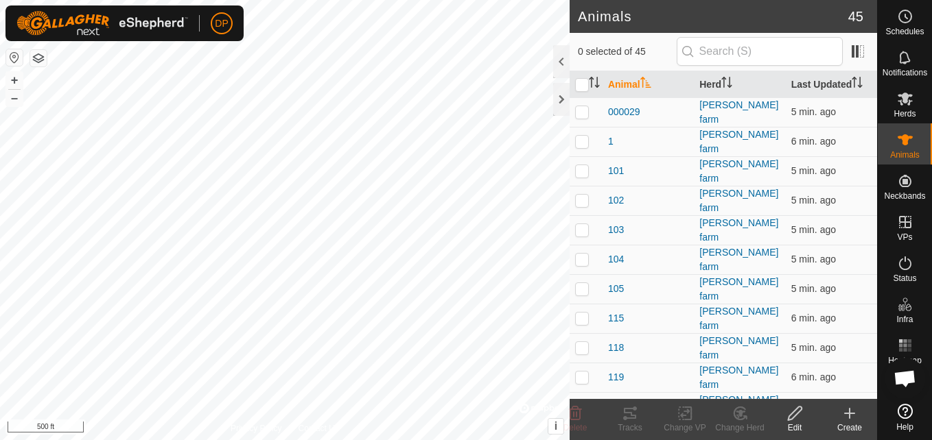
click at [789, 415] on icon at bounding box center [794, 413] width 17 height 16
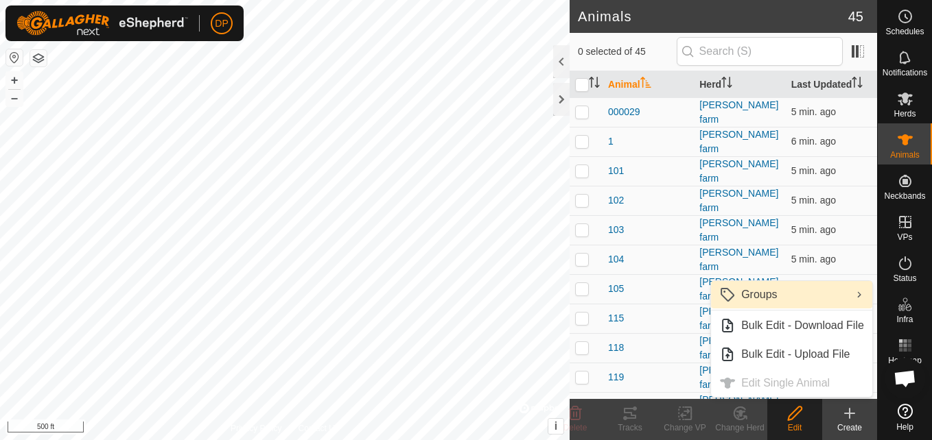
click at [737, 289] on link "Groups" at bounding box center [791, 294] width 161 height 27
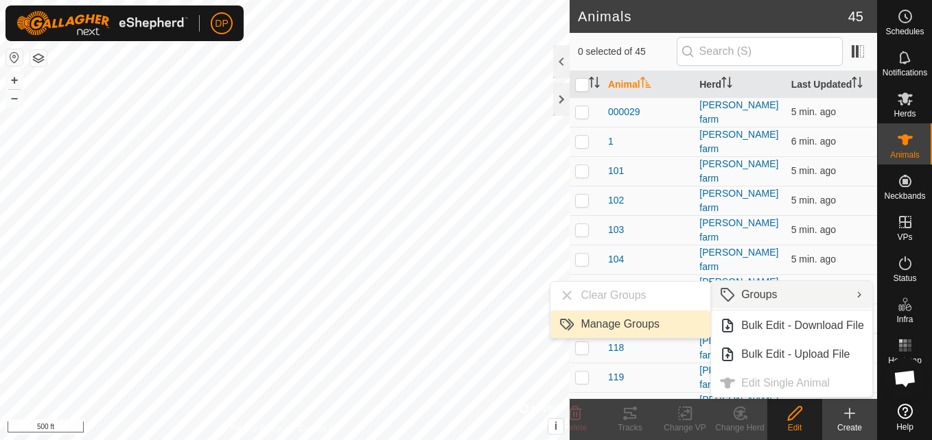
click at [664, 330] on link "Manage Groups" at bounding box center [630, 324] width 160 height 27
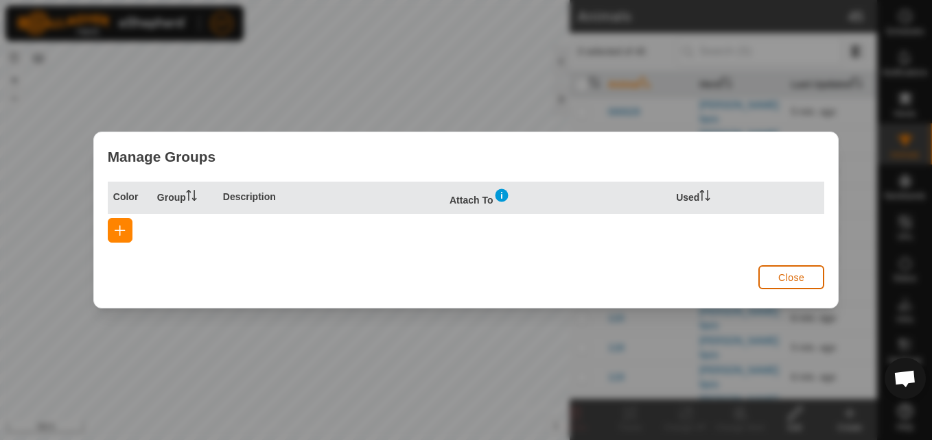
click at [772, 274] on button "Close" at bounding box center [791, 277] width 66 height 24
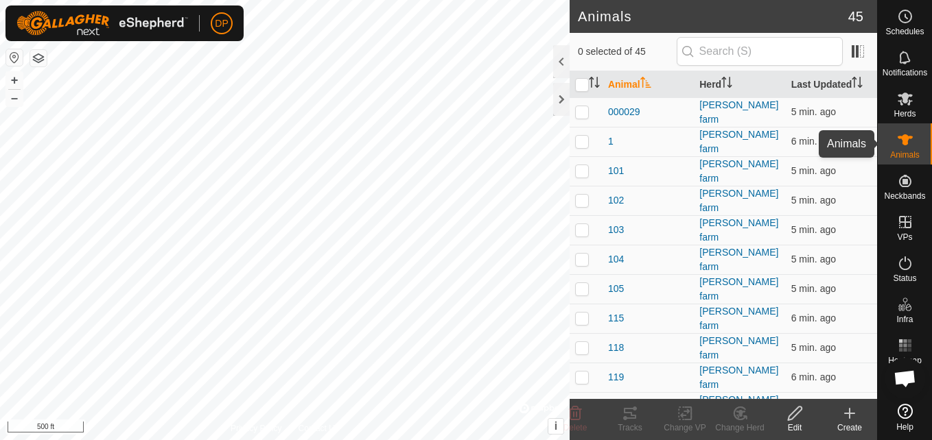
click at [895, 145] on es-animals-svg-icon at bounding box center [904, 140] width 25 height 22
click at [893, 144] on es-animals-svg-icon at bounding box center [904, 140] width 25 height 22
click at [584, 87] on input "checkbox" at bounding box center [582, 85] width 14 height 14
checkbox input "true"
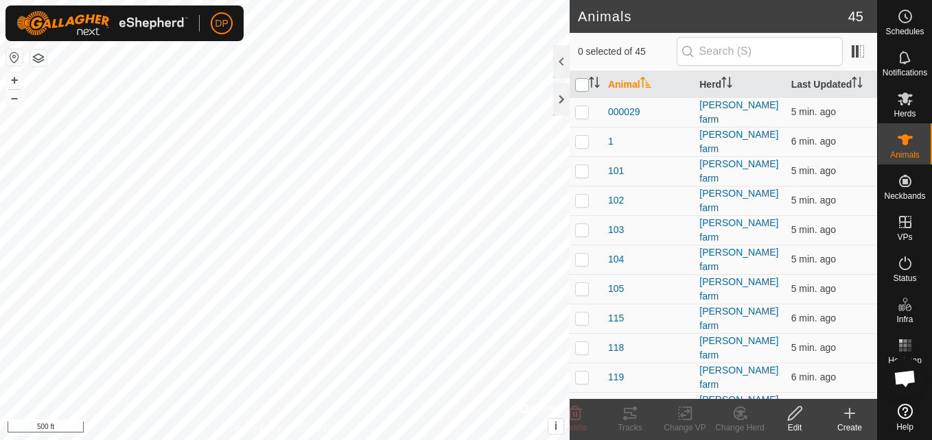
checkbox input "true"
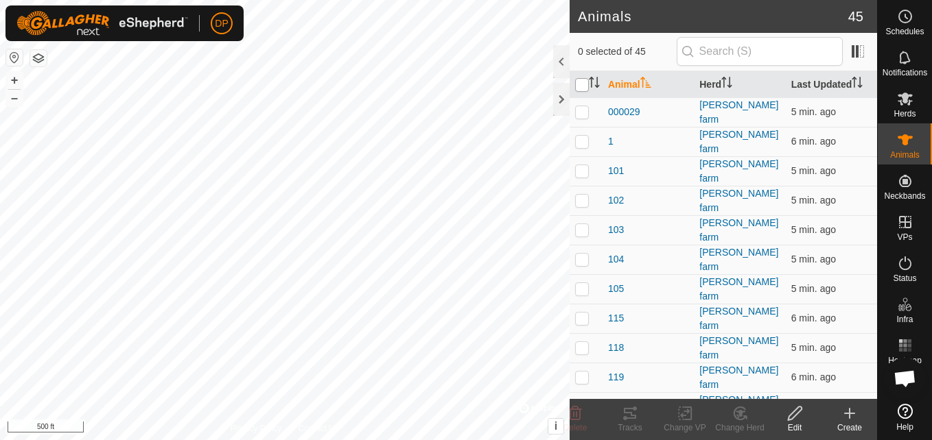
checkbox input "true"
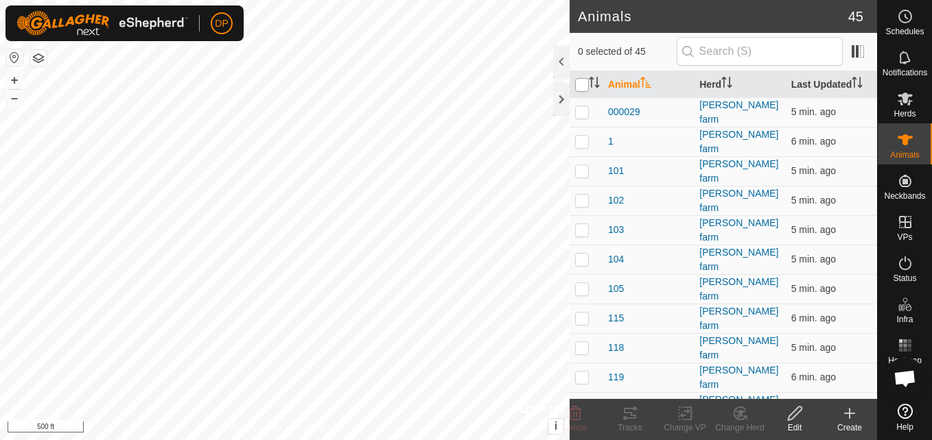
checkbox input "true"
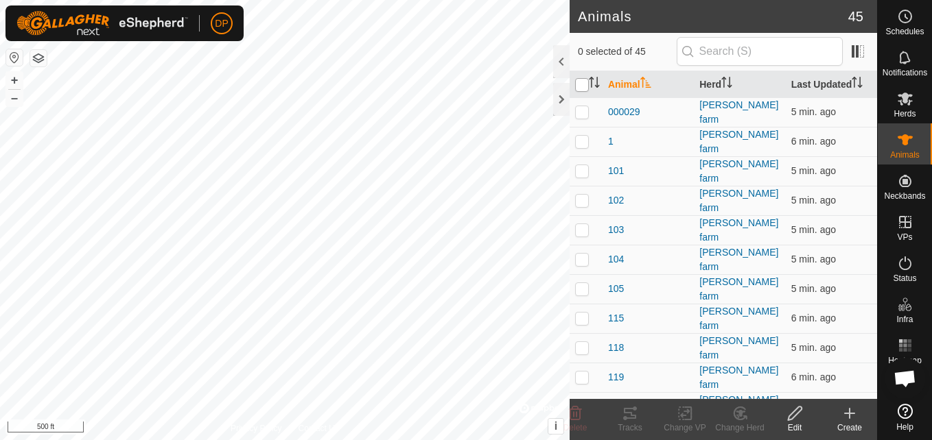
checkbox input "true"
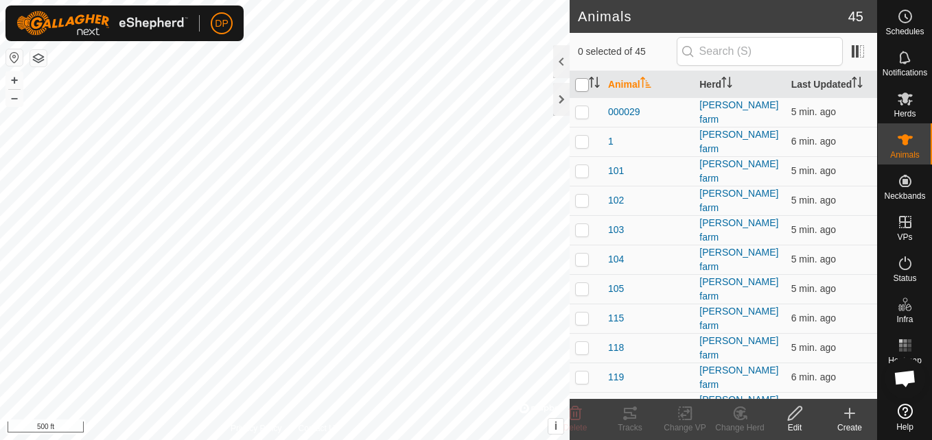
checkbox input "true"
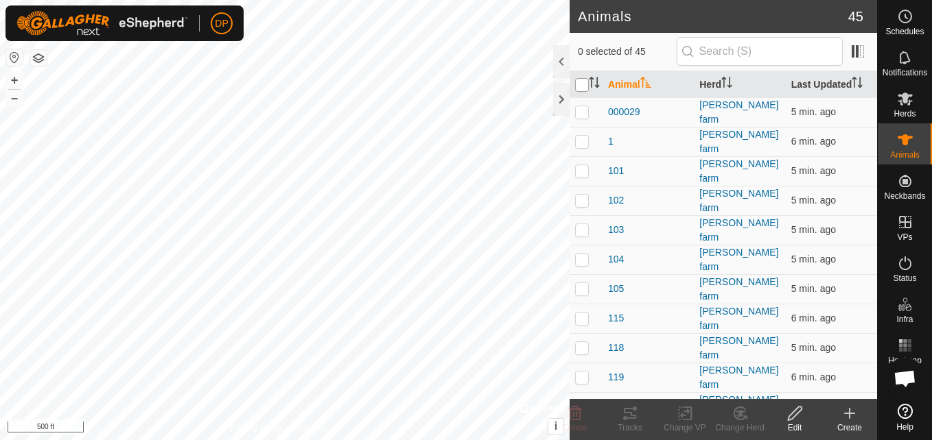
checkbox input "true"
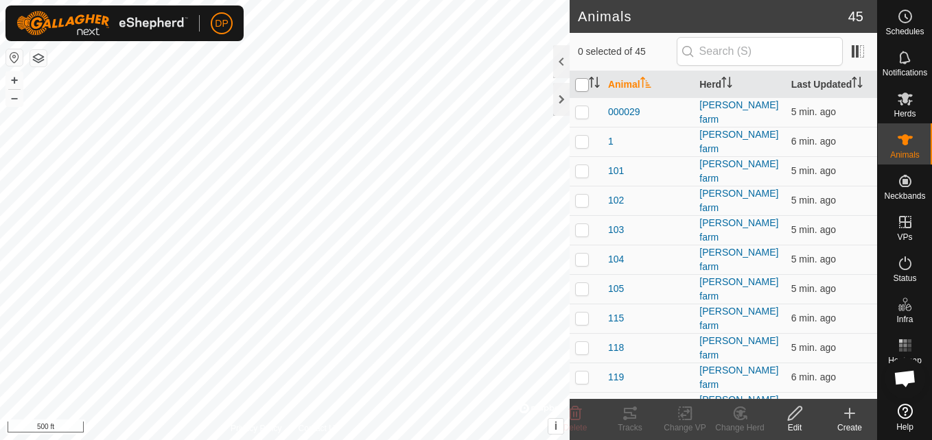
checkbox input "true"
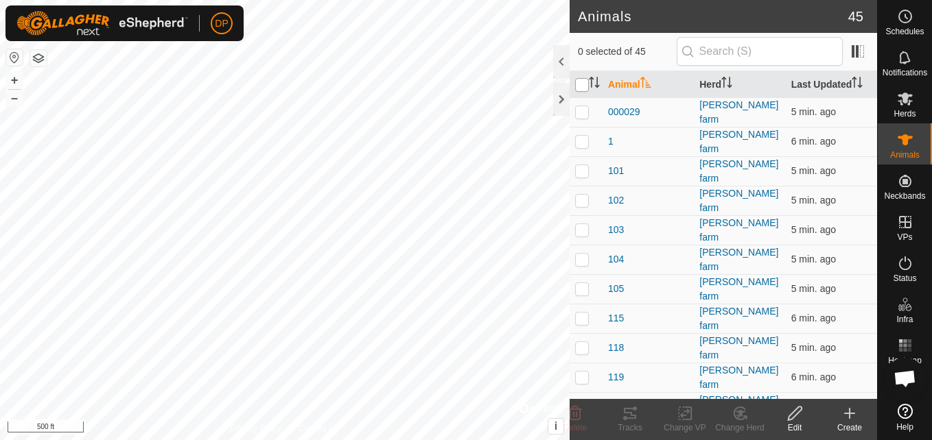
checkbox input "true"
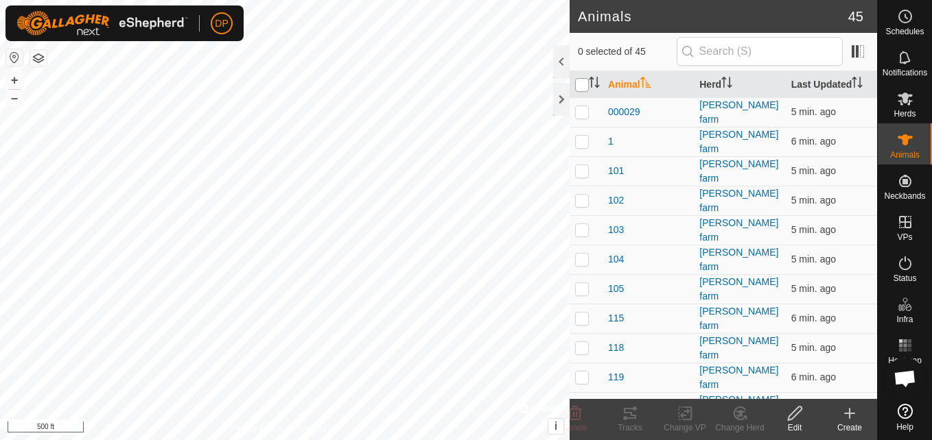
checkbox input "true"
